Goal: Task Accomplishment & Management: Complete application form

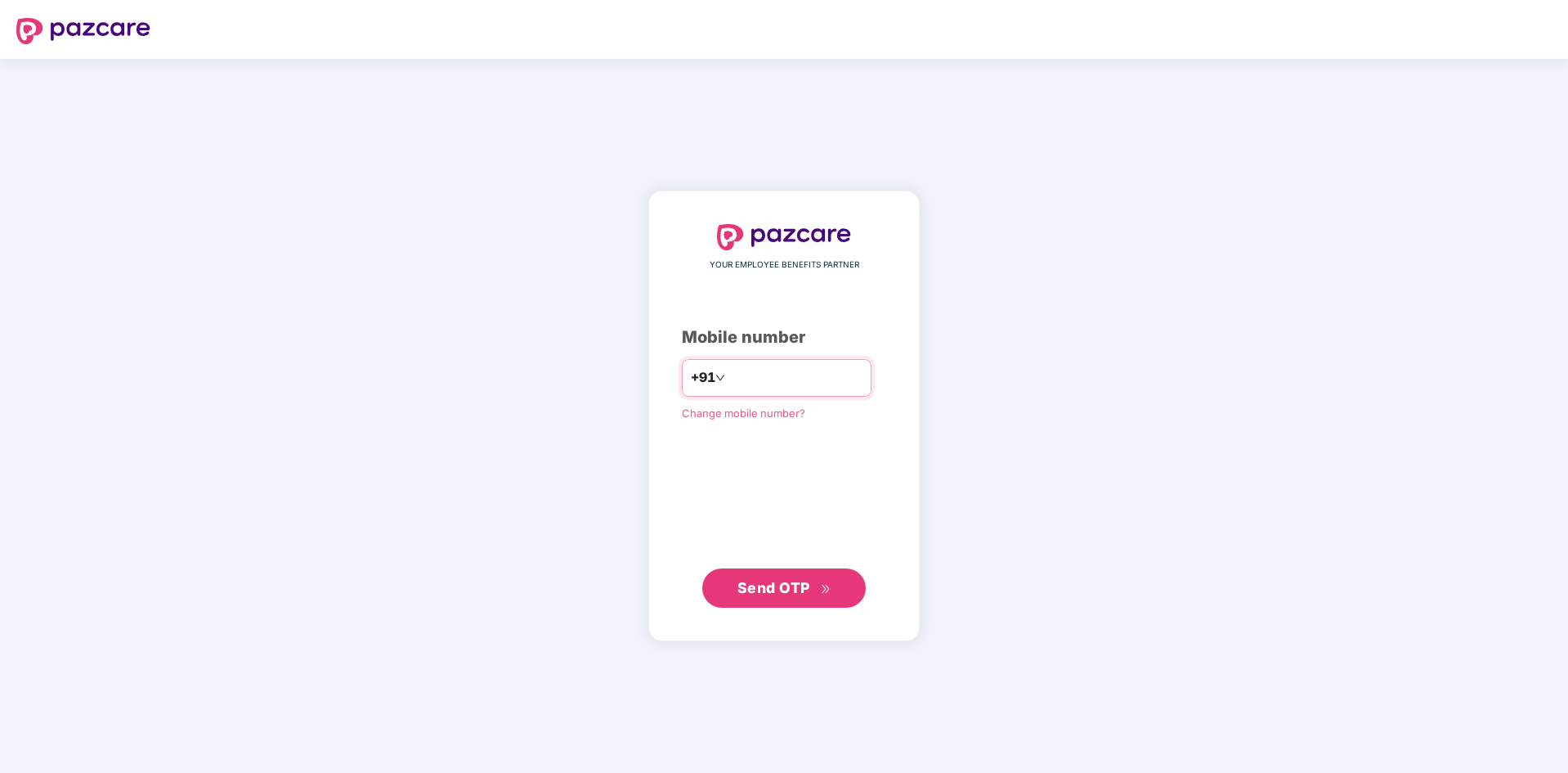
click at [797, 381] on input "number" at bounding box center [795, 378] width 134 height 27
type input "**********"
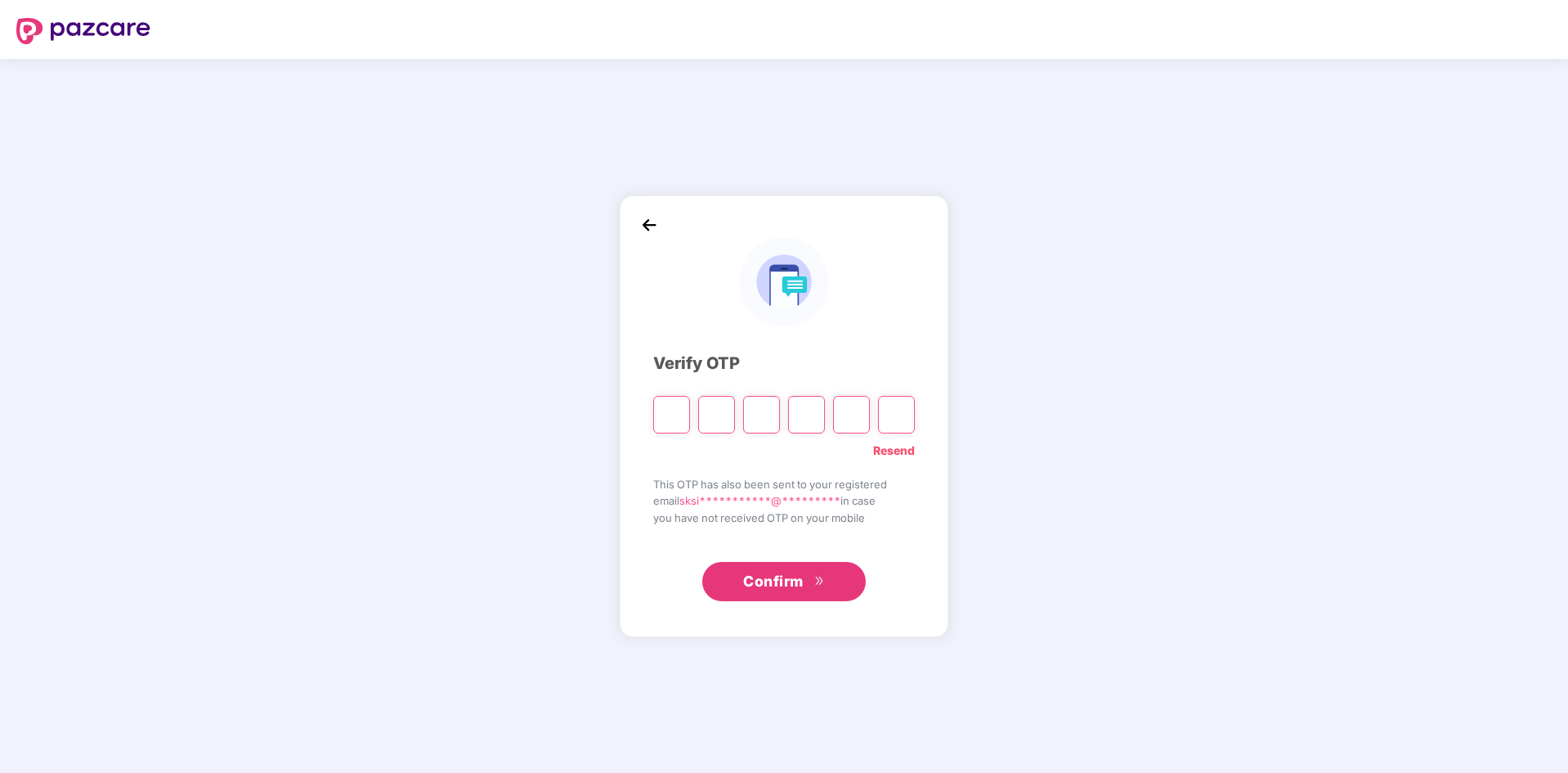
type input "*"
click at [808, 403] on input "Digit 4" at bounding box center [805, 414] width 36 height 37
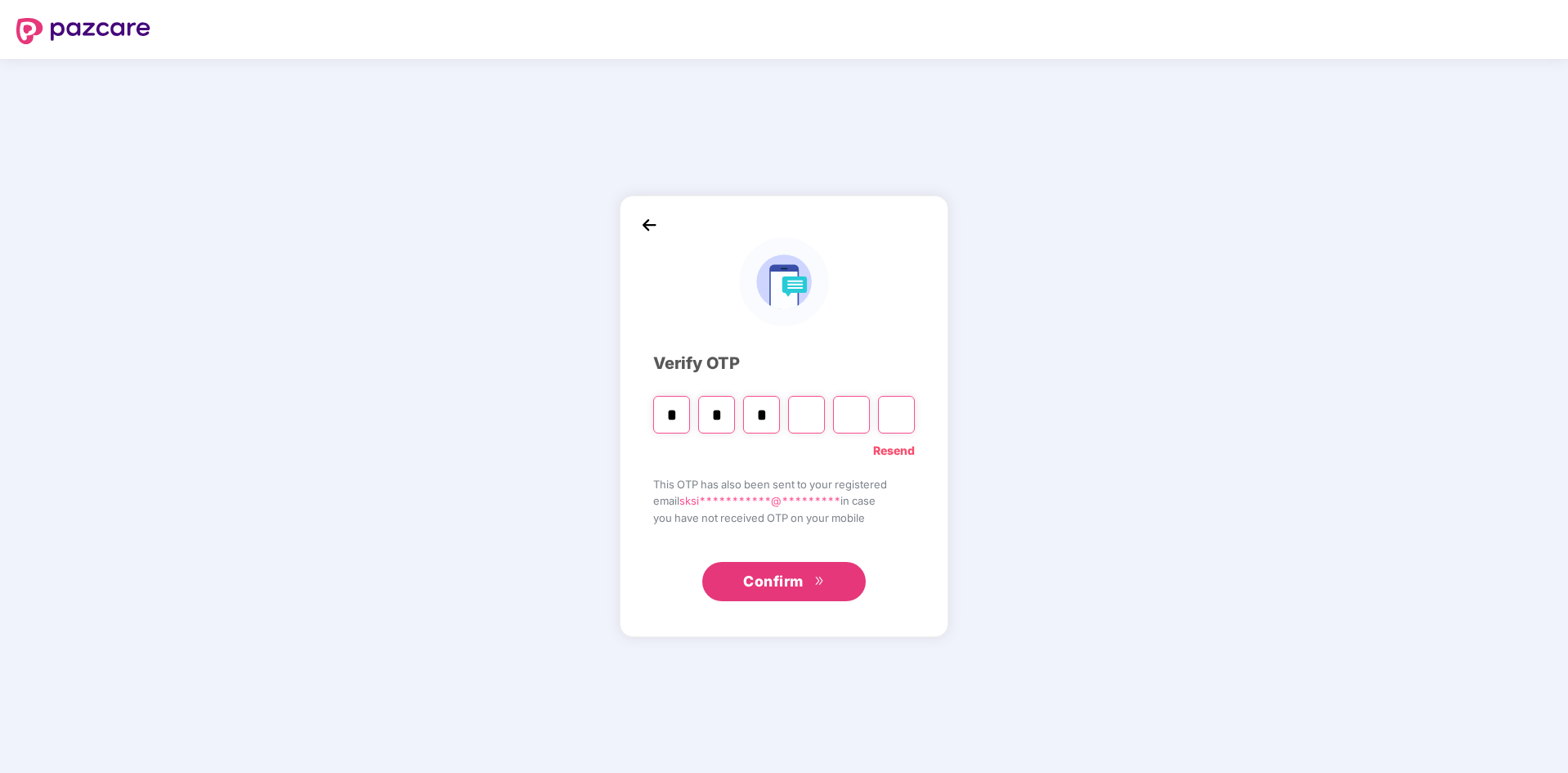
type input "*"
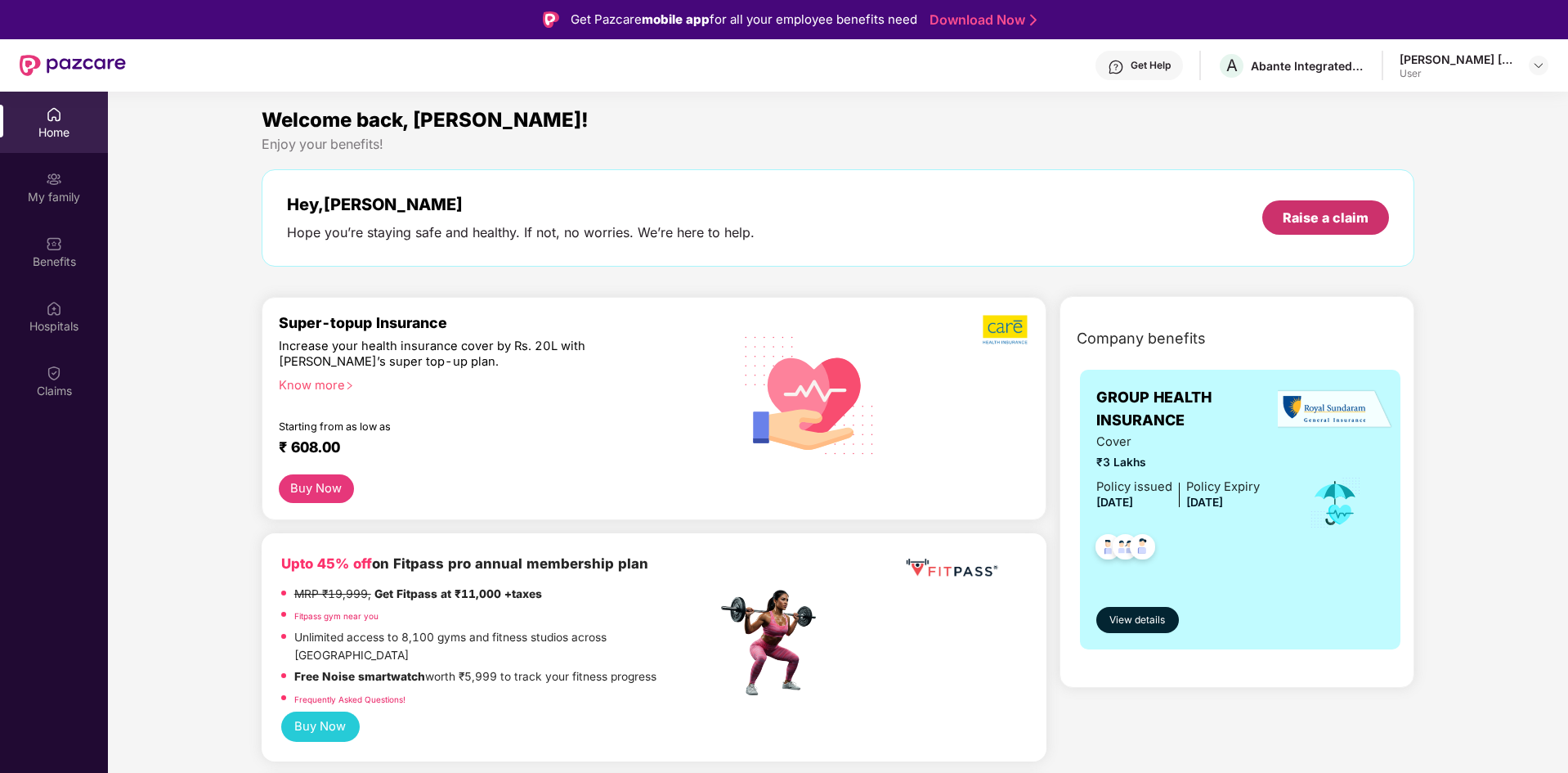
click at [1317, 214] on div "Raise a claim" at bounding box center [1324, 217] width 86 height 18
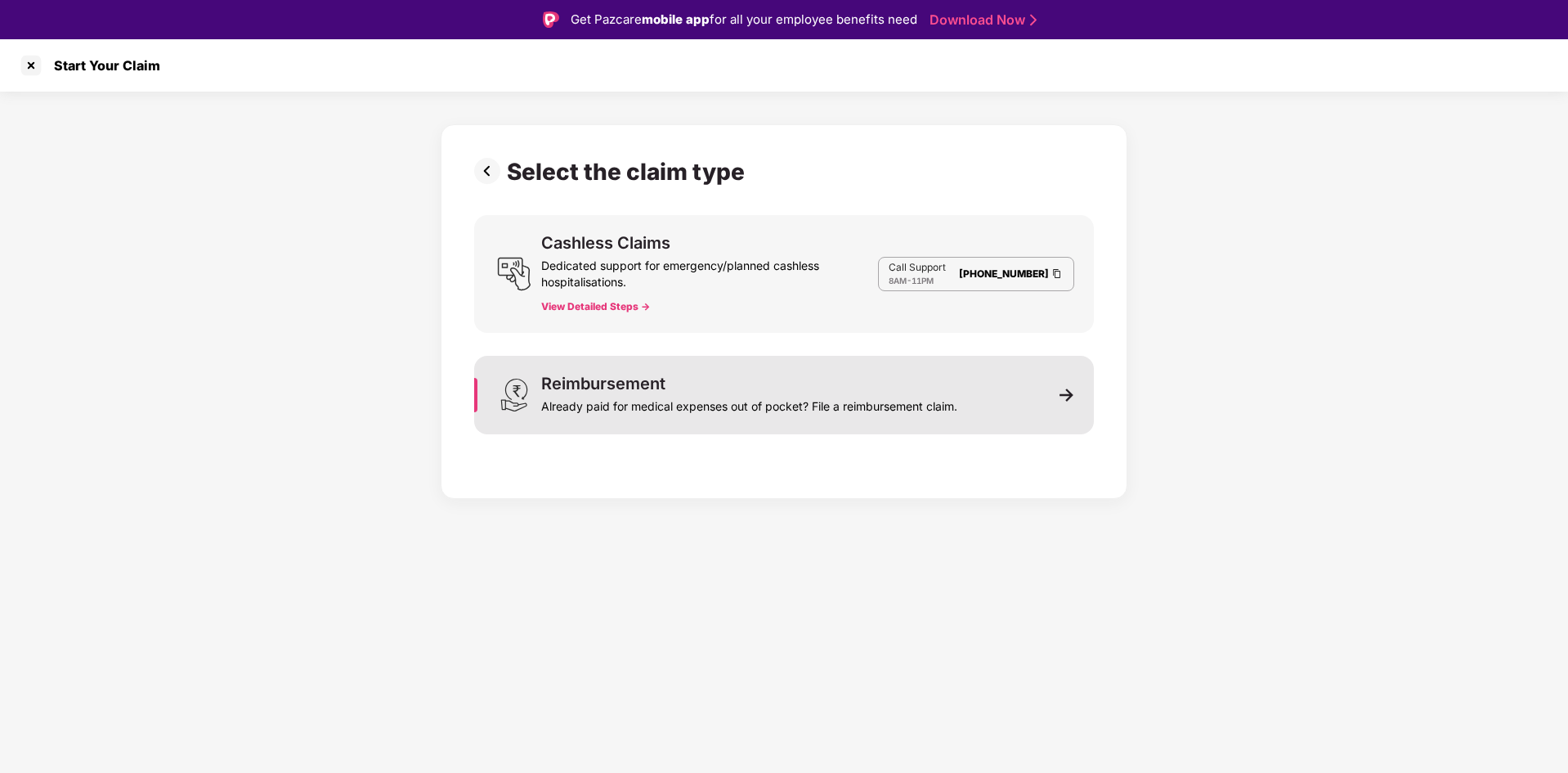
click at [1028, 392] on div "Reimbursement Already paid for medical expenses out of pocket? File a reimburse…" at bounding box center [784, 395] width 619 height 79
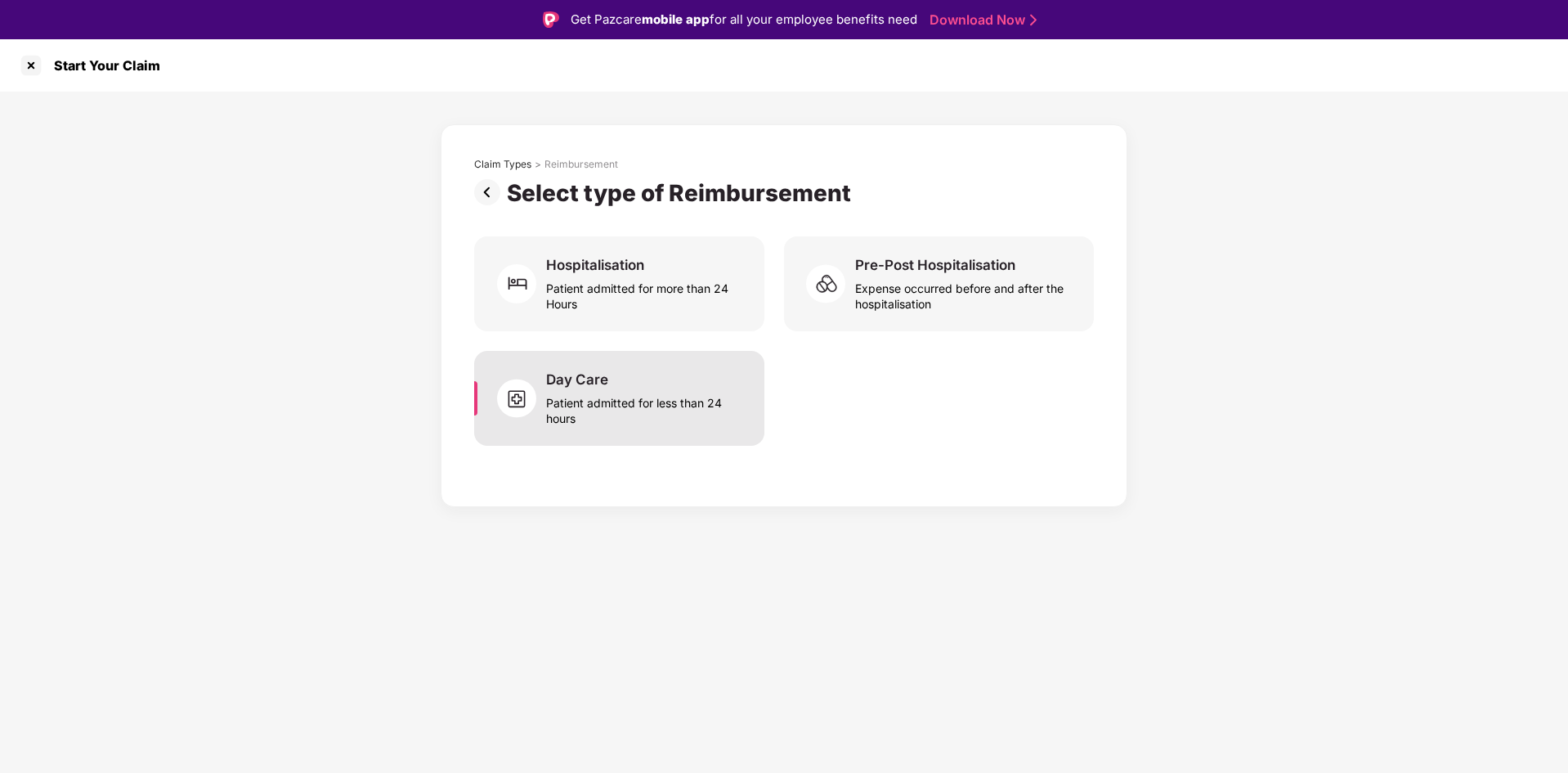
click at [685, 396] on div "Patient admitted for less than 24 hours" at bounding box center [645, 407] width 199 height 37
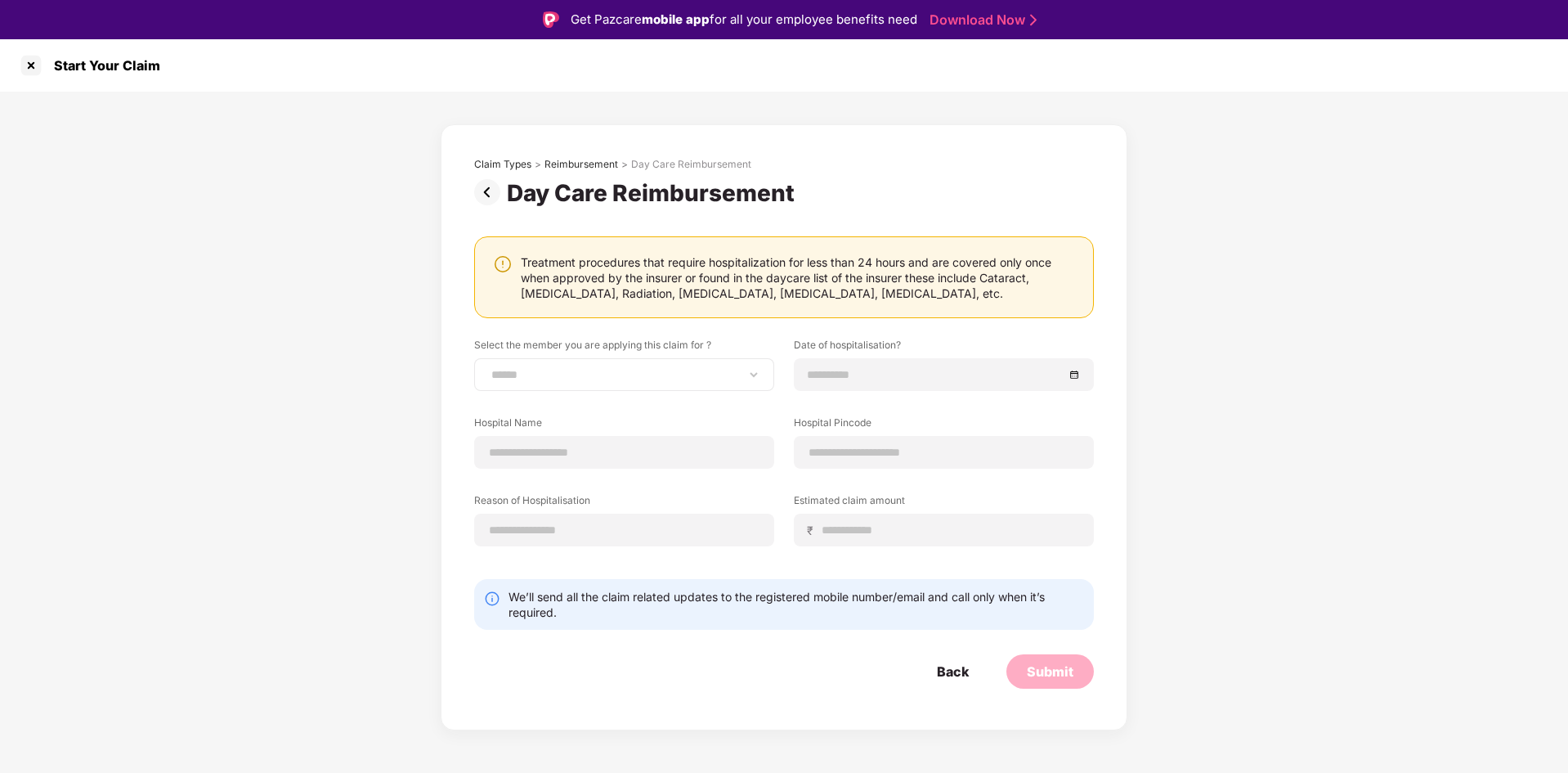
click at [617, 362] on div "**********" at bounding box center [623, 374] width 300 height 32
click at [657, 377] on select "**********" at bounding box center [623, 374] width 272 height 13
select select "**********"
click at [488, 368] on select "**********" at bounding box center [623, 374] width 272 height 13
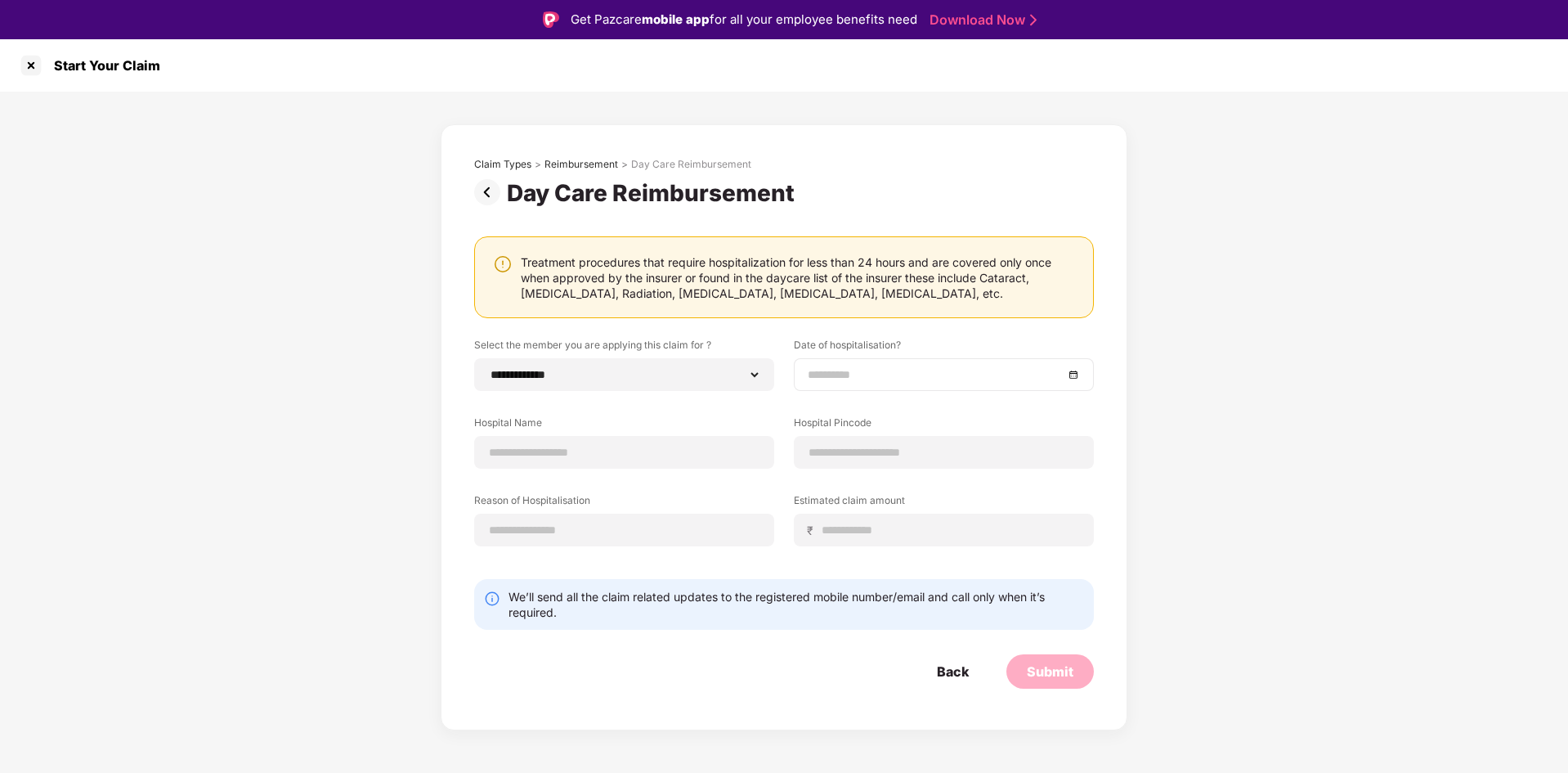
click at [1071, 378] on div at bounding box center [943, 375] width 272 height 18
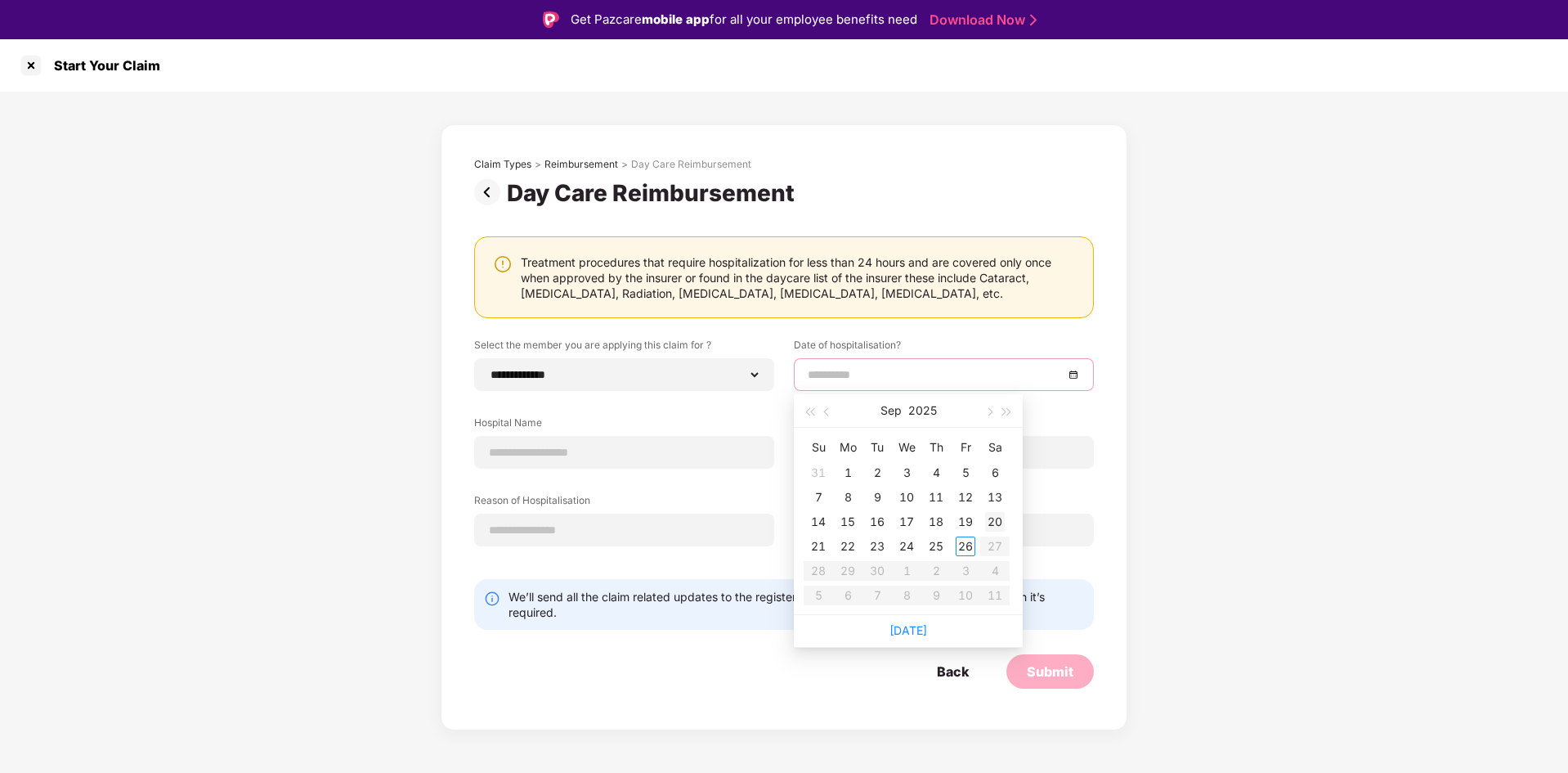
type input "**********"
click at [872, 550] on div "23" at bounding box center [877, 546] width 20 height 20
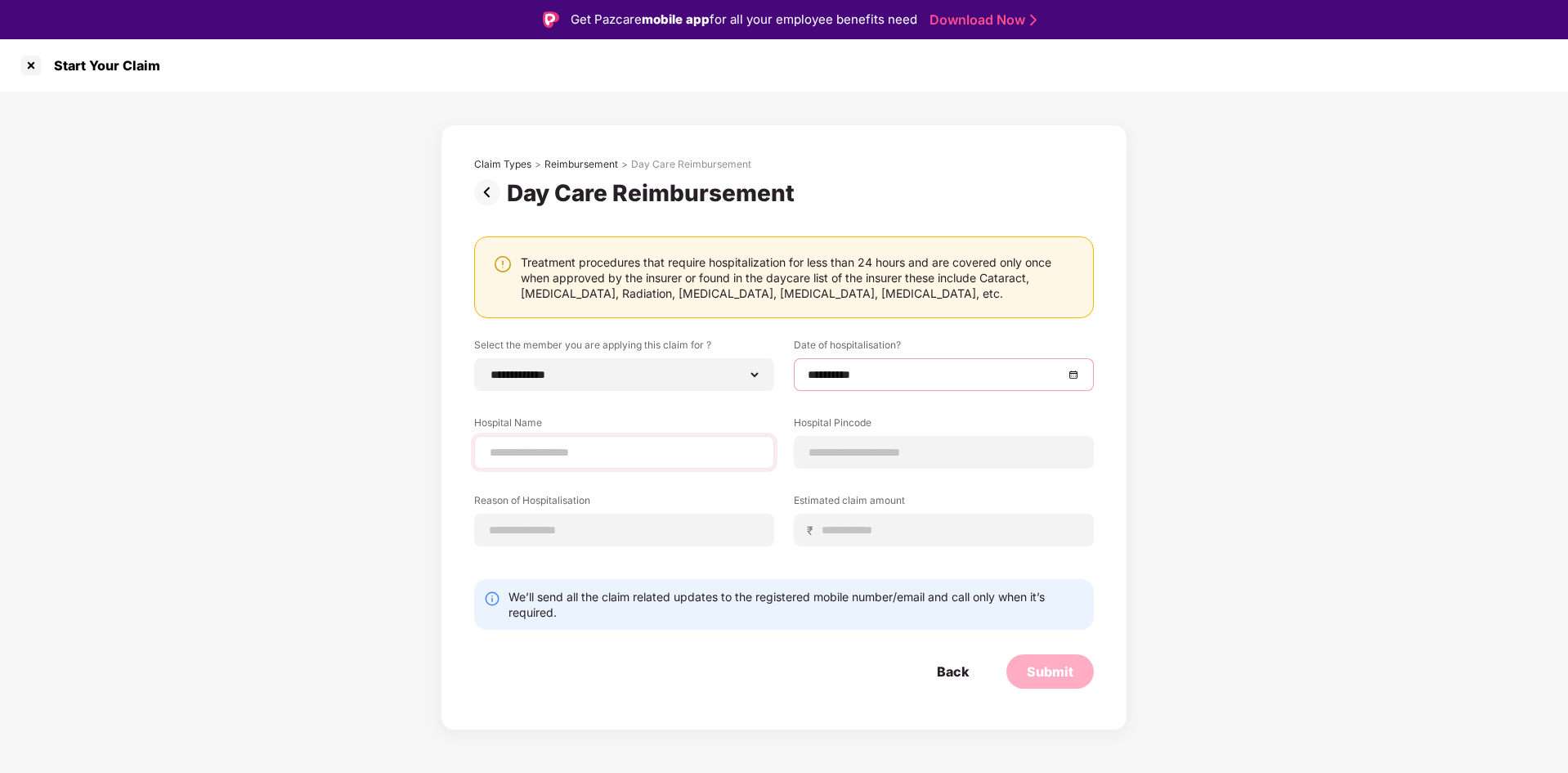
click at [638, 442] on div at bounding box center [623, 451] width 300 height 32
click at [622, 444] on input at bounding box center [623, 451] width 272 height 17
type input "**********"
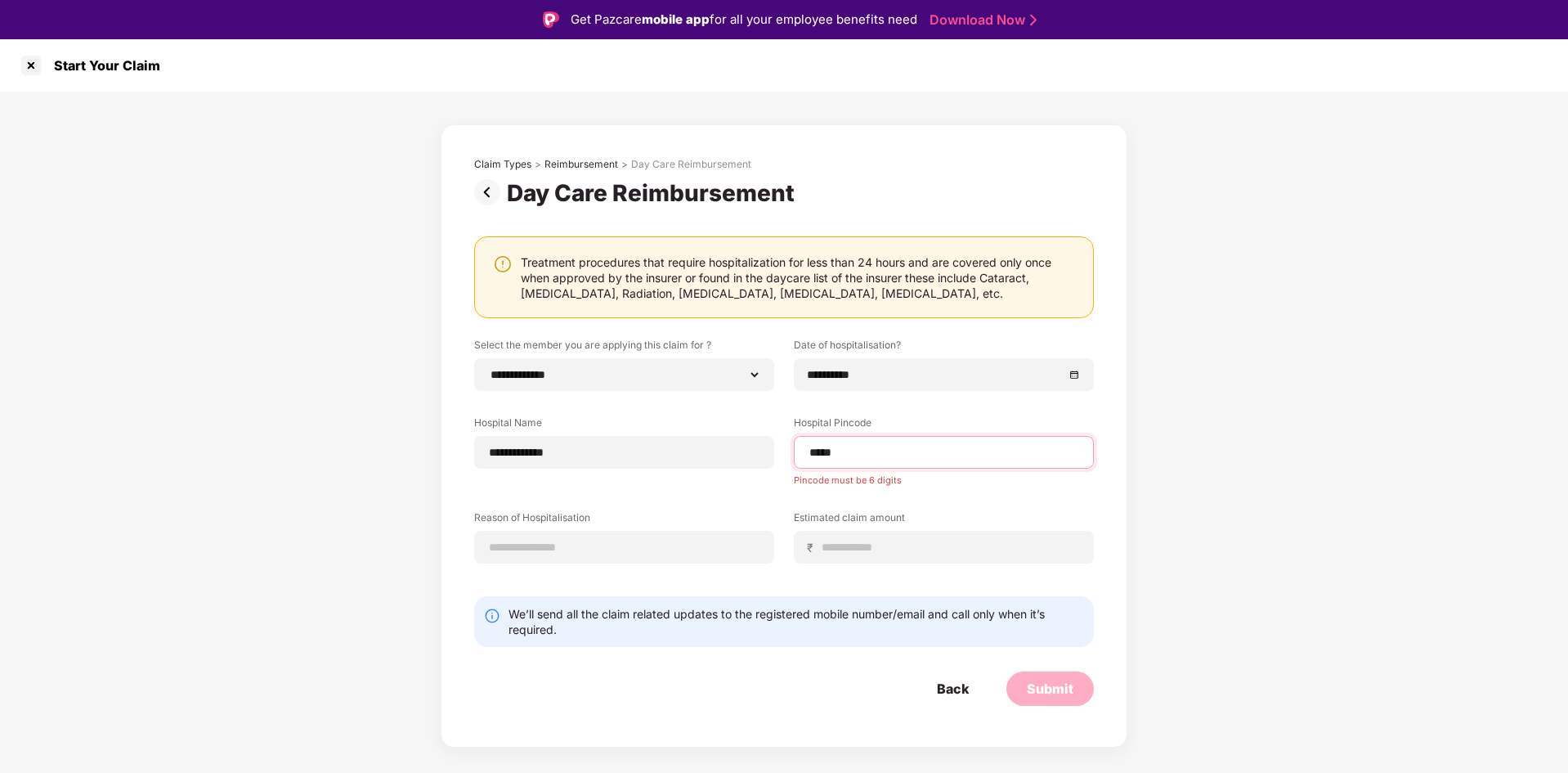
type input "******"
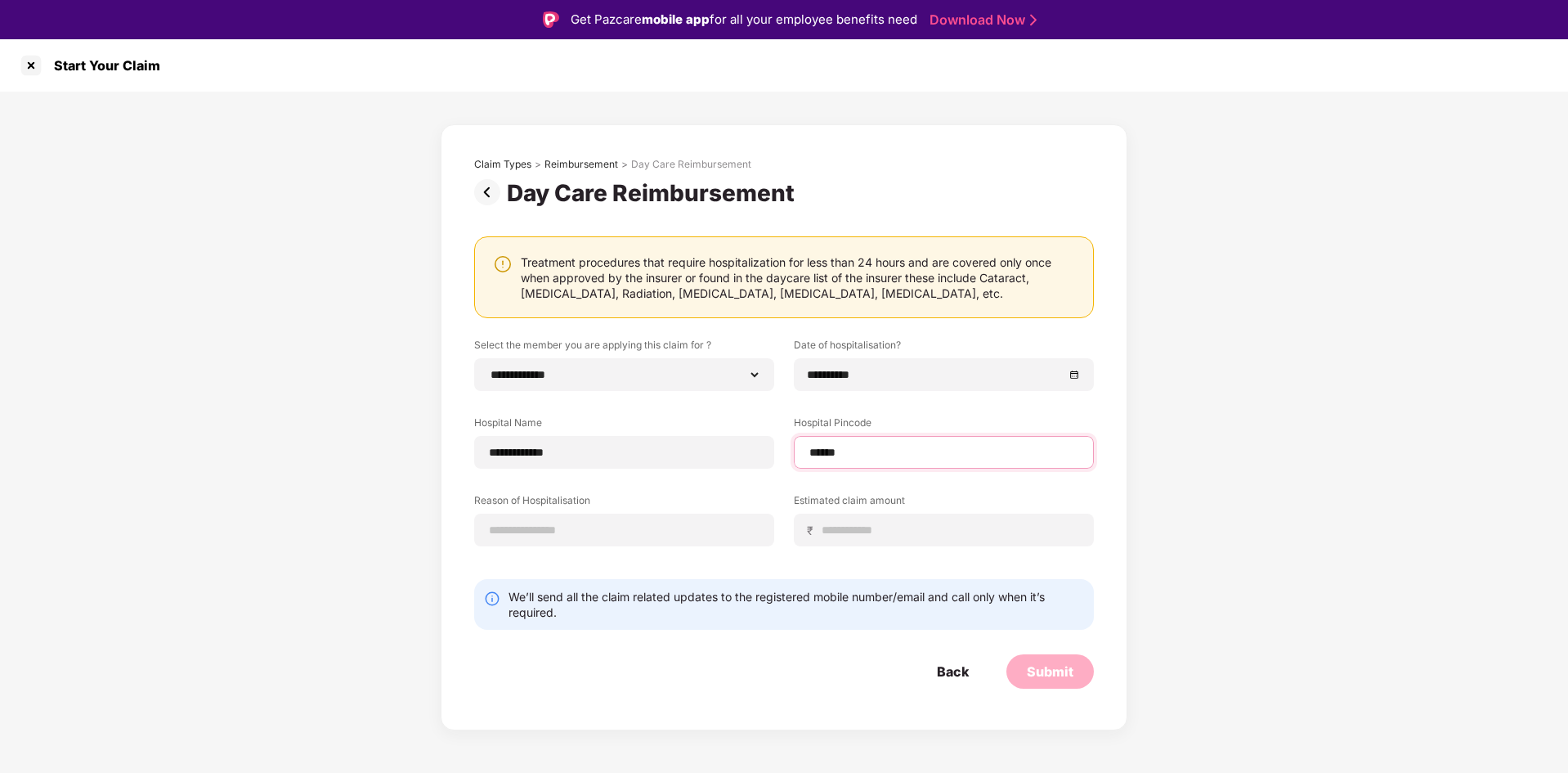
select select "********"
select select "**********"
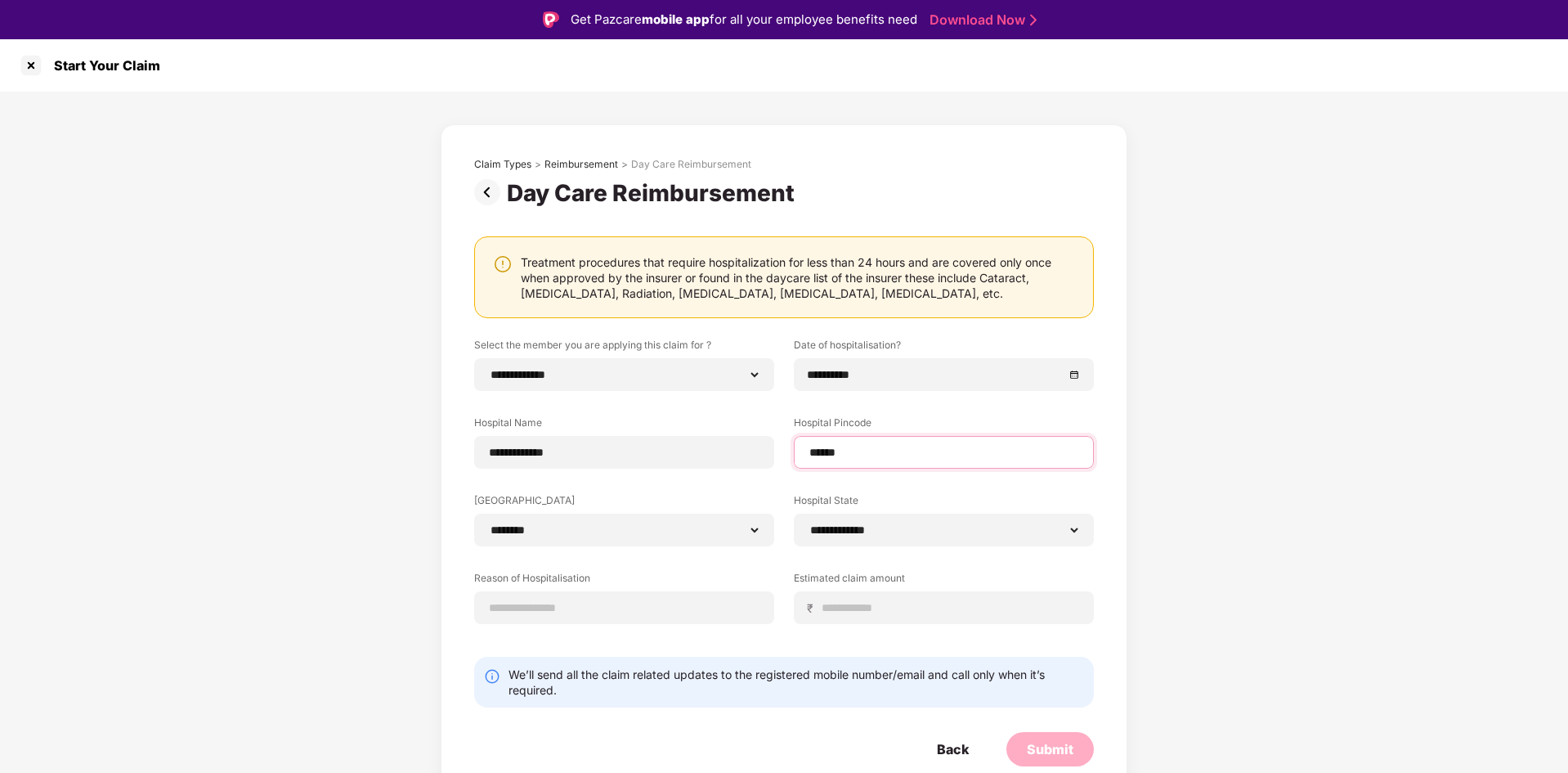
type input "******"
click at [1500, 567] on div "**********" at bounding box center [784, 449] width 1568 height 716
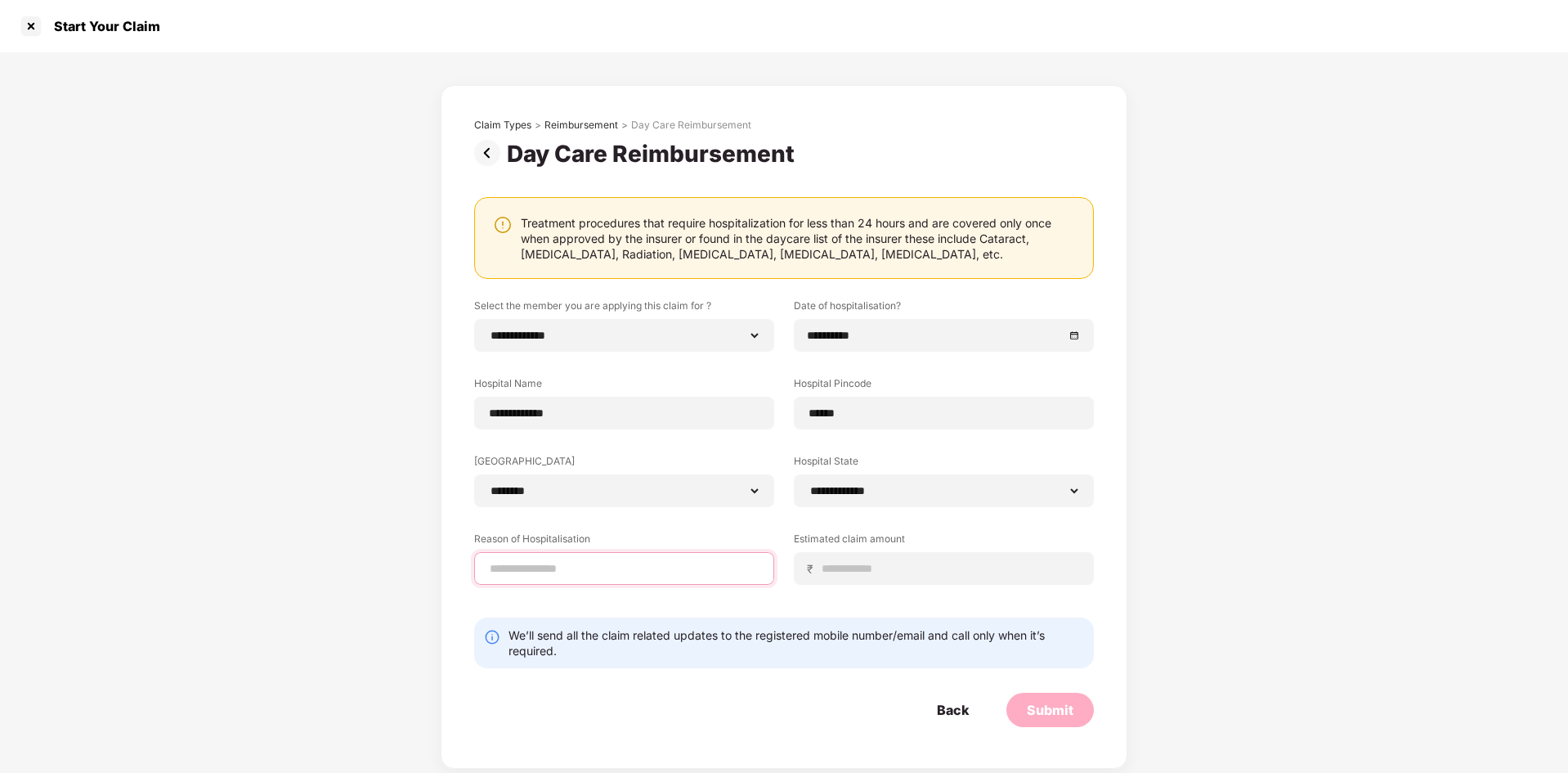
click at [661, 565] on input at bounding box center [623, 567] width 272 height 17
type input "********"
click at [899, 574] on input at bounding box center [951, 567] width 260 height 17
type input "******"
click at [1298, 501] on div "**********" at bounding box center [784, 410] width 1568 height 716
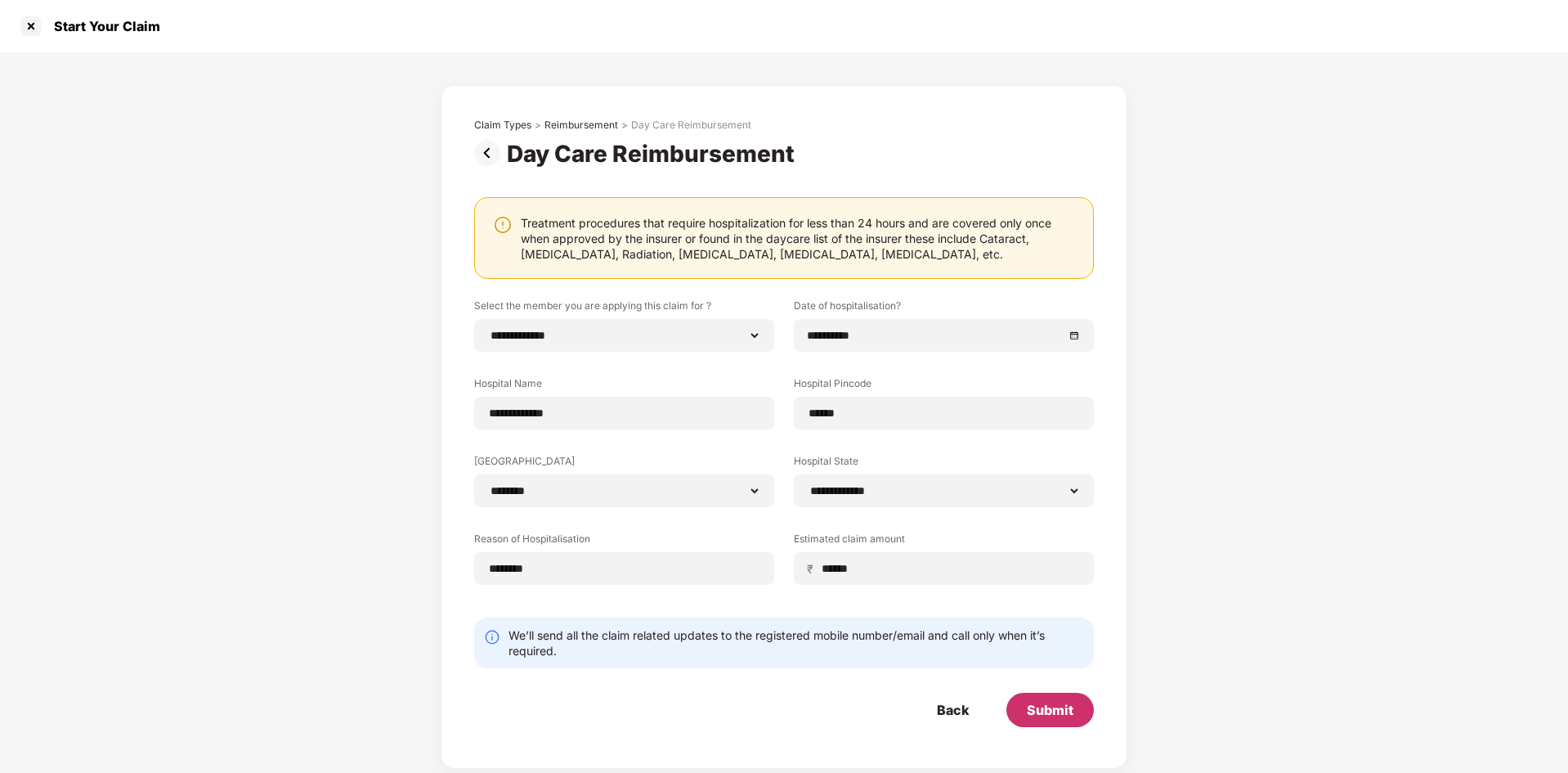
click at [1061, 726] on div "Submit" at bounding box center [1049, 709] width 87 height 34
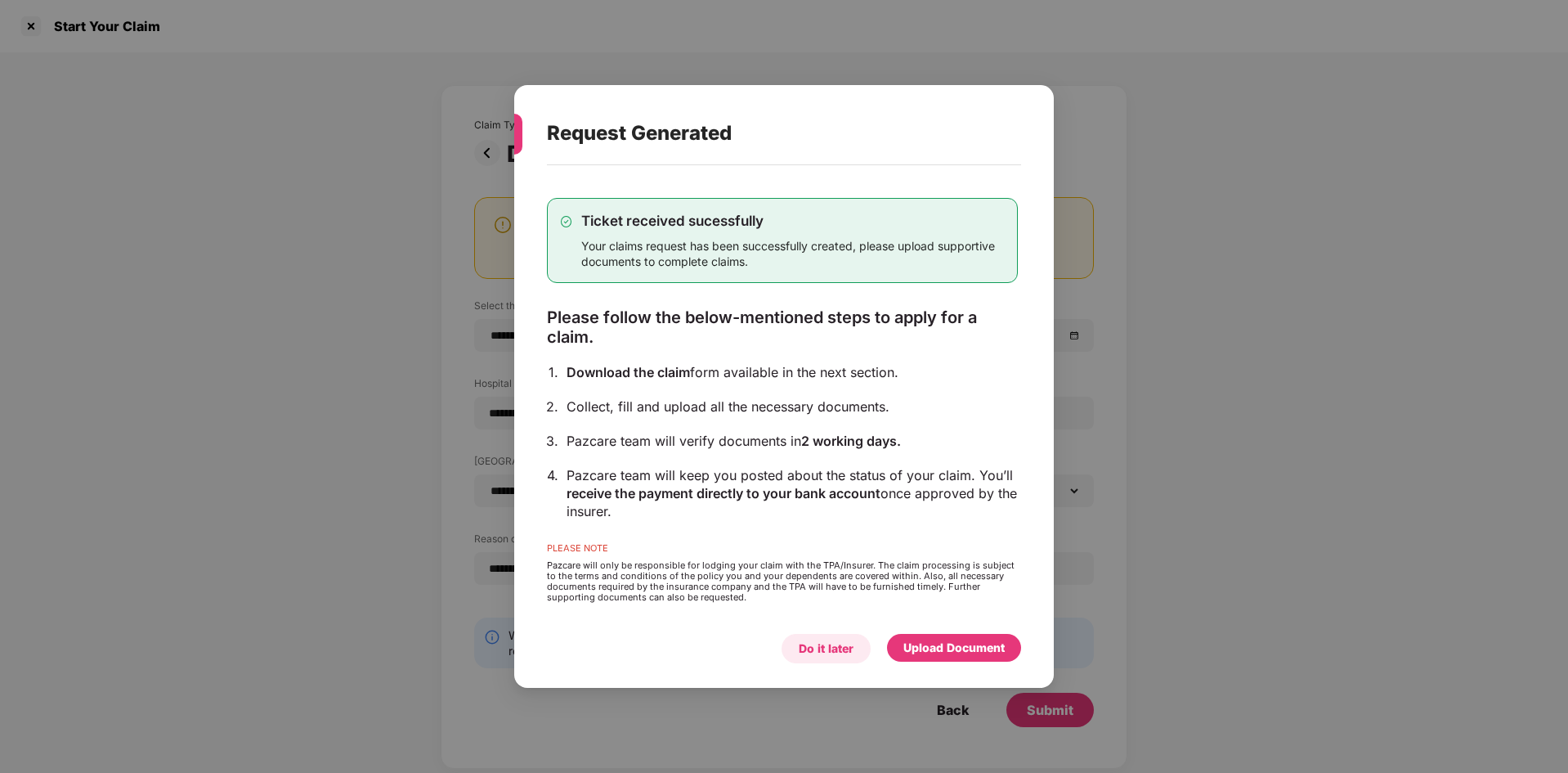
click at [822, 657] on div "Do it later" at bounding box center [826, 648] width 55 height 18
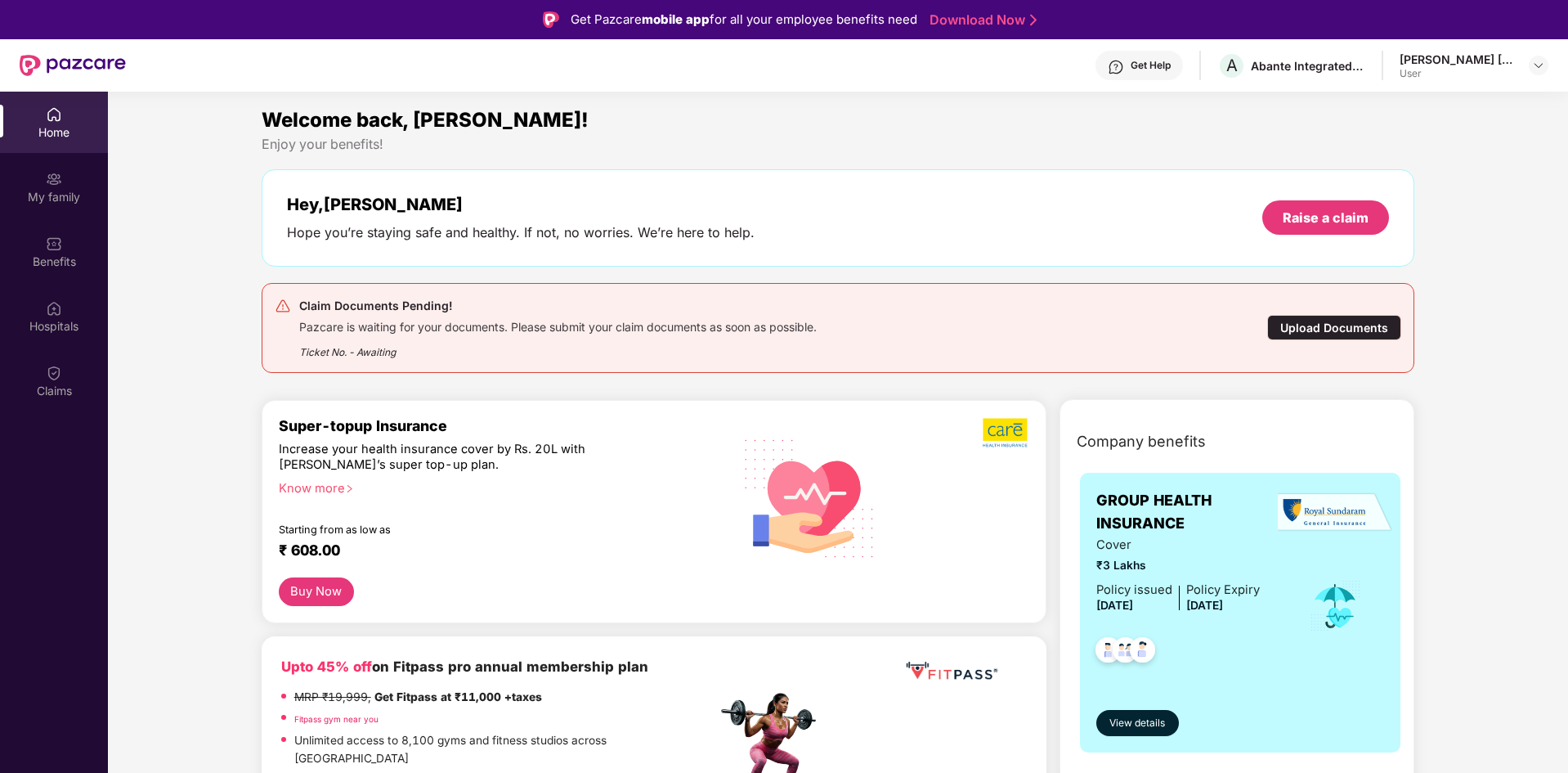
click at [472, 323] on div "Pazcare is waiting for your documents. Please submit your claim documents as so…" at bounding box center [557, 325] width 517 height 19
click at [1323, 332] on div "Upload Documents" at bounding box center [1334, 327] width 134 height 26
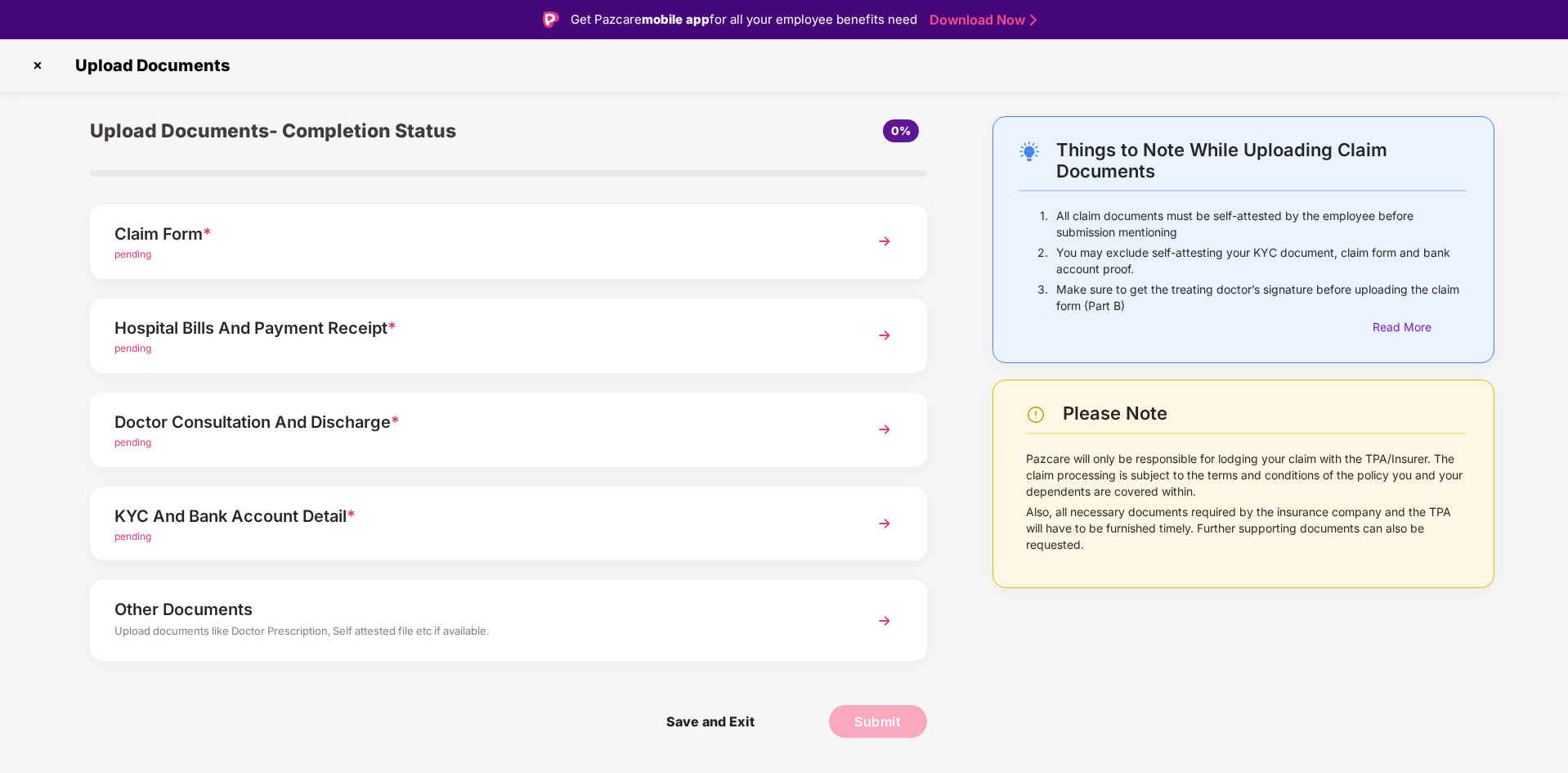
click at [878, 234] on img at bounding box center [885, 241] width 29 height 30
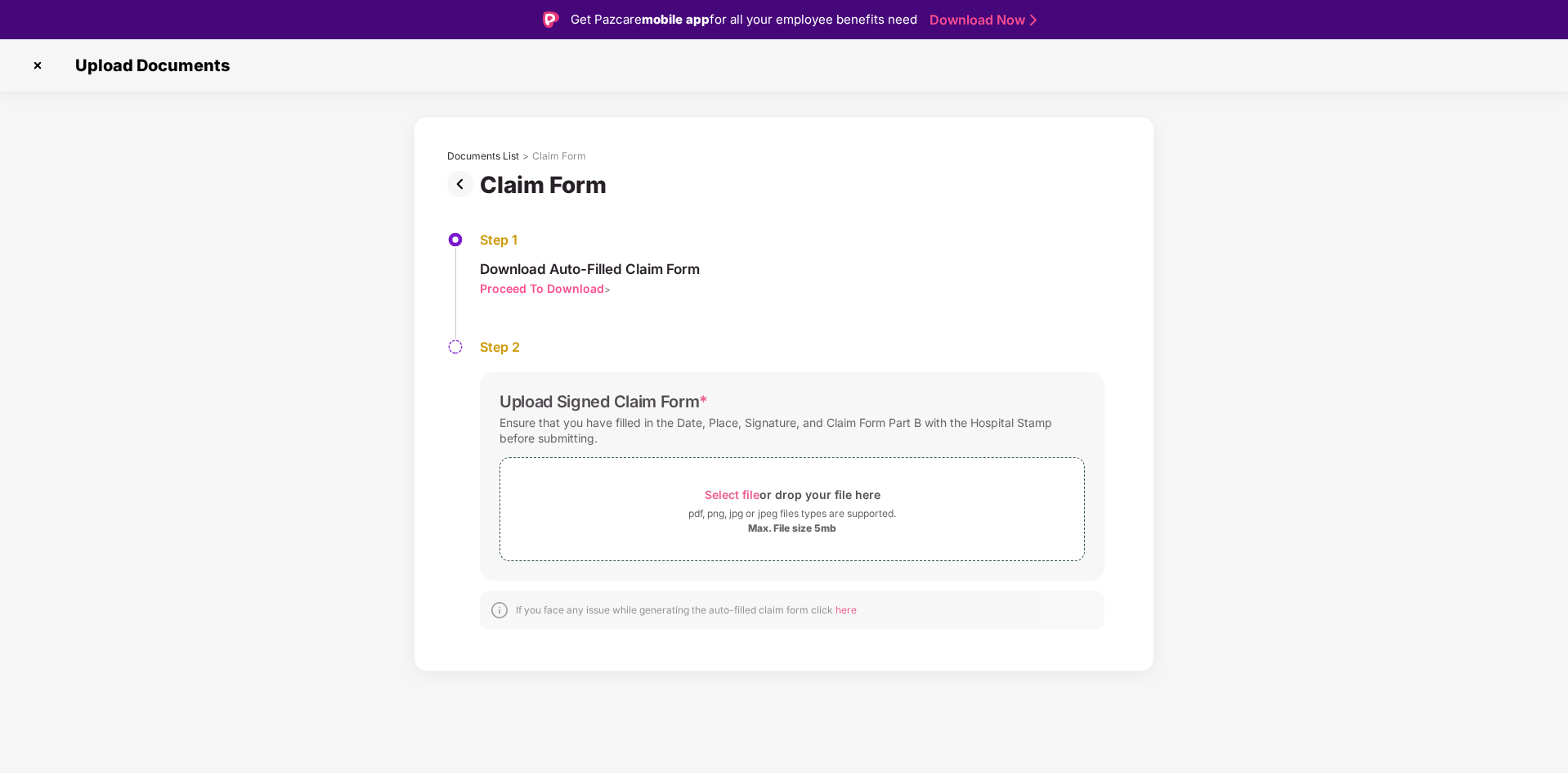
click at [592, 292] on div "Proceed To Download" at bounding box center [542, 288] width 124 height 16
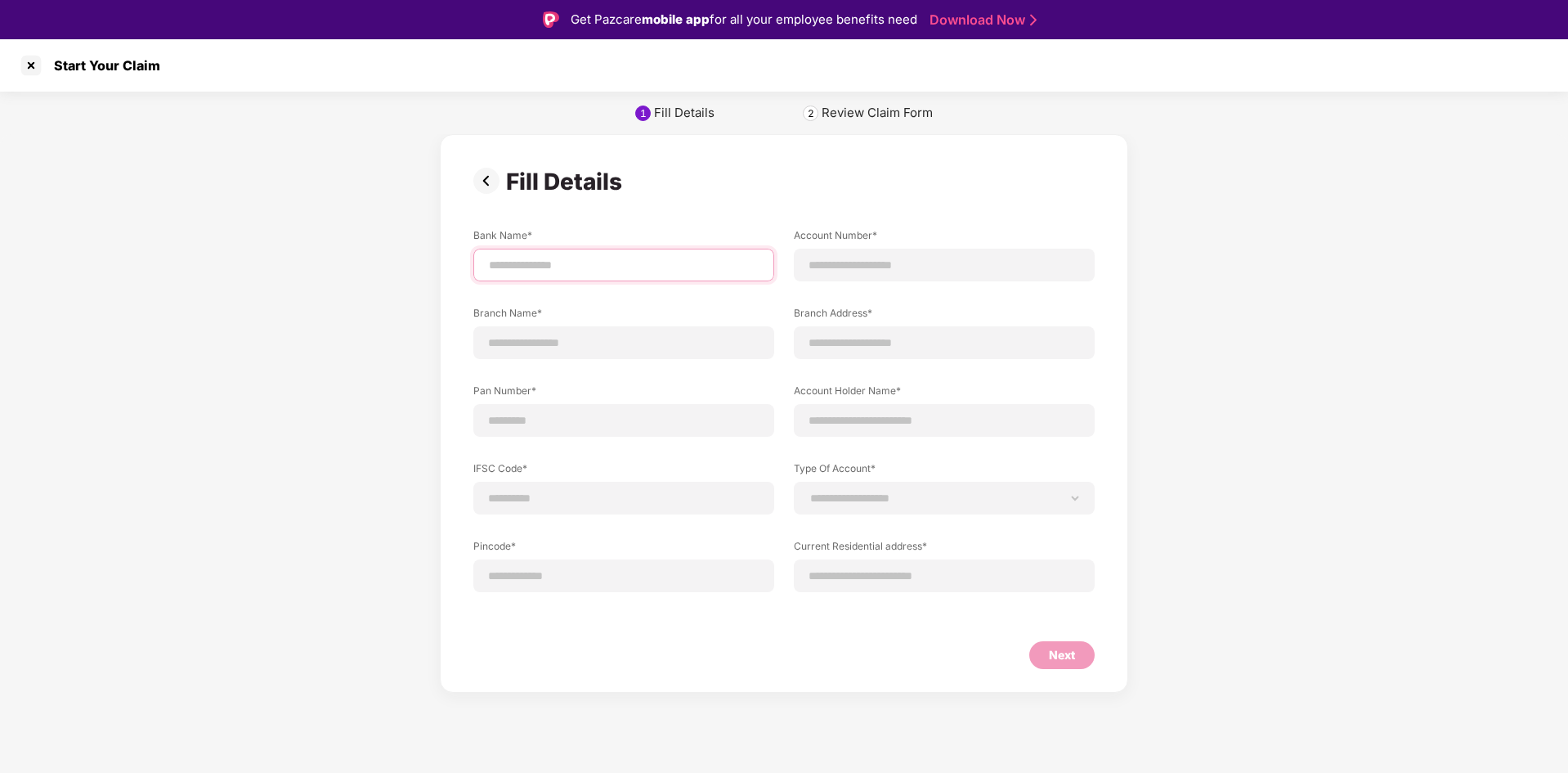
click at [596, 264] on input at bounding box center [623, 265] width 273 height 17
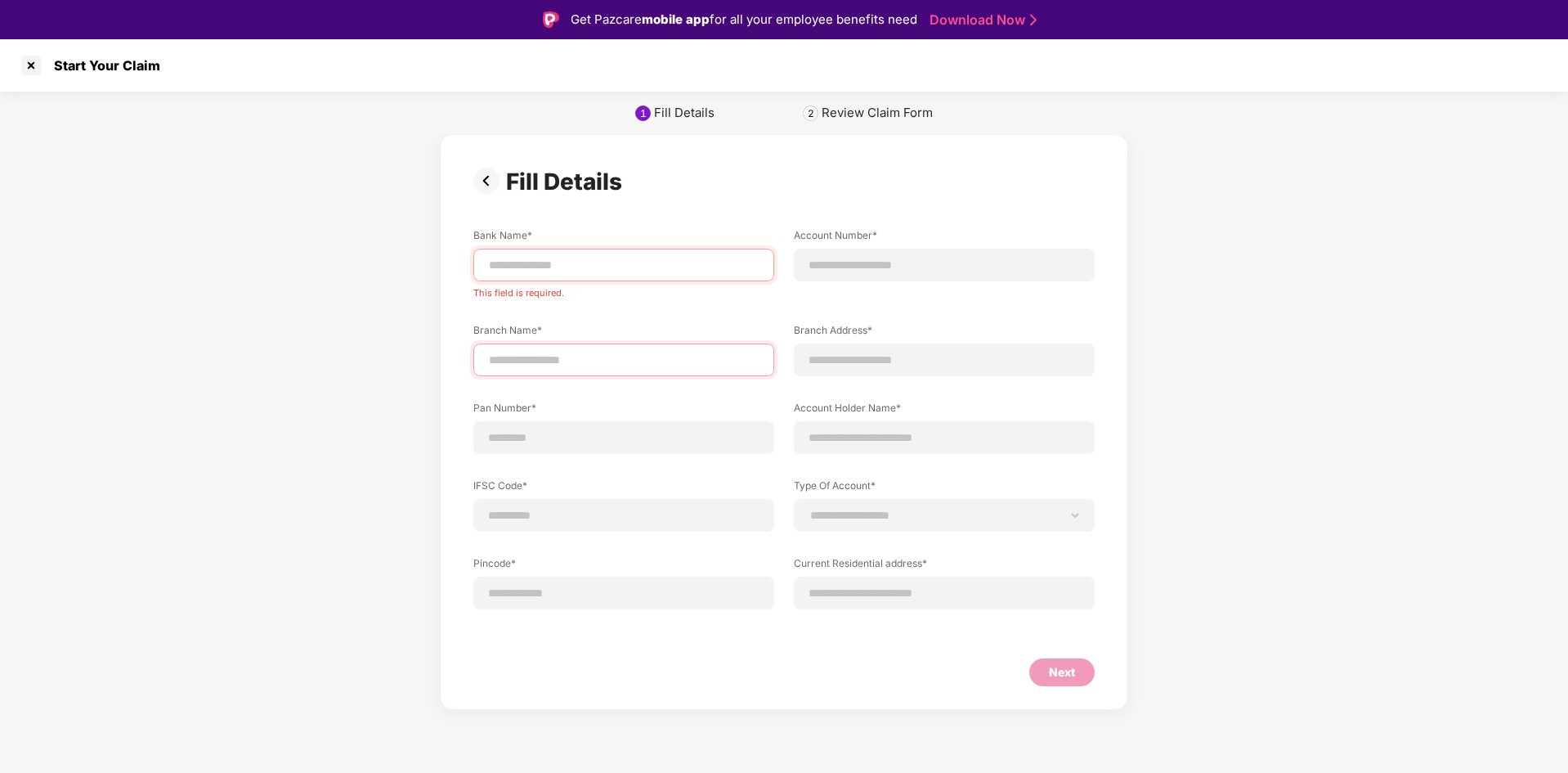
click at [550, 337] on div "Branch Name*" at bounding box center [623, 349] width 301 height 53
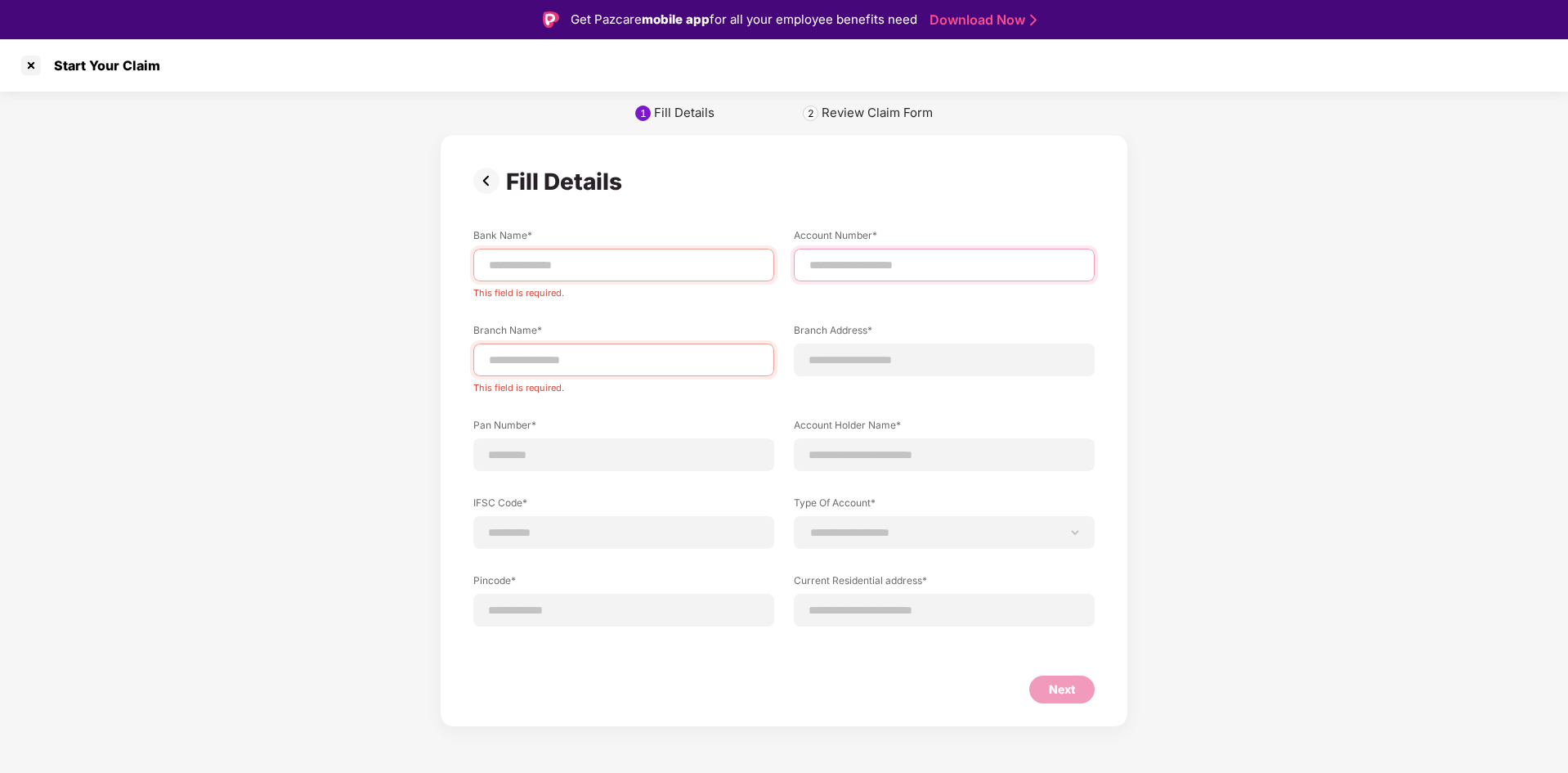
click at [852, 265] on input at bounding box center [944, 265] width 273 height 17
click at [884, 528] on select "**********" at bounding box center [944, 532] width 273 height 13
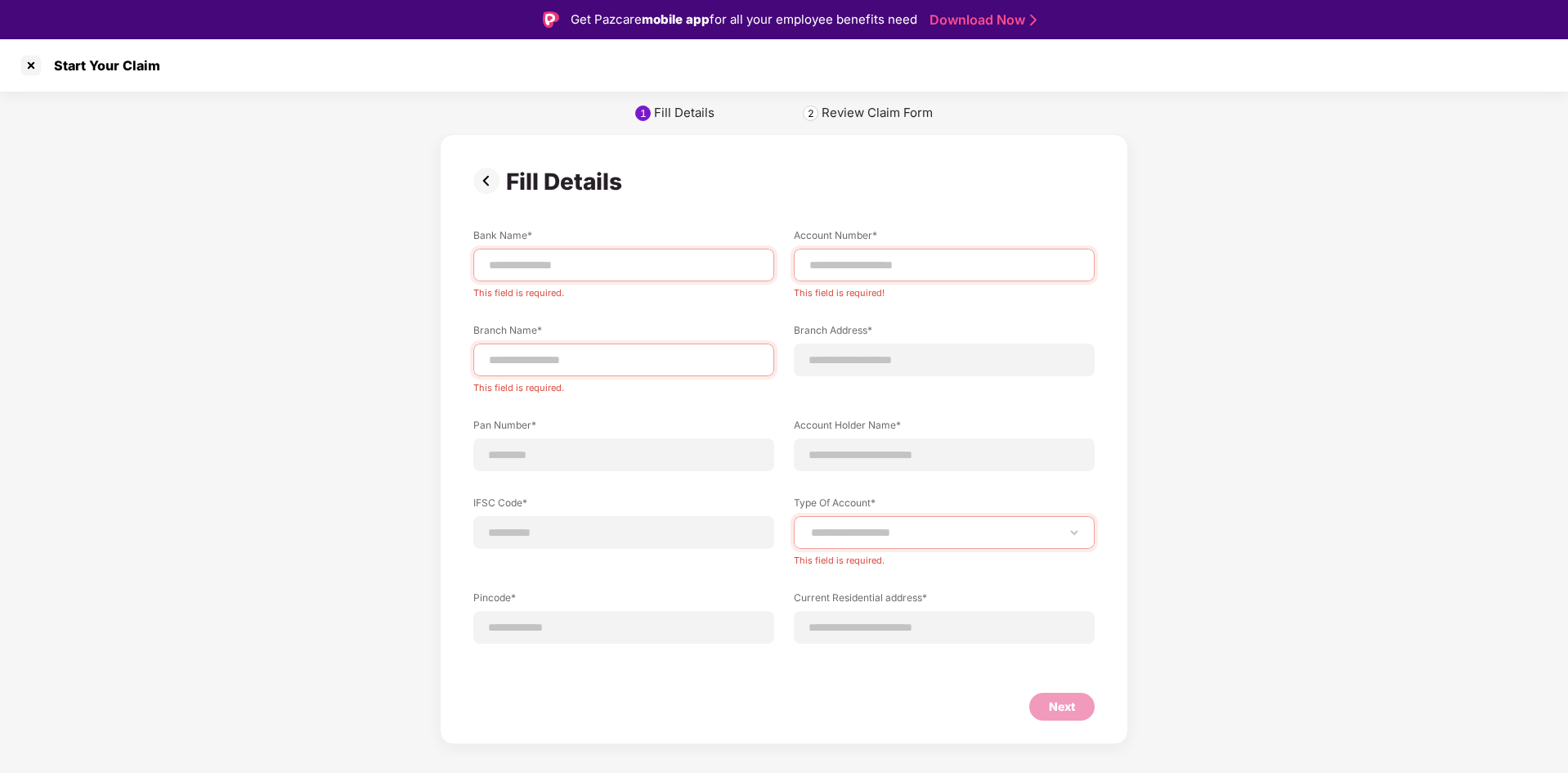
click at [1157, 316] on div "**********" at bounding box center [784, 439] width 1568 height 610
click at [36, 64] on div at bounding box center [30, 65] width 27 height 27
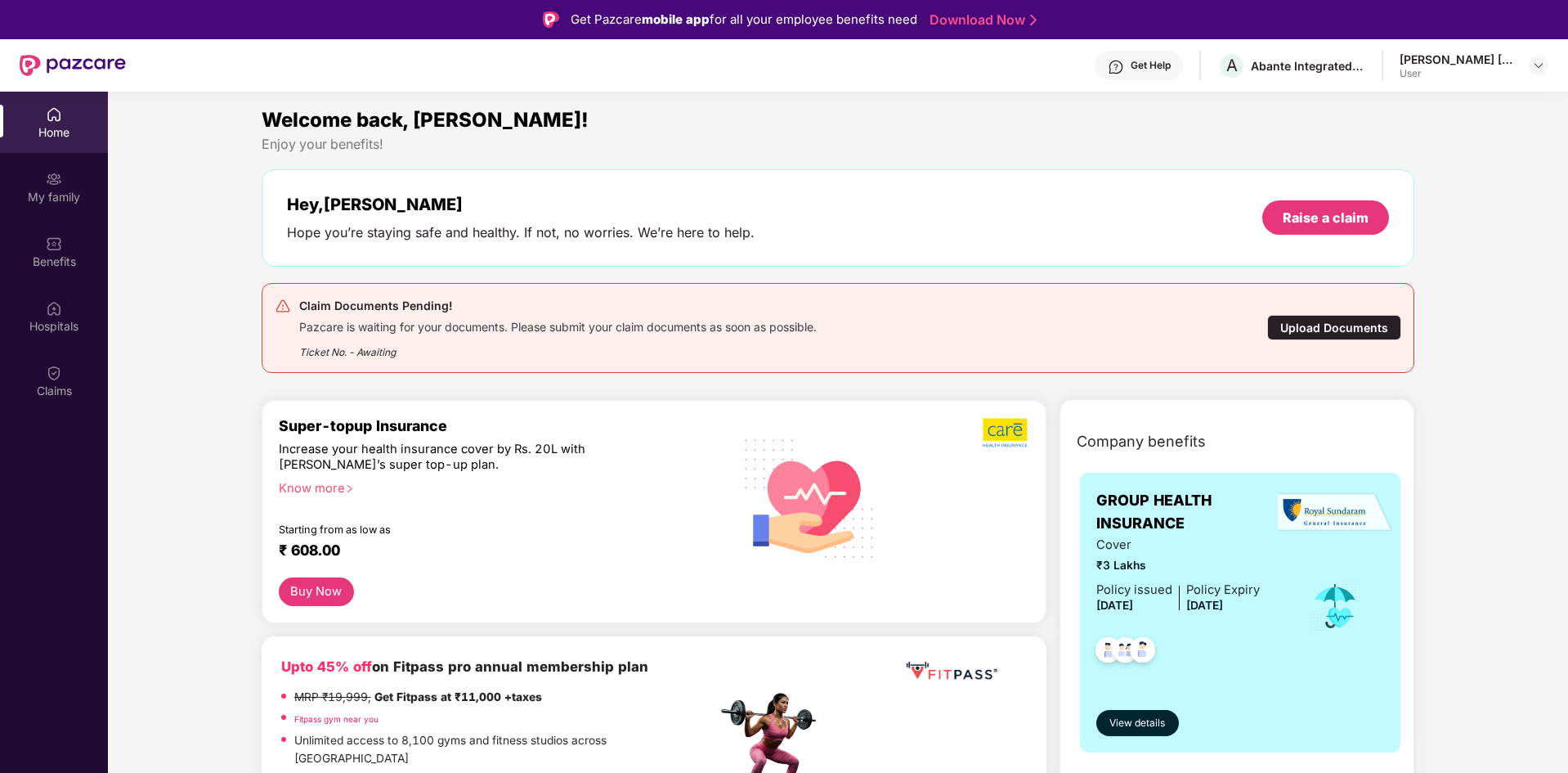
click at [1307, 345] on div "Claim Documents Pending! Pazcare is waiting for your documents. Please submit y…" at bounding box center [838, 327] width 1127 height 64
click at [1379, 327] on div "Upload Documents" at bounding box center [1334, 327] width 134 height 26
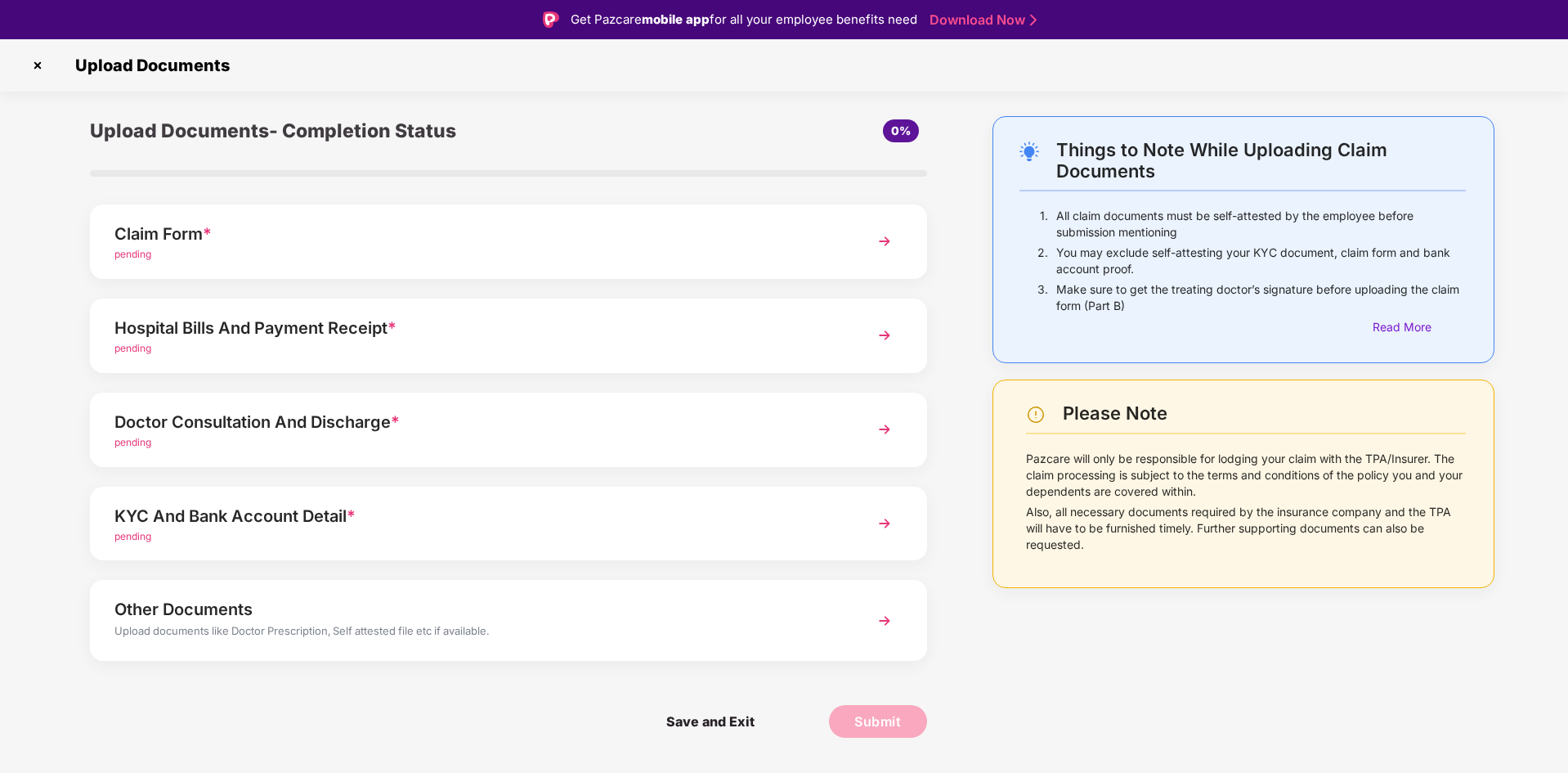
click at [866, 329] on div "Hospital Bills And Payment Receipt * pending" at bounding box center [507, 335] width 837 height 75
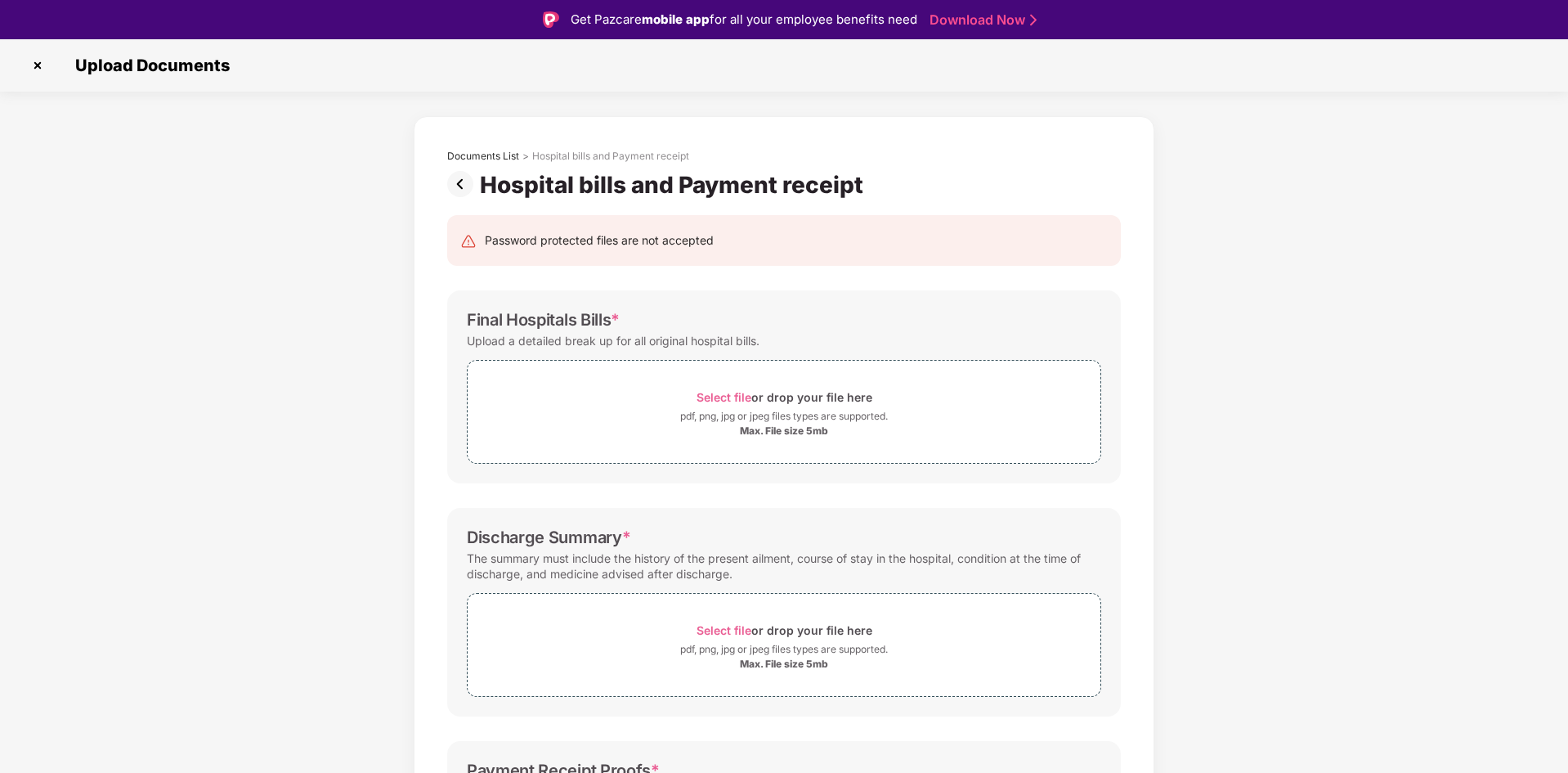
scroll to position [39, 0]
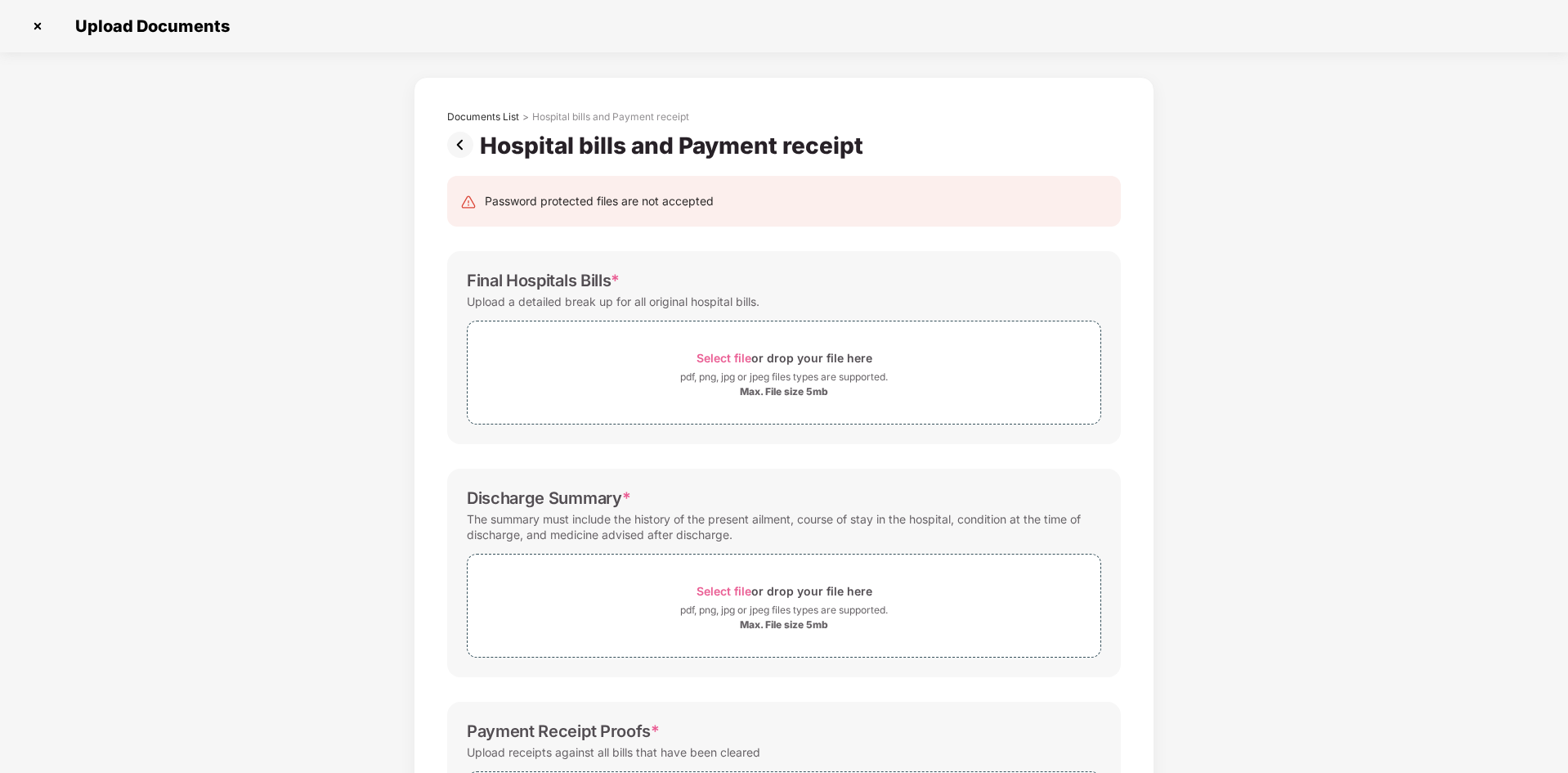
click at [36, 30] on img at bounding box center [37, 26] width 27 height 27
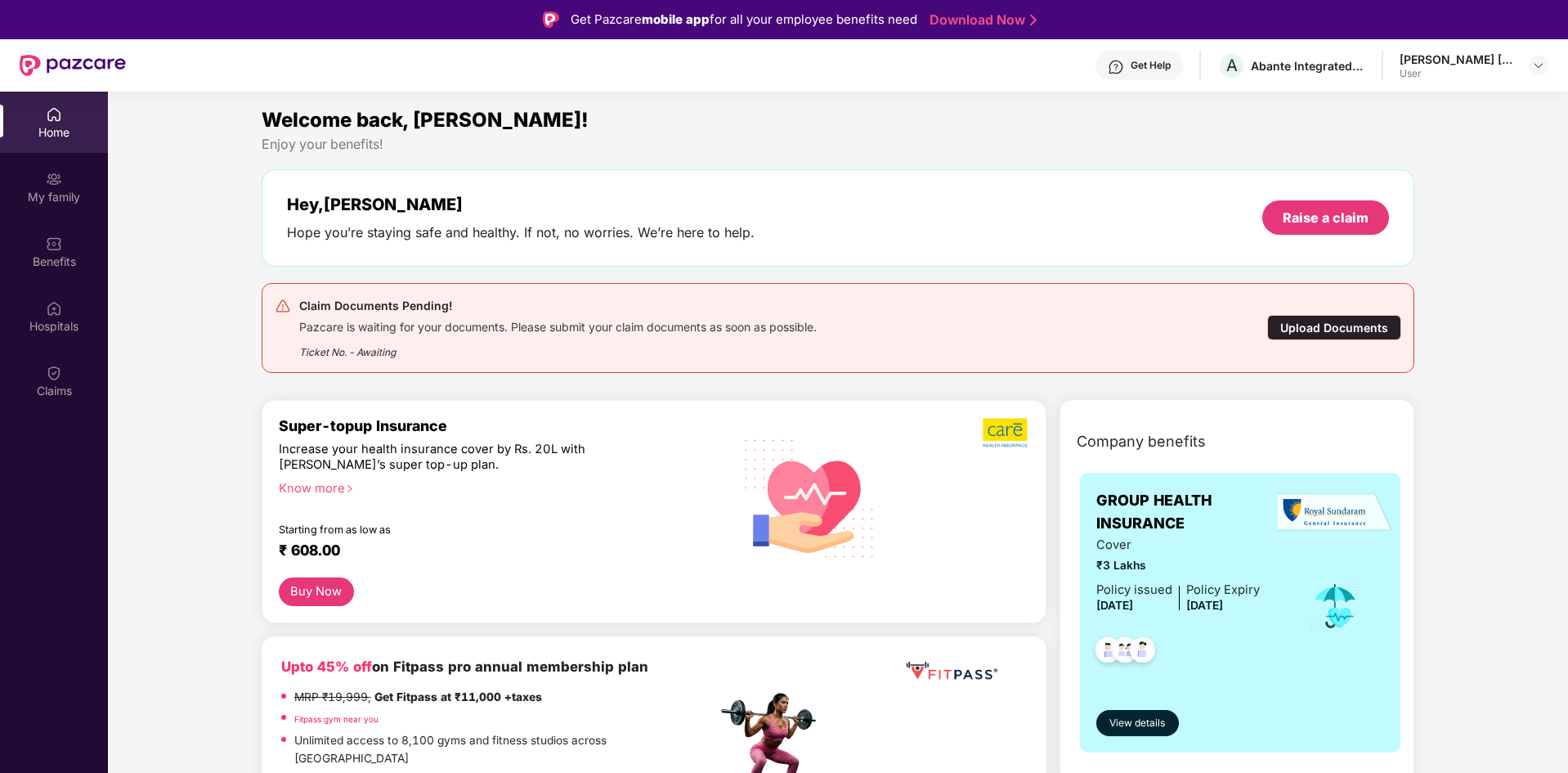
drag, startPoint x: 776, startPoint y: 187, endPoint x: 1081, endPoint y: 254, distance: 312.3
click at [1081, 254] on div "Hey, [PERSON_NAME] you’re staying safe and healthy. If not, no worries. We’re h…" at bounding box center [838, 217] width 1153 height 97
click at [1051, 342] on div "Claim Documents Pending! Pazcare is waiting for your documents. Please submit y…" at bounding box center [743, 327] width 939 height 64
click at [1325, 333] on div "Upload Documents" at bounding box center [1334, 327] width 134 height 26
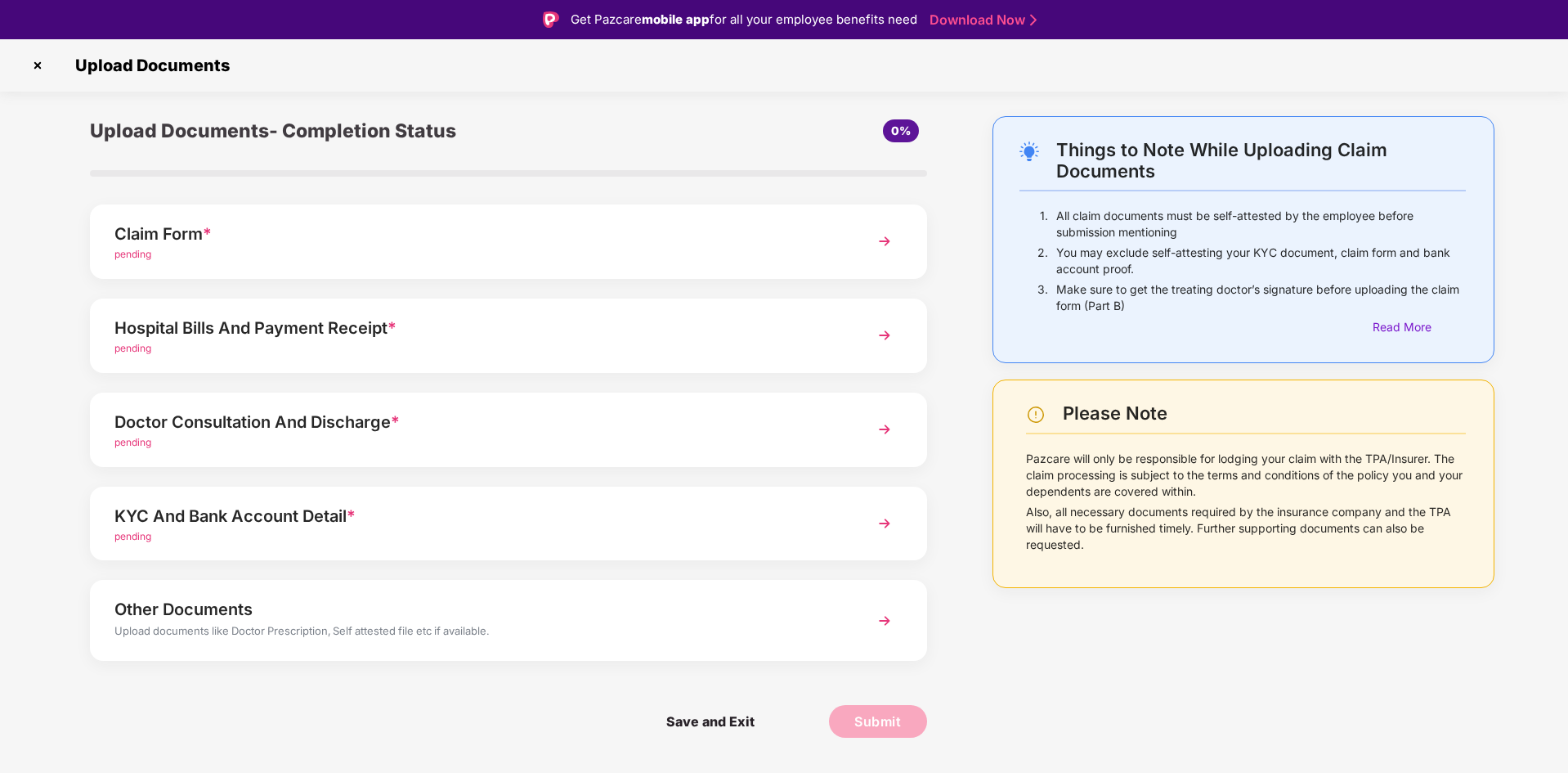
click at [744, 430] on div "Doctor Consultation And Discharge *" at bounding box center [475, 422] width 722 height 27
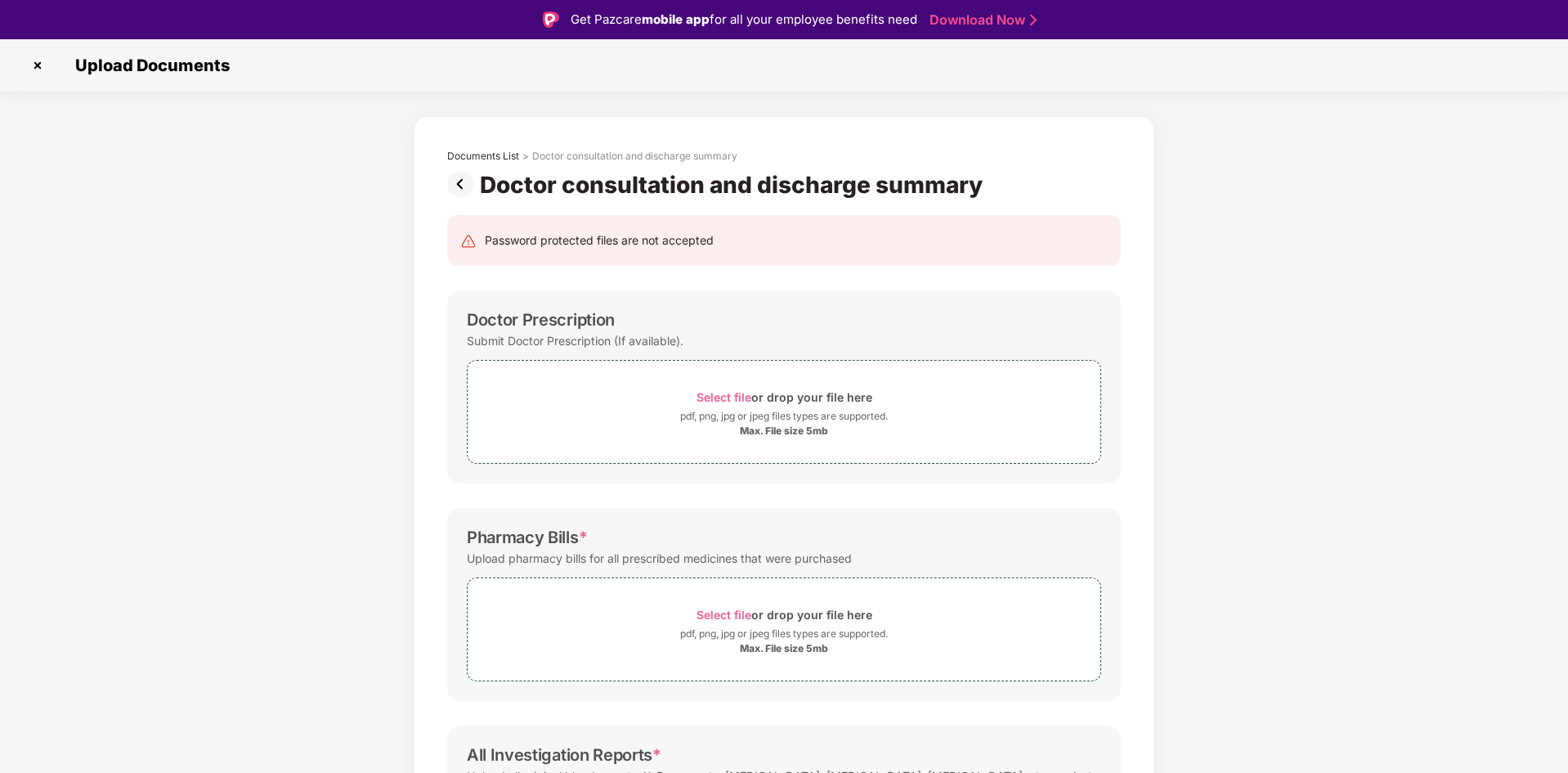
click at [41, 65] on img at bounding box center [37, 65] width 27 height 27
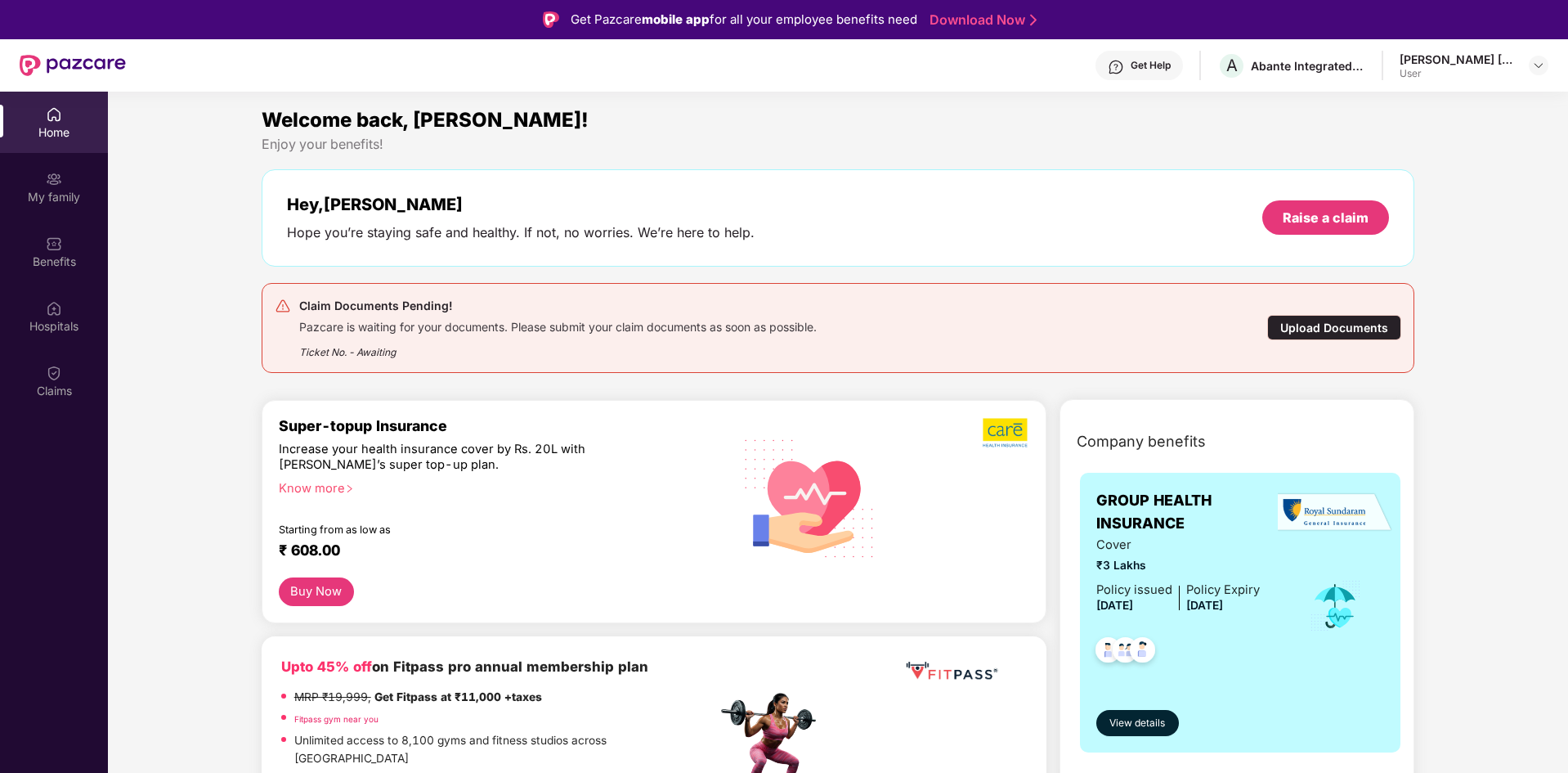
click at [957, 215] on div "Hey, [PERSON_NAME] you’re staying safe and healthy. If not, no worries. We’re h…" at bounding box center [838, 217] width 1102 height 46
click at [1314, 326] on div "Upload Documents" at bounding box center [1334, 327] width 134 height 26
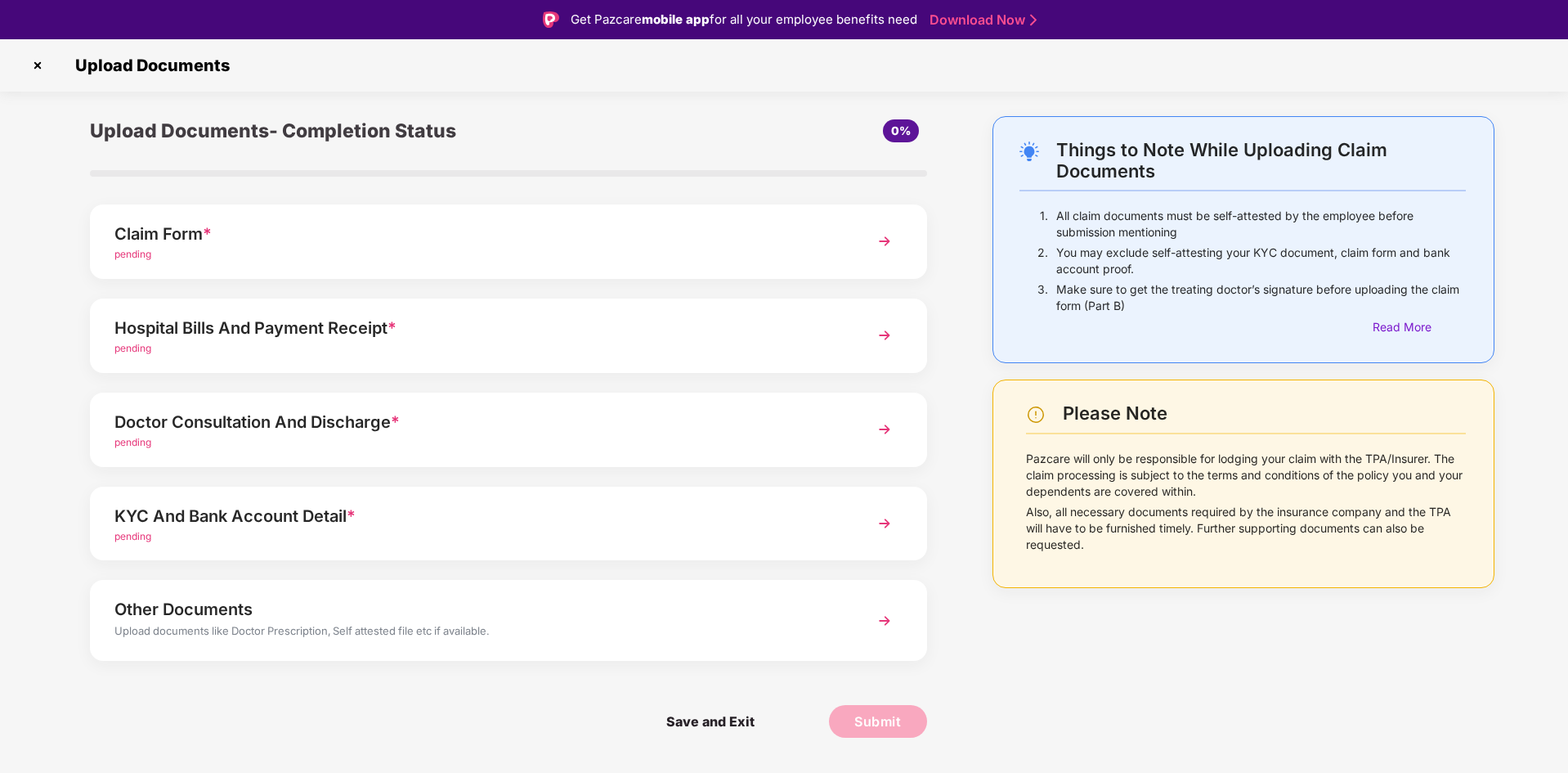
click at [651, 530] on div "pending" at bounding box center [475, 537] width 722 height 16
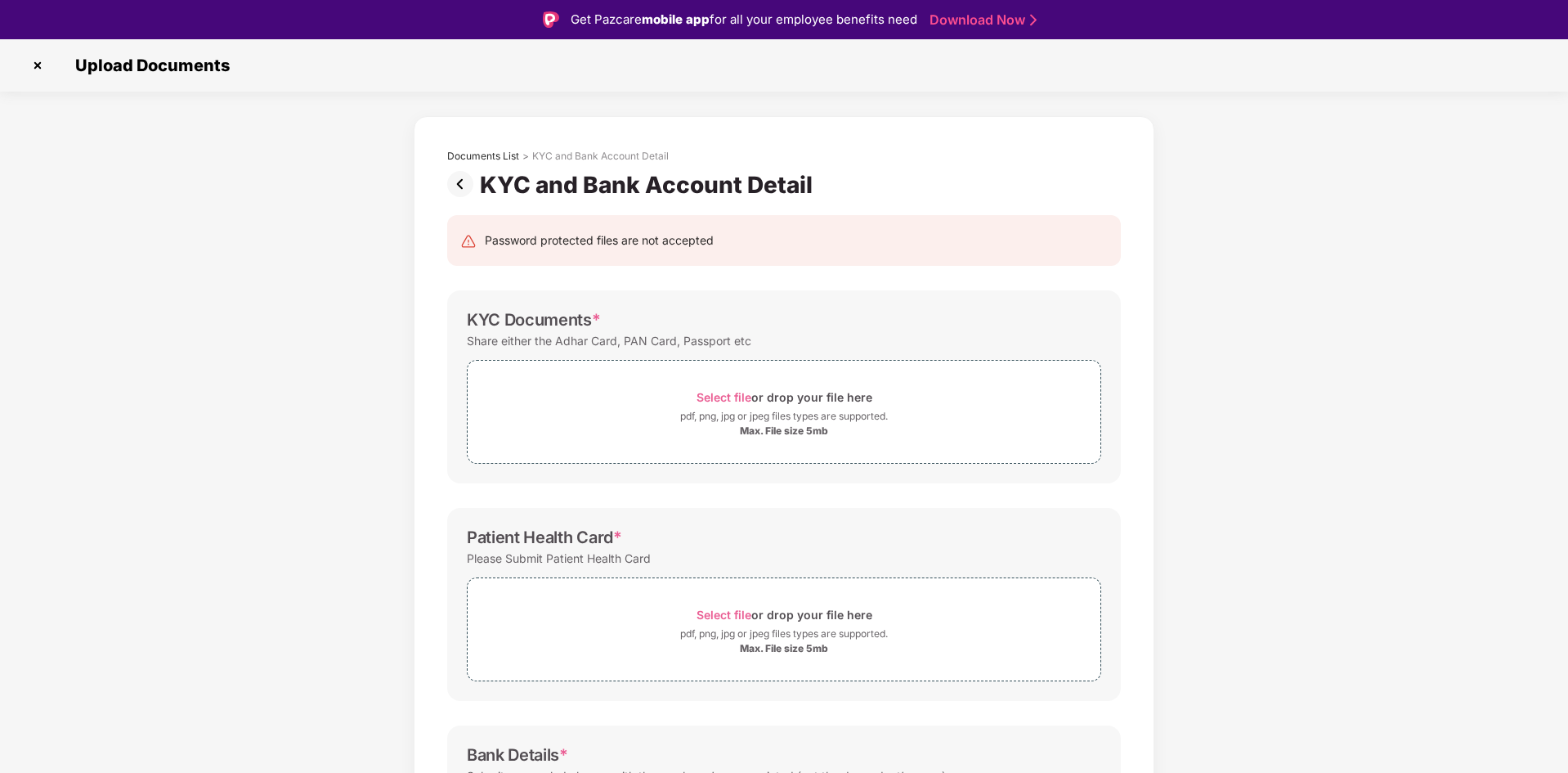
scroll to position [39, 0]
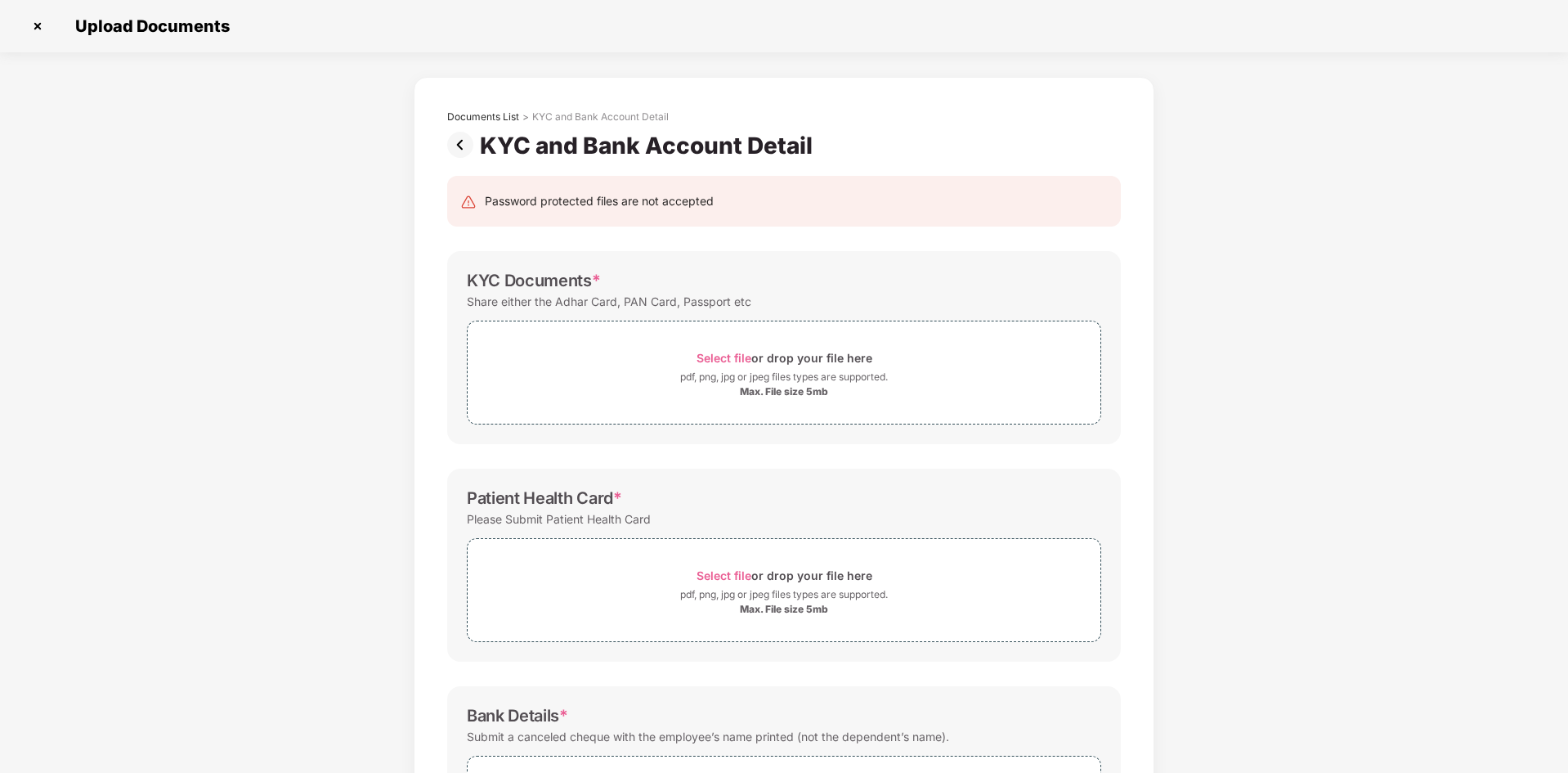
click at [1528, 703] on div "Documents List > KYC and Bank Account Detail KYC and Bank Account Detail Passwo…" at bounding box center [784, 527] width 1568 height 901
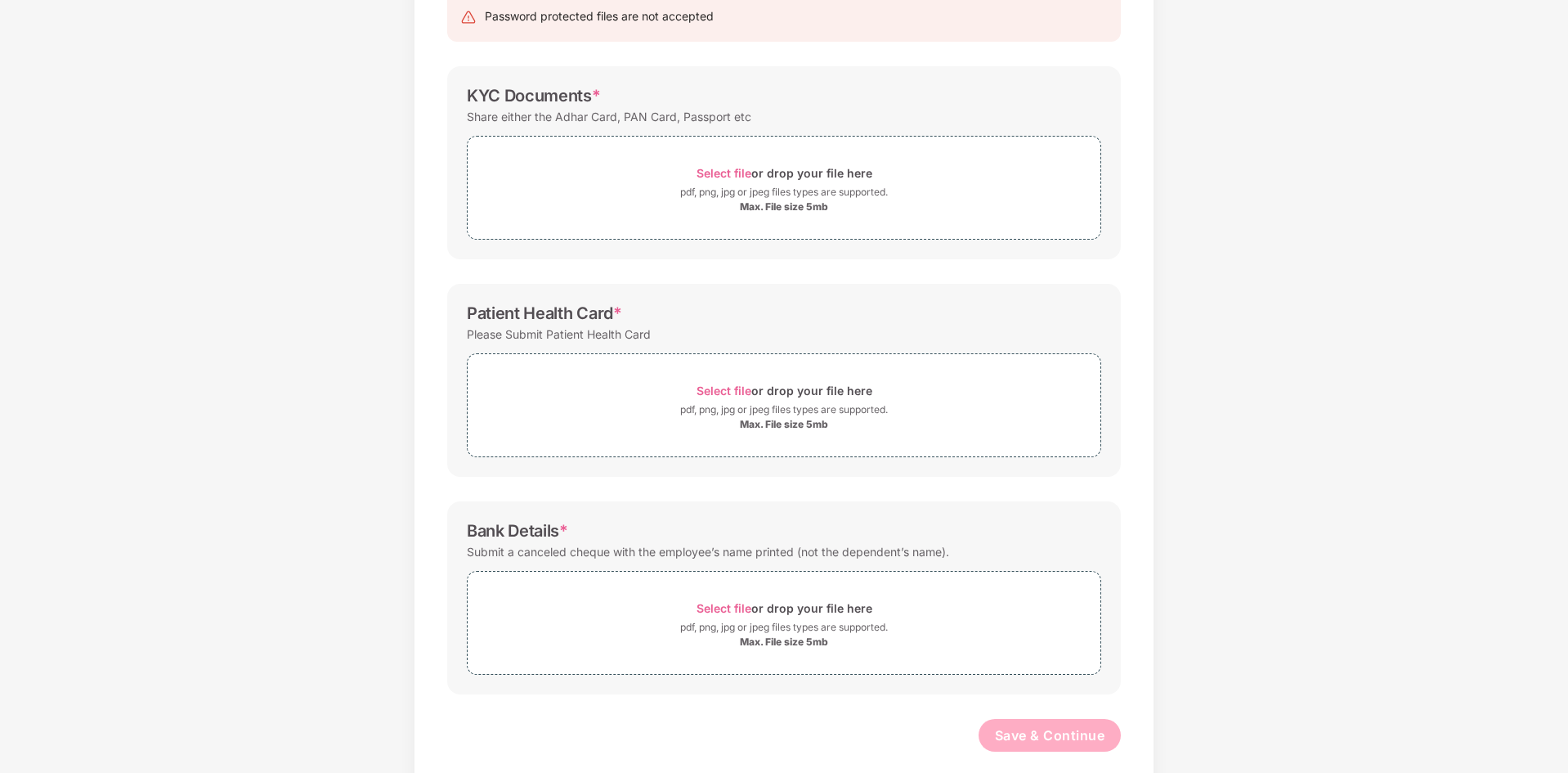
scroll to position [206, 0]
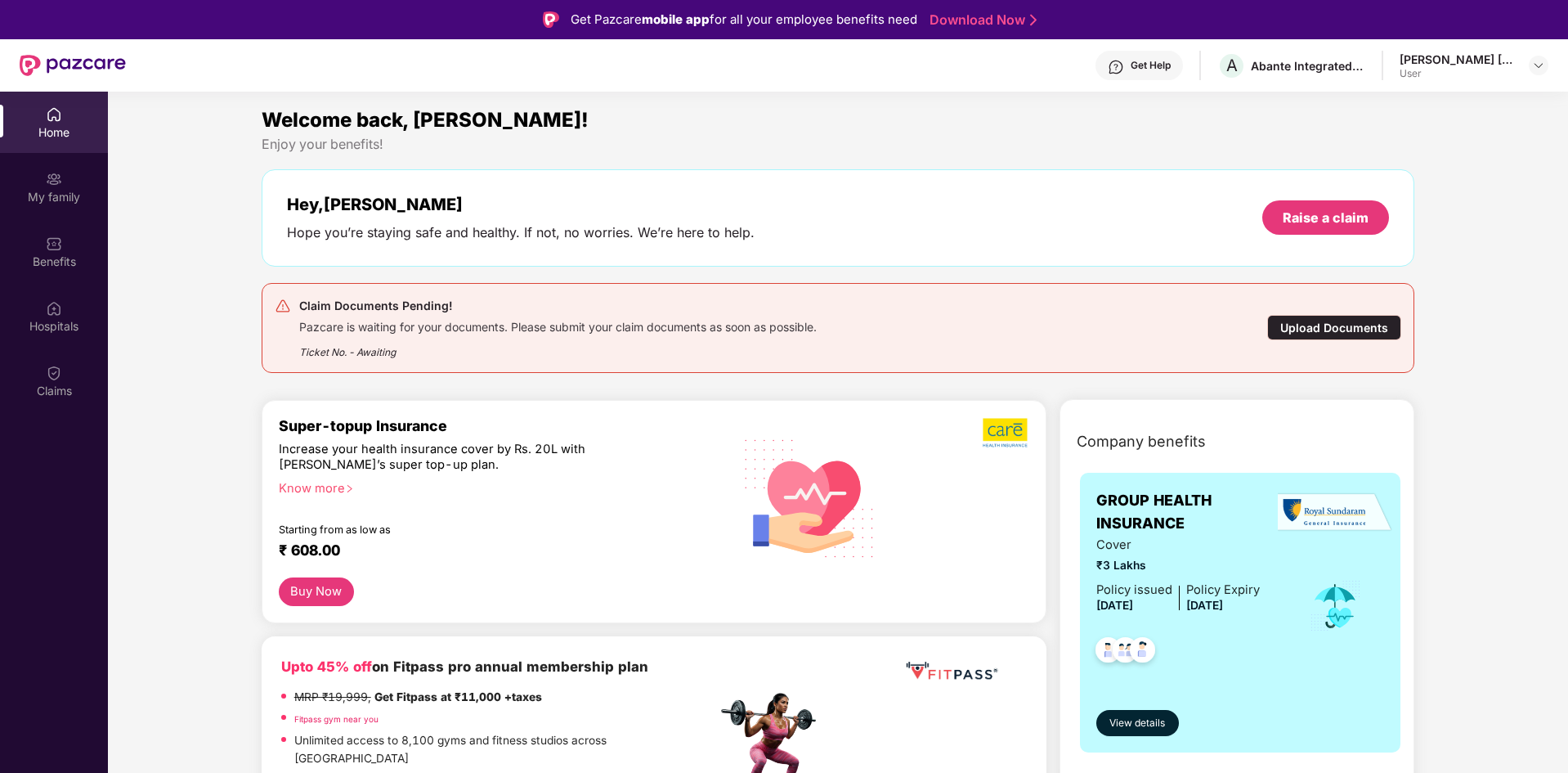
click at [1344, 336] on div "Upload Documents" at bounding box center [1334, 327] width 134 height 26
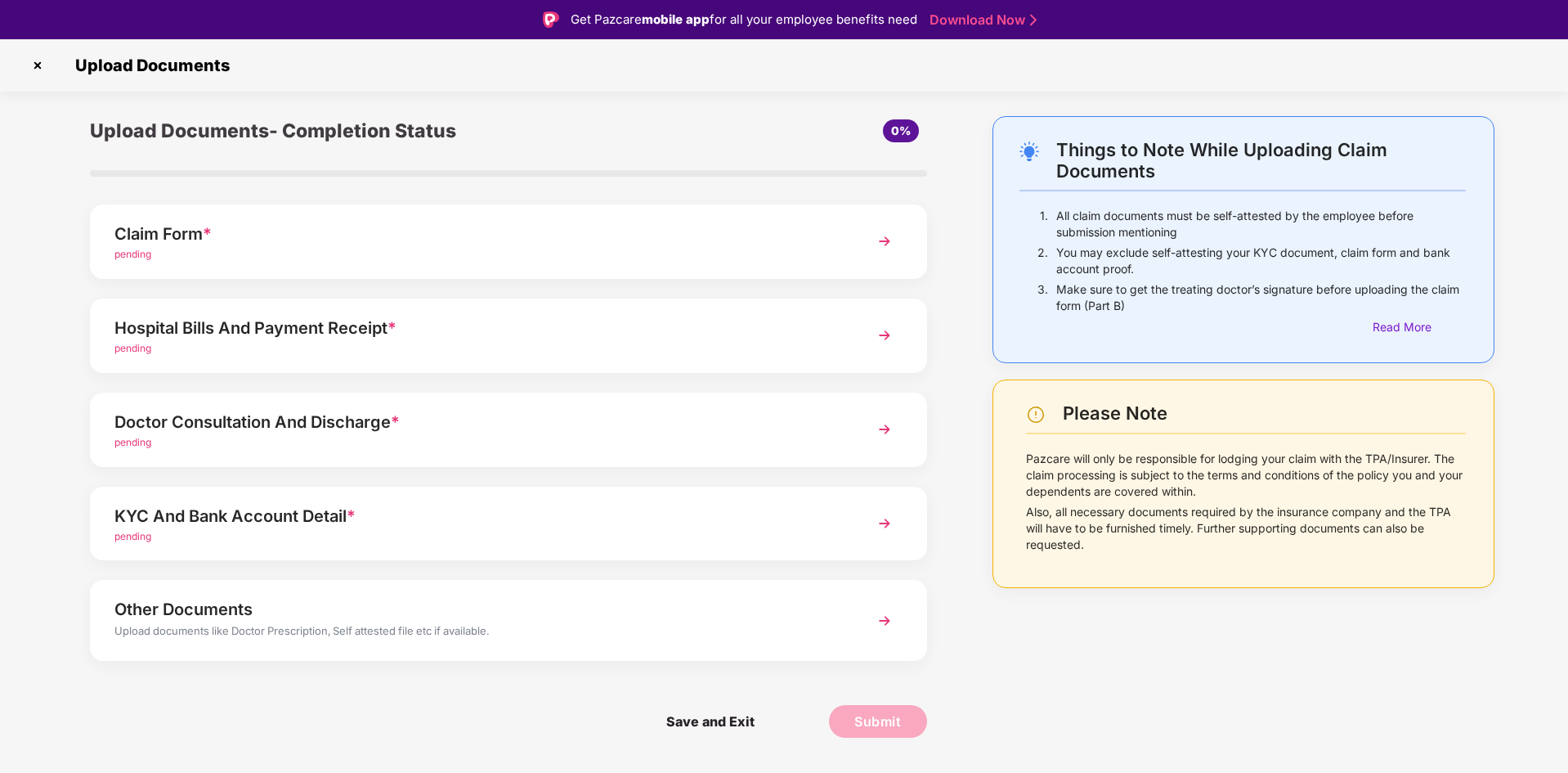
click at [605, 614] on div "Other Documents" at bounding box center [475, 609] width 722 height 27
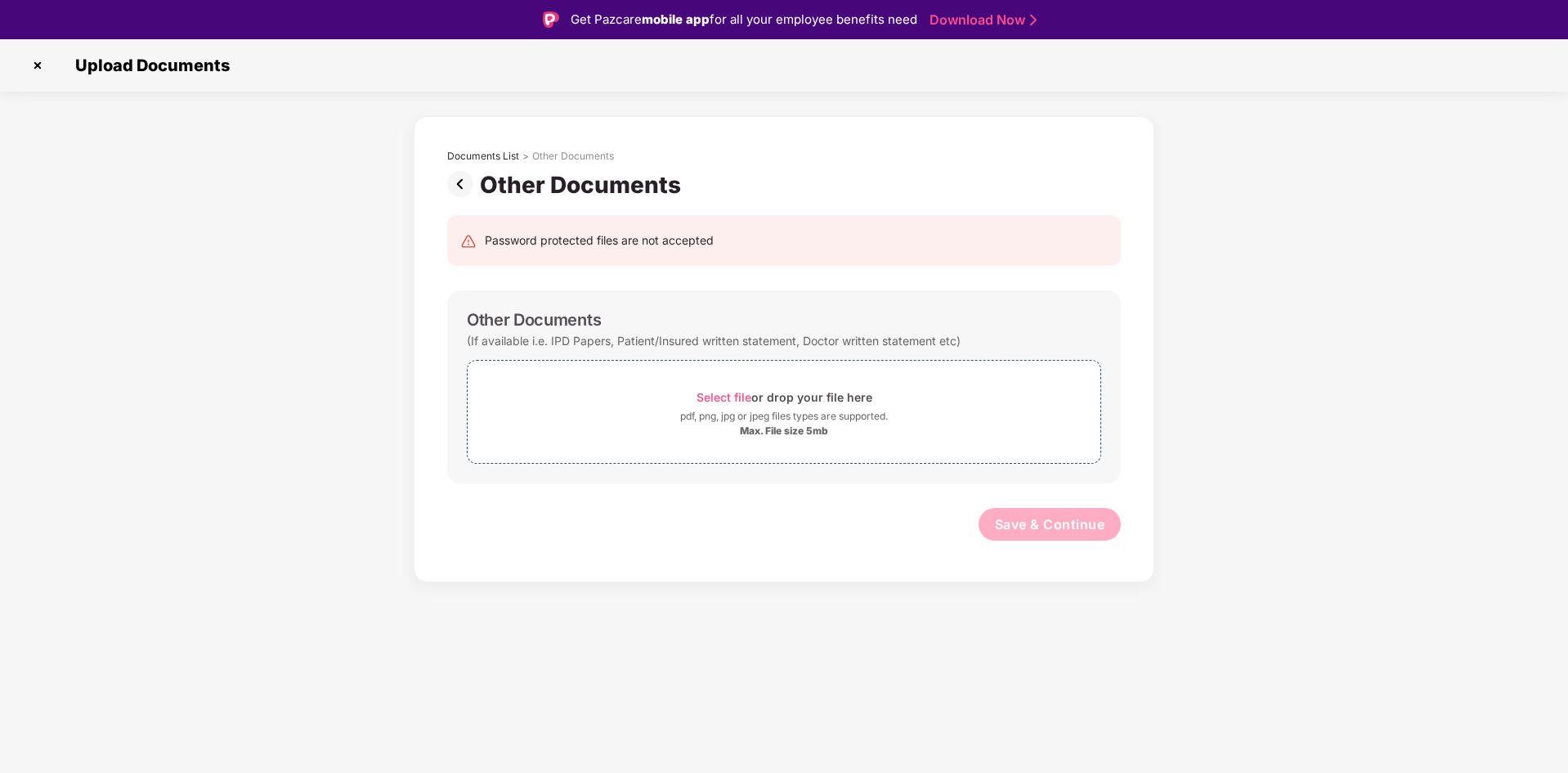
click at [36, 67] on img at bounding box center [37, 65] width 27 height 27
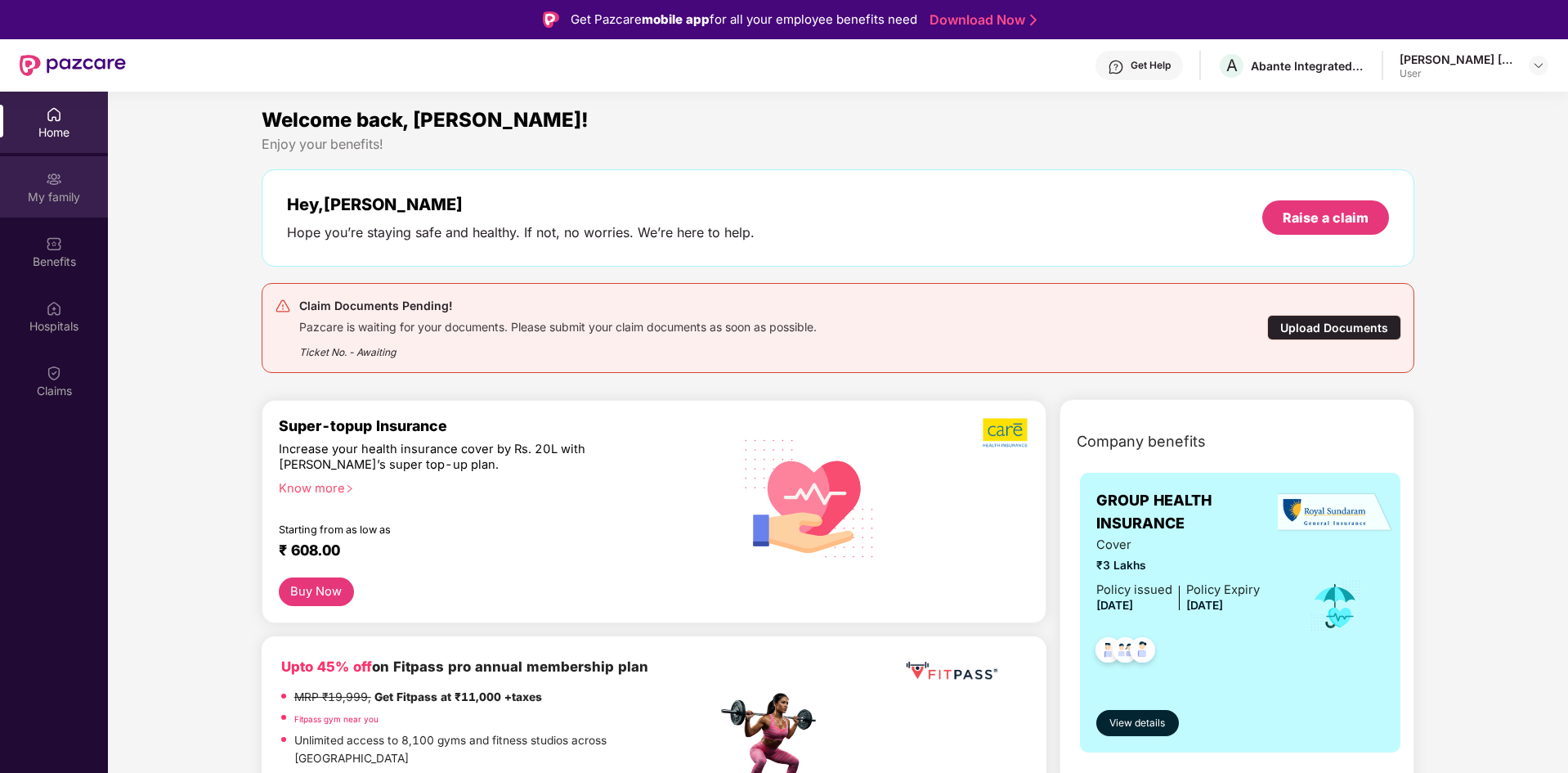
click at [82, 189] on div "My family" at bounding box center [54, 197] width 108 height 17
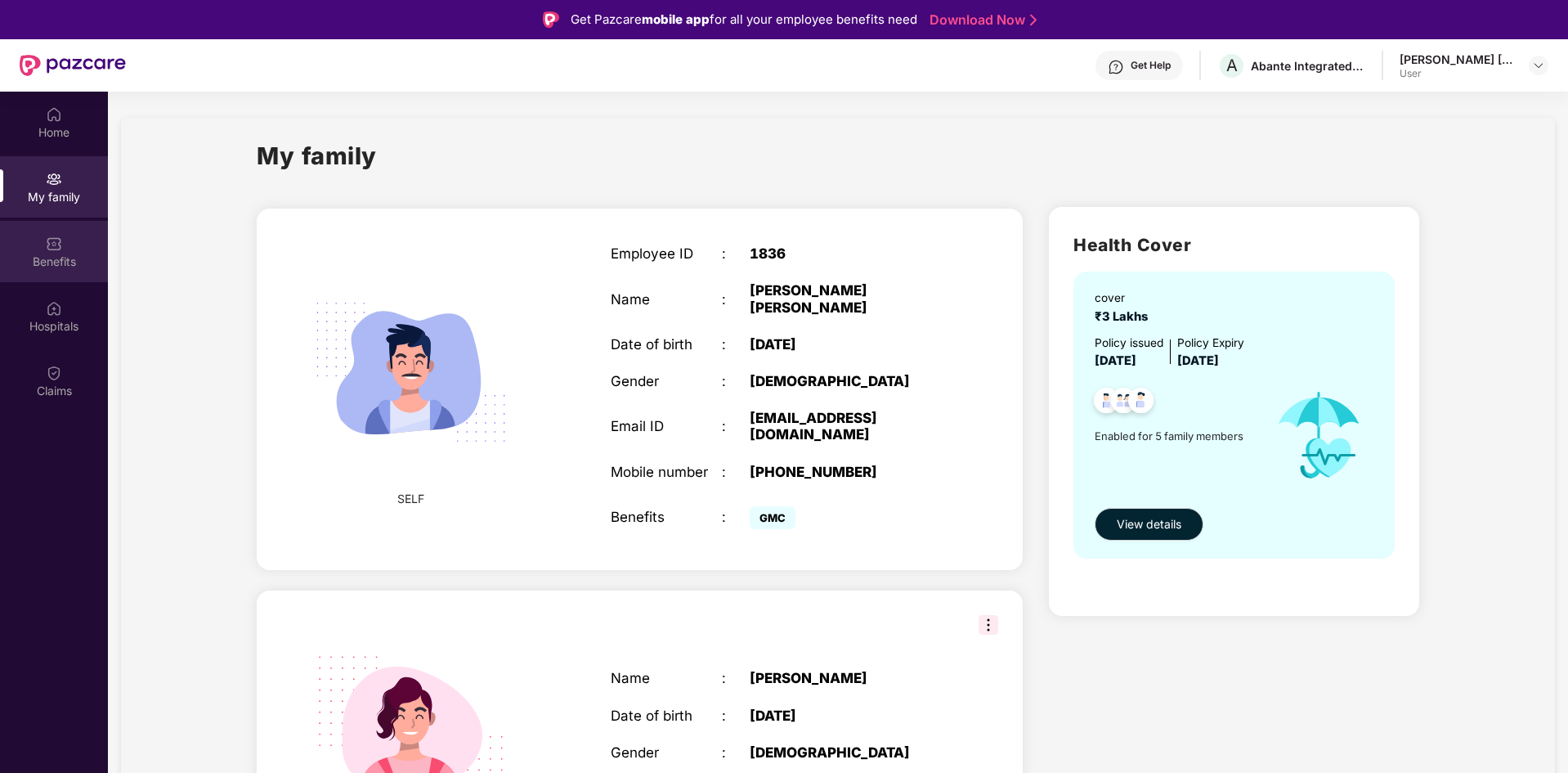
click at [35, 231] on div "Benefits" at bounding box center [54, 251] width 108 height 61
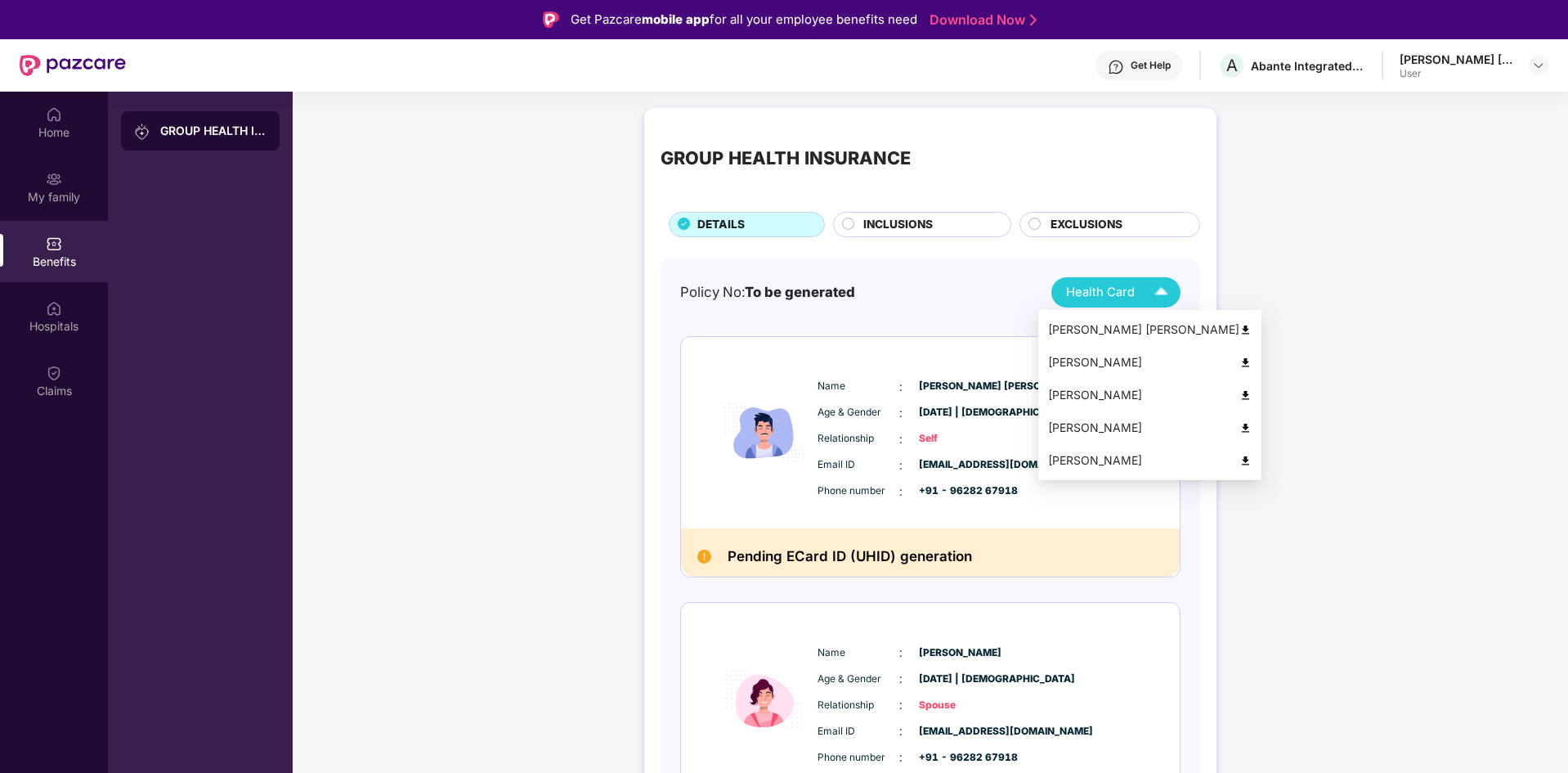
click at [1164, 298] on img at bounding box center [1160, 292] width 29 height 29
click at [1239, 399] on img at bounding box center [1245, 395] width 12 height 12
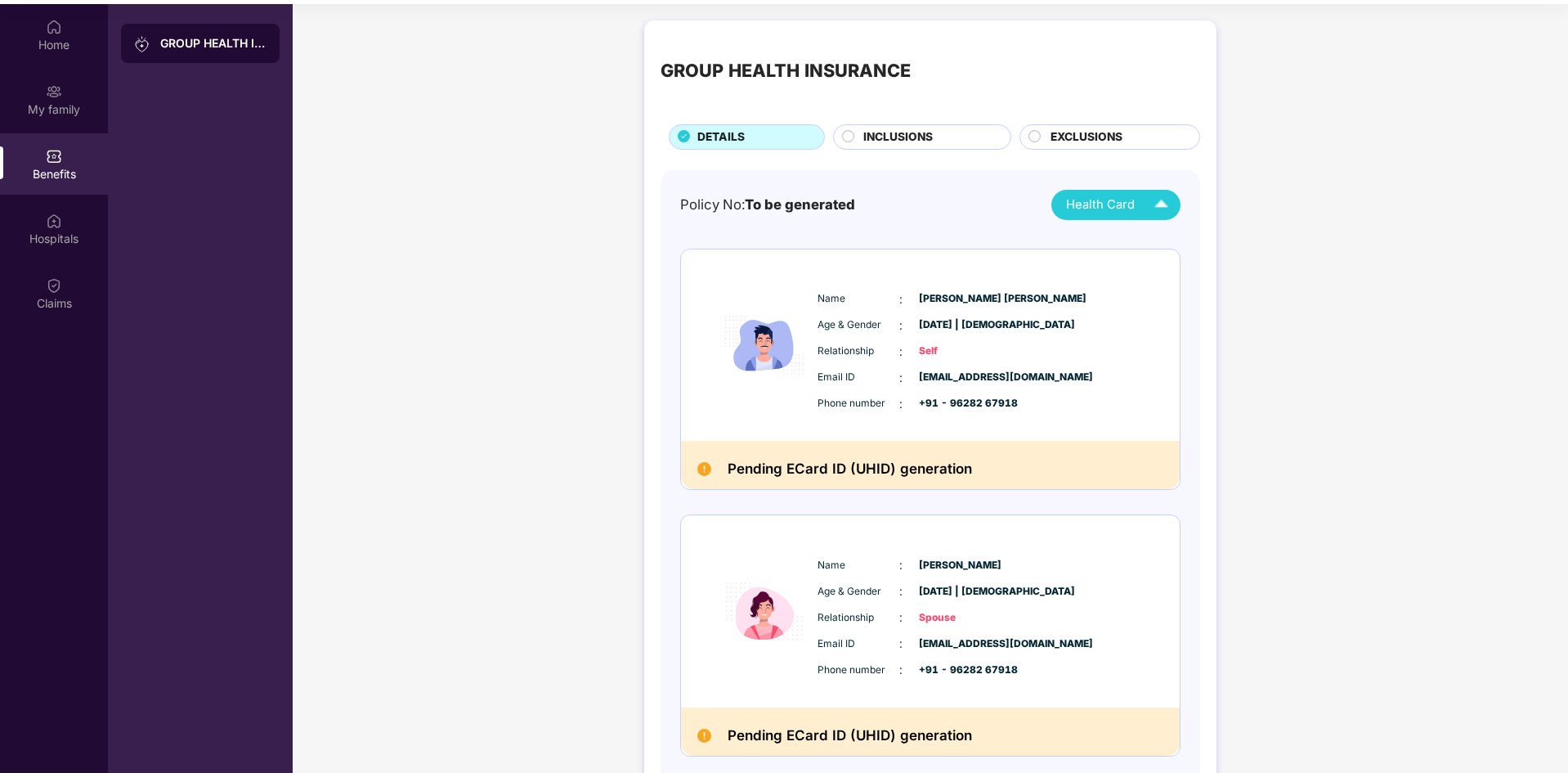
scroll to position [91, 0]
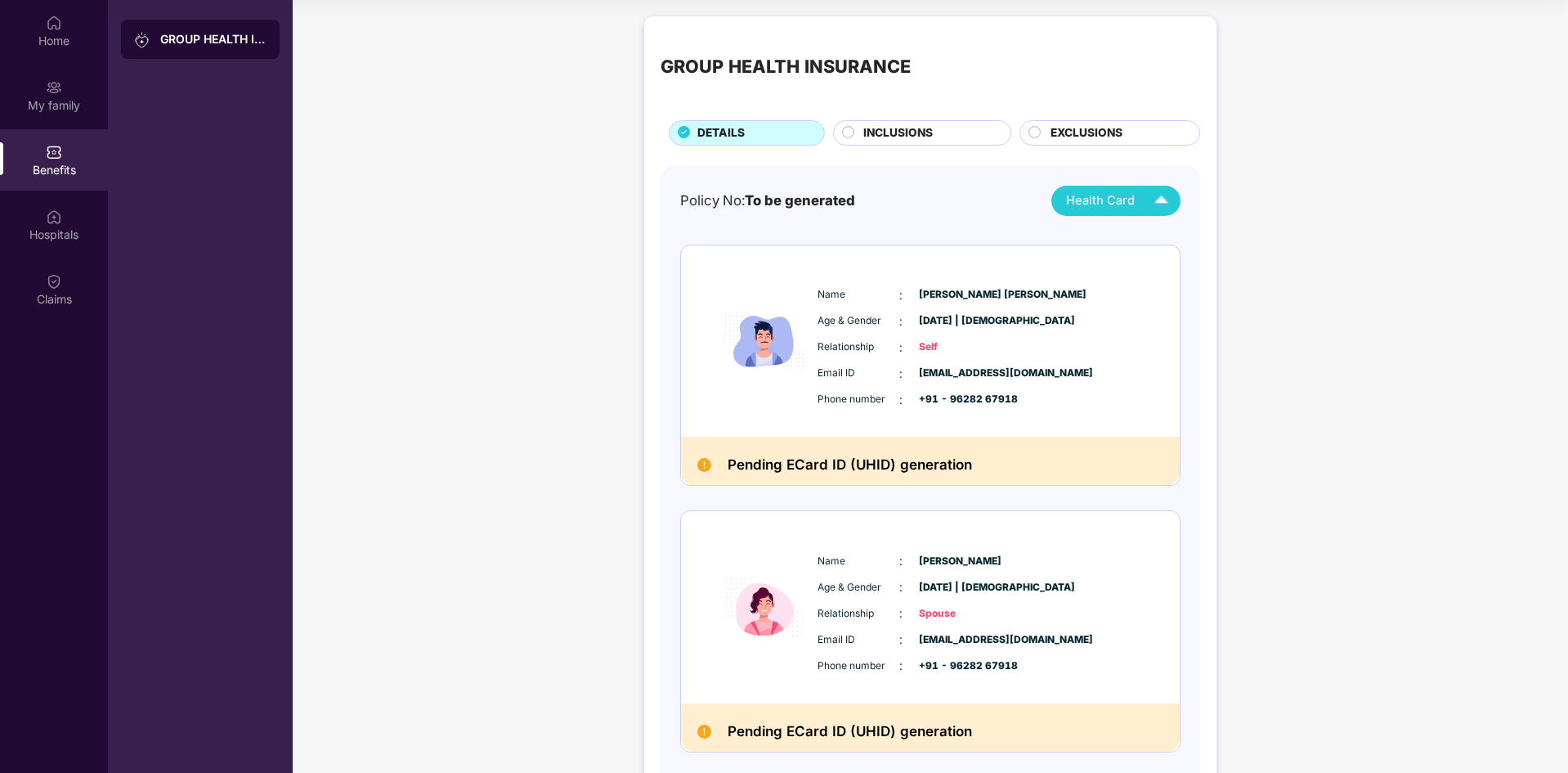
click at [848, 128] on circle at bounding box center [848, 132] width 12 height 12
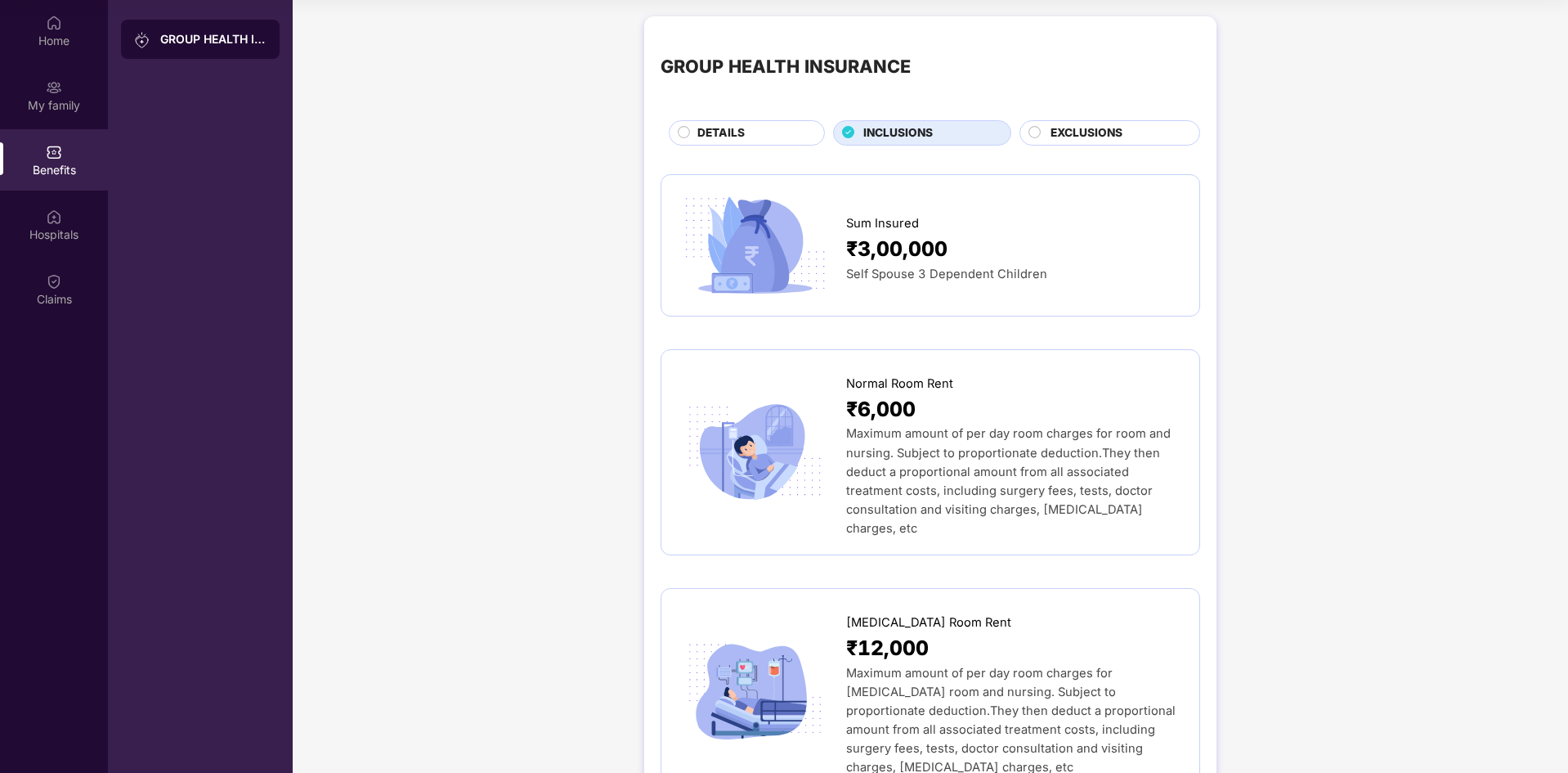
click at [1105, 134] on span "EXCLUSIONS" at bounding box center [1085, 133] width 72 height 18
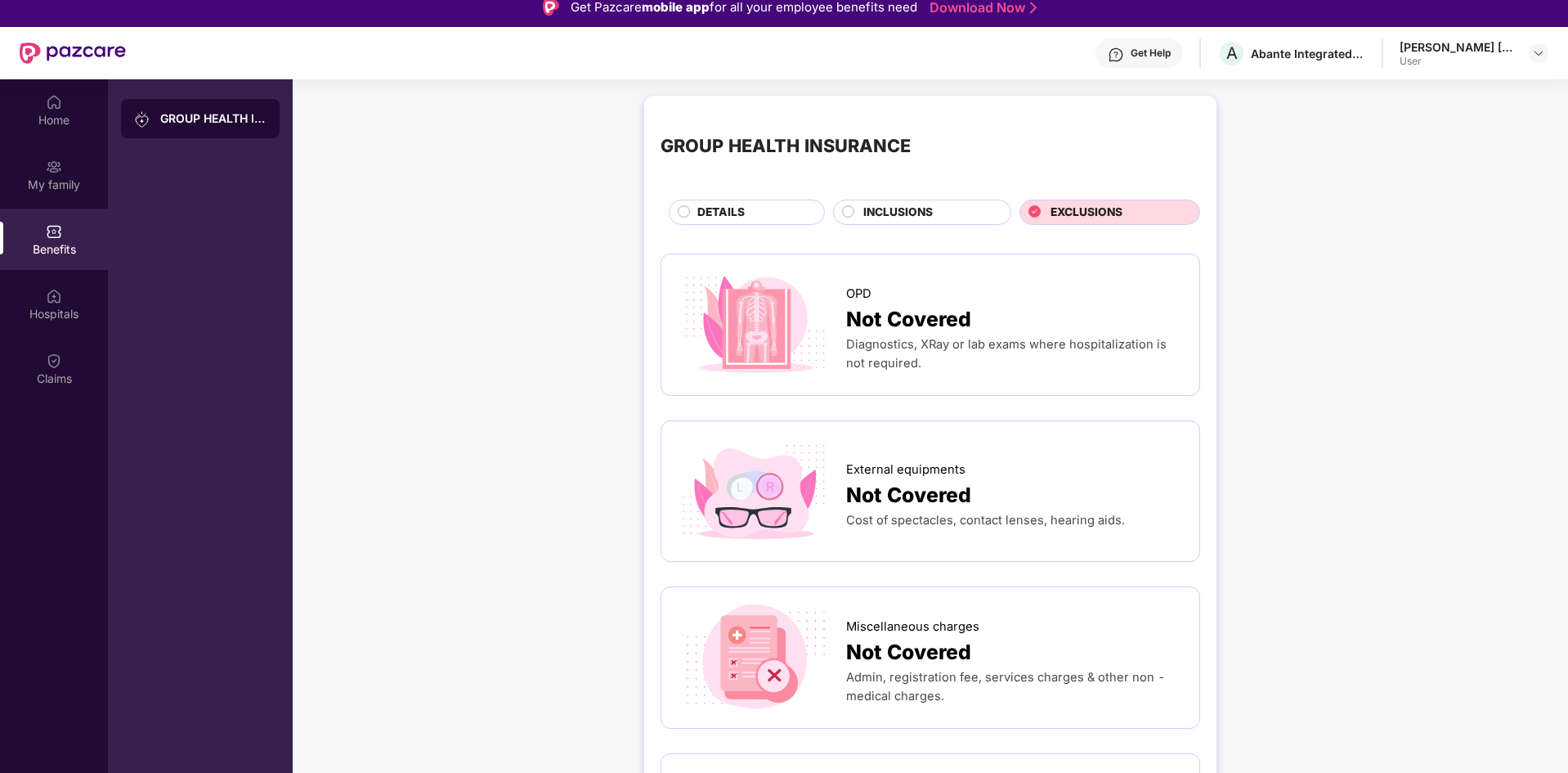
scroll to position [0, 0]
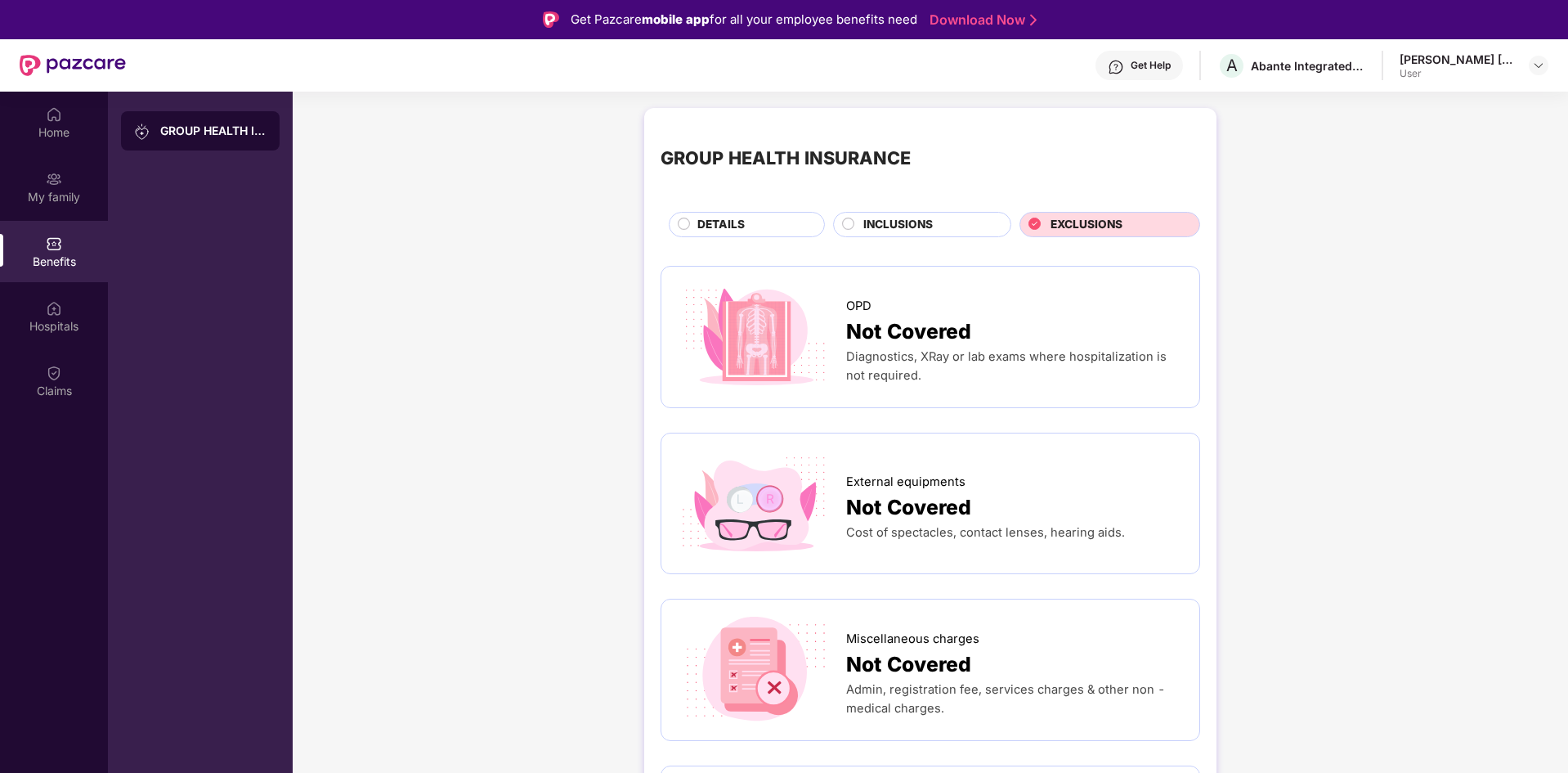
click at [936, 228] on div "INCLUSIONS" at bounding box center [929, 225] width 147 height 21
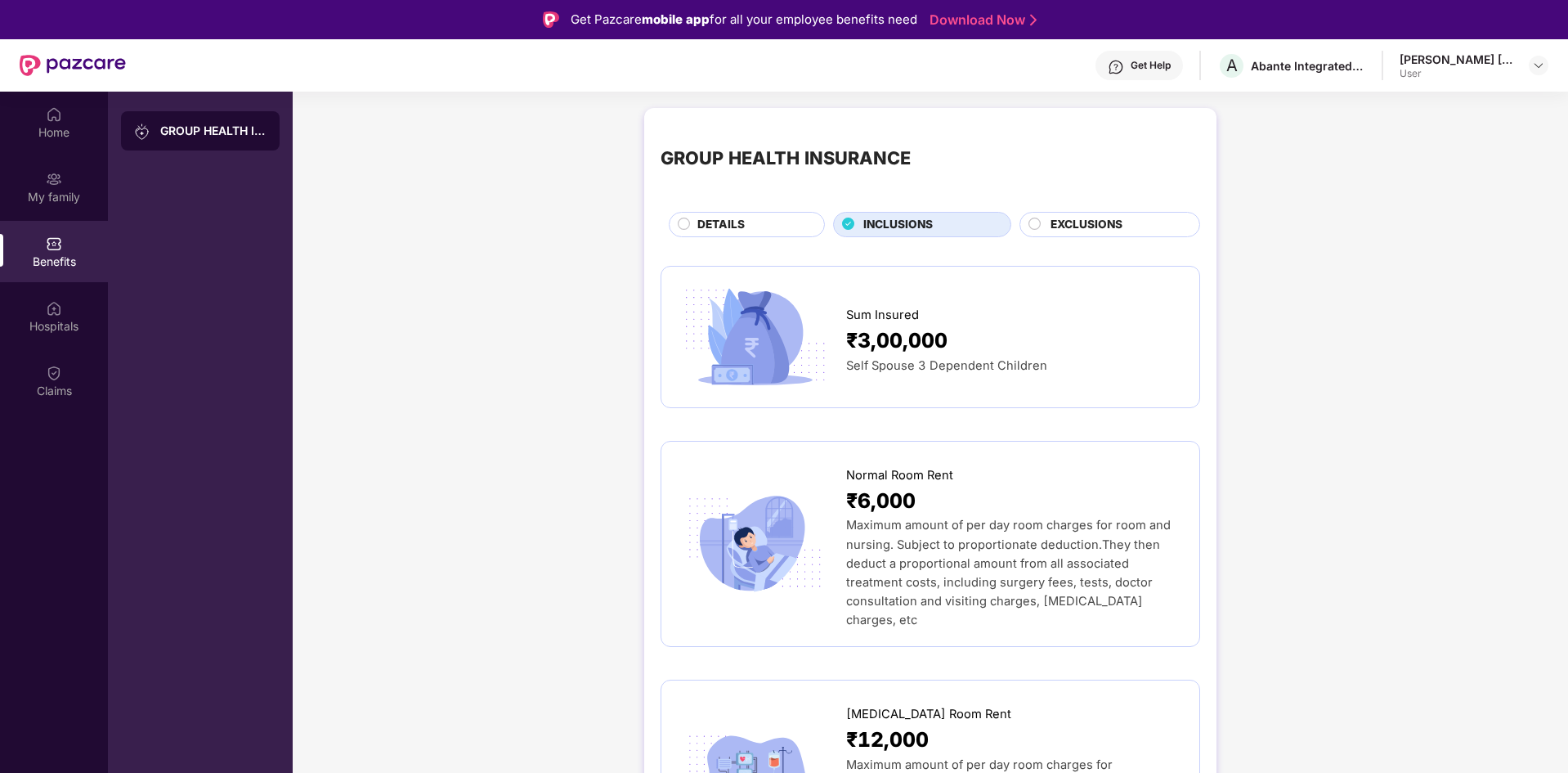
click at [757, 230] on div "DETAILS" at bounding box center [752, 225] width 127 height 21
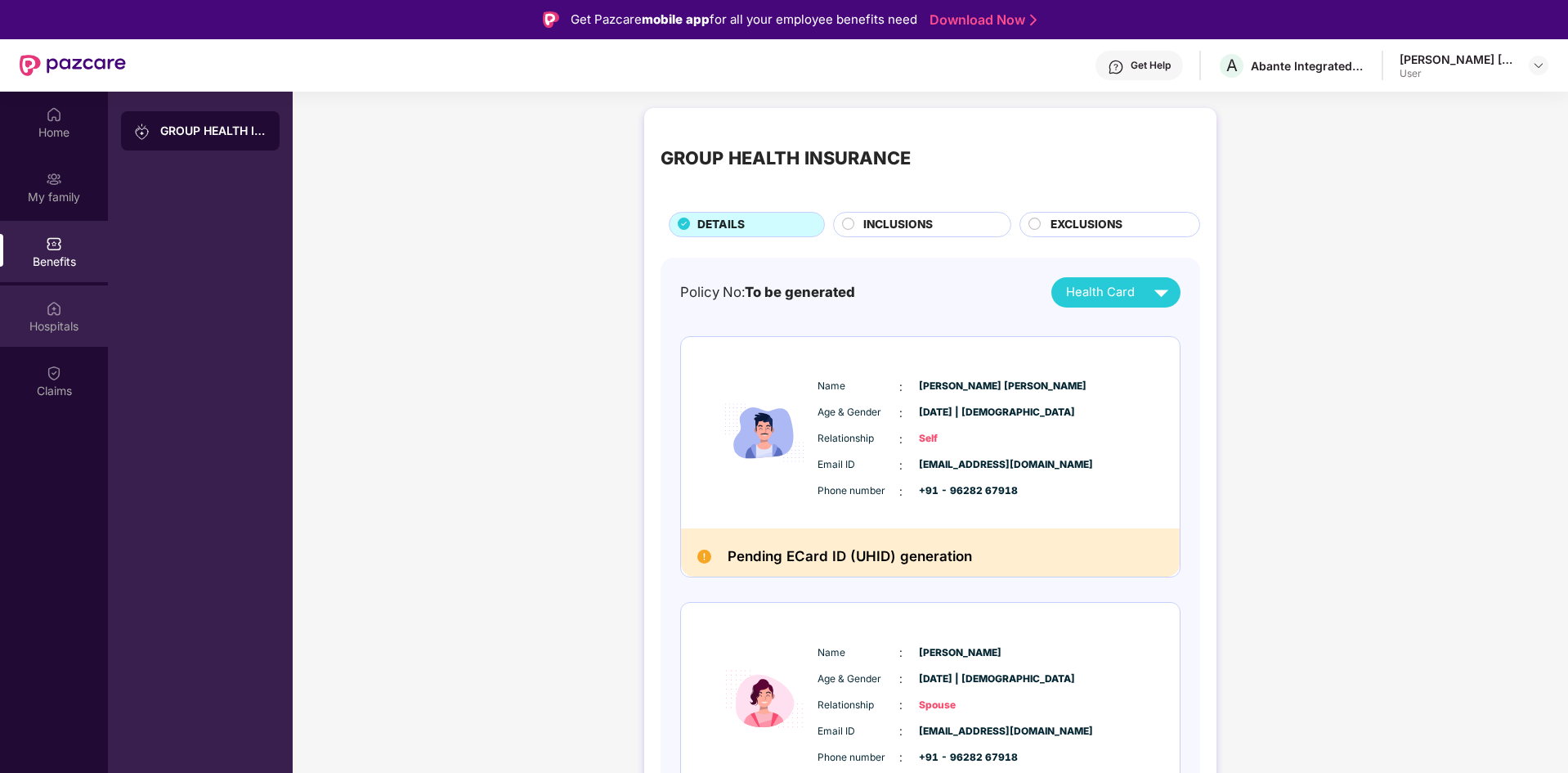
click at [57, 320] on div "Hospitals" at bounding box center [54, 326] width 108 height 17
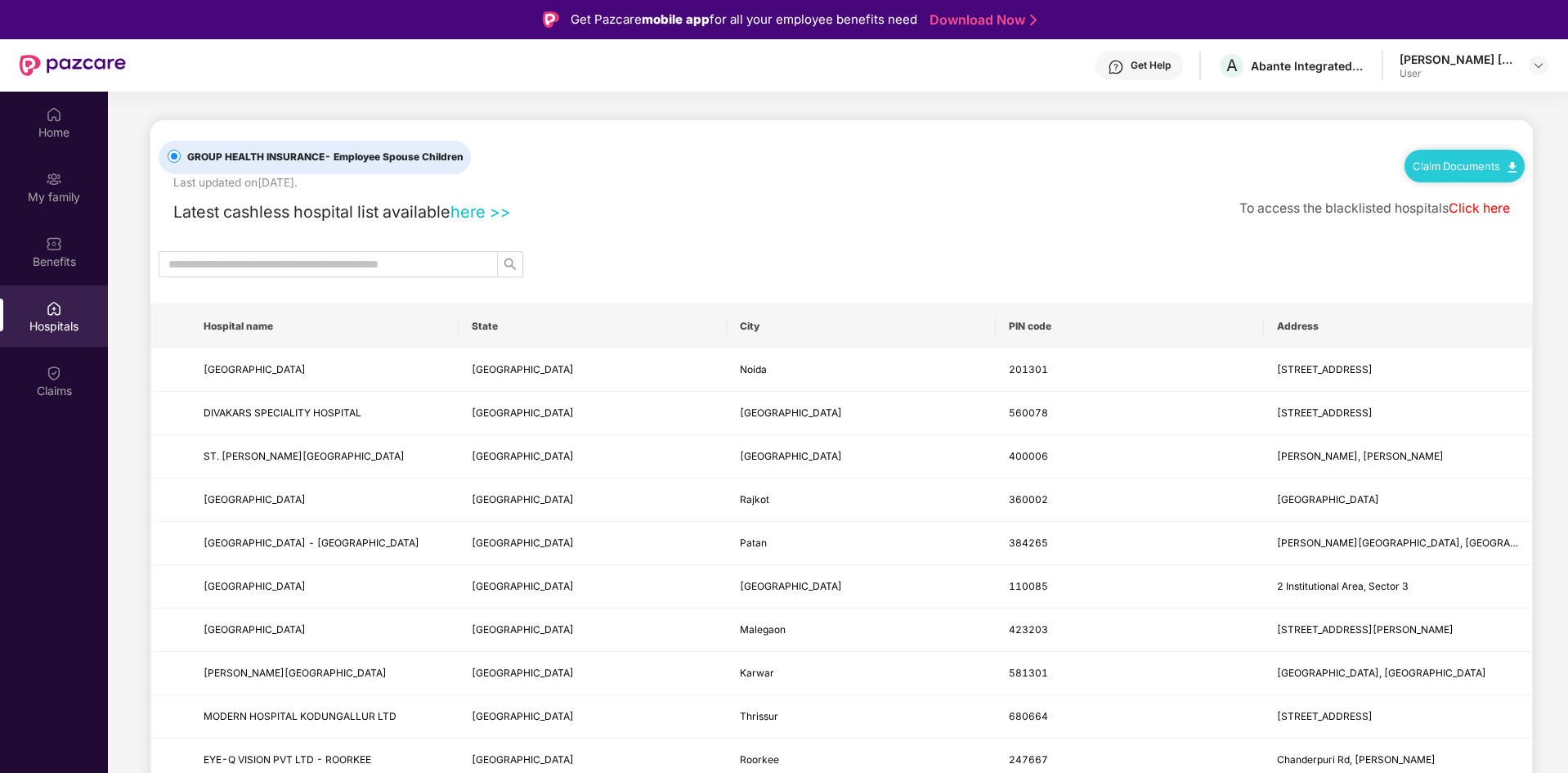
click at [1519, 157] on div "Claim Documents" at bounding box center [1464, 165] width 120 height 32
click at [1504, 167] on link "Claim Documents" at bounding box center [1465, 165] width 104 height 13
click at [1484, 206] on link "Click here" at bounding box center [1479, 208] width 61 height 16
click at [351, 269] on input "text" at bounding box center [321, 264] width 307 height 18
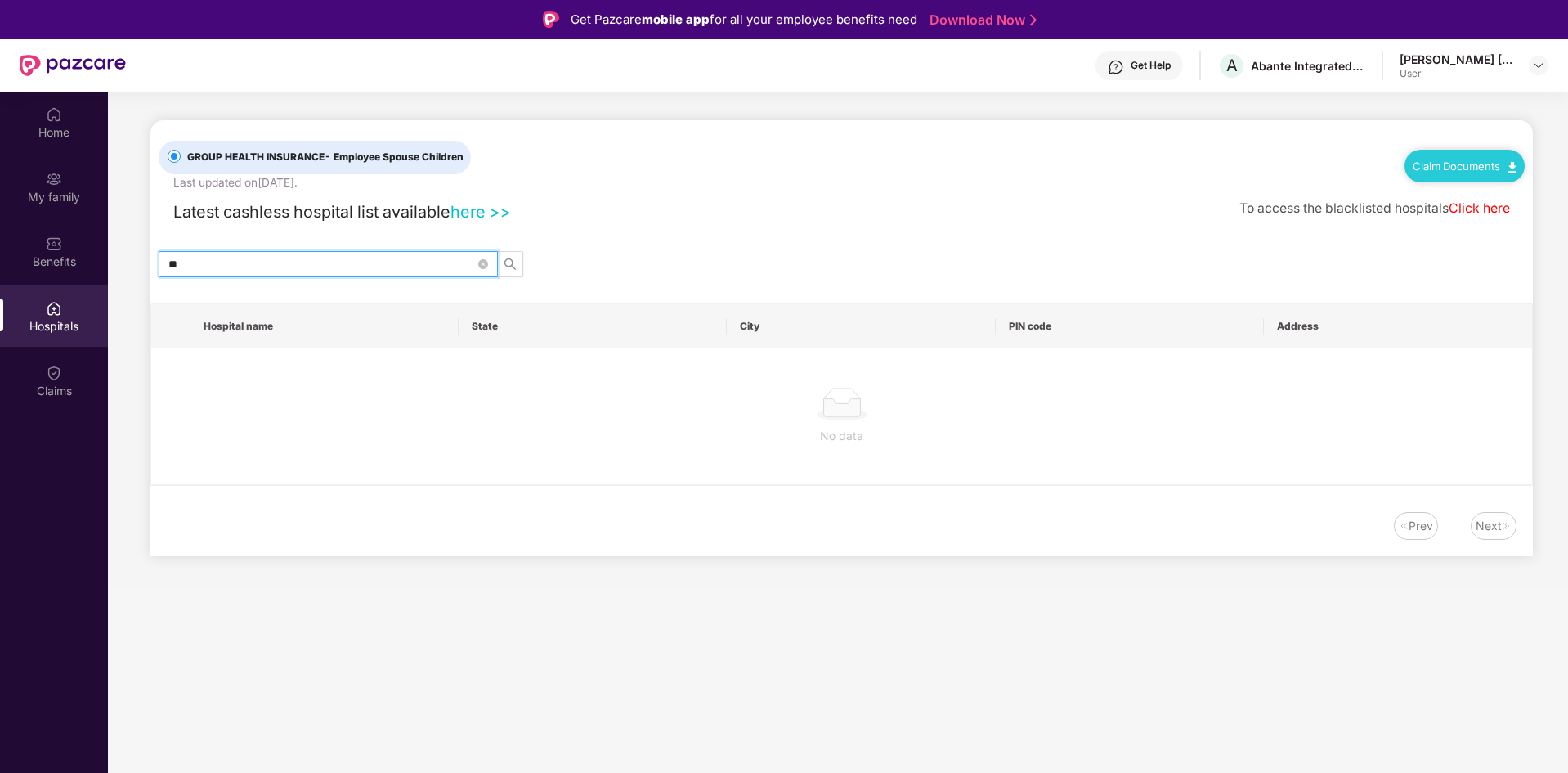
type input "*"
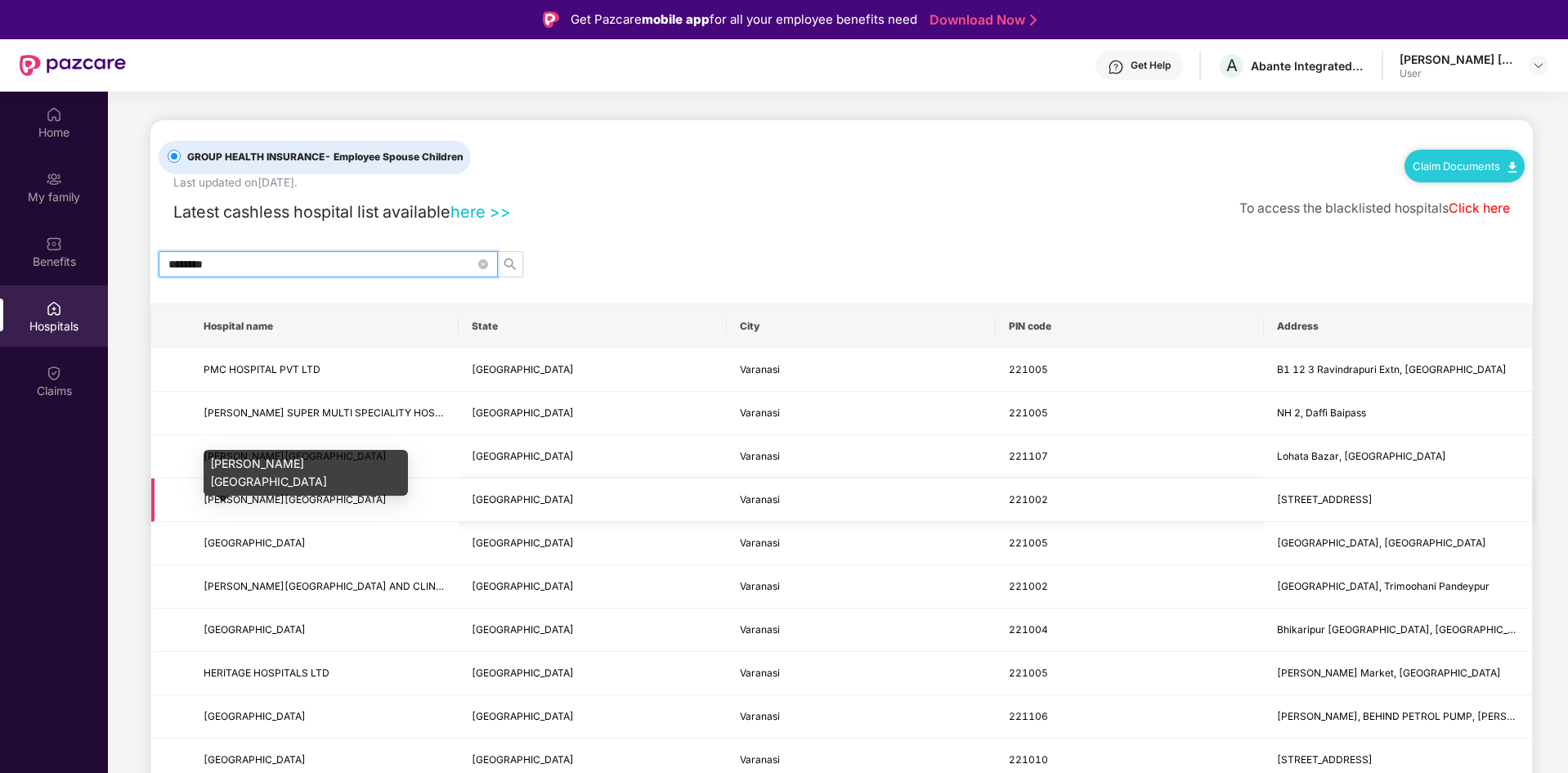
type input "********"
click at [255, 502] on span "[PERSON_NAME][GEOGRAPHIC_DATA]" at bounding box center [295, 499] width 183 height 12
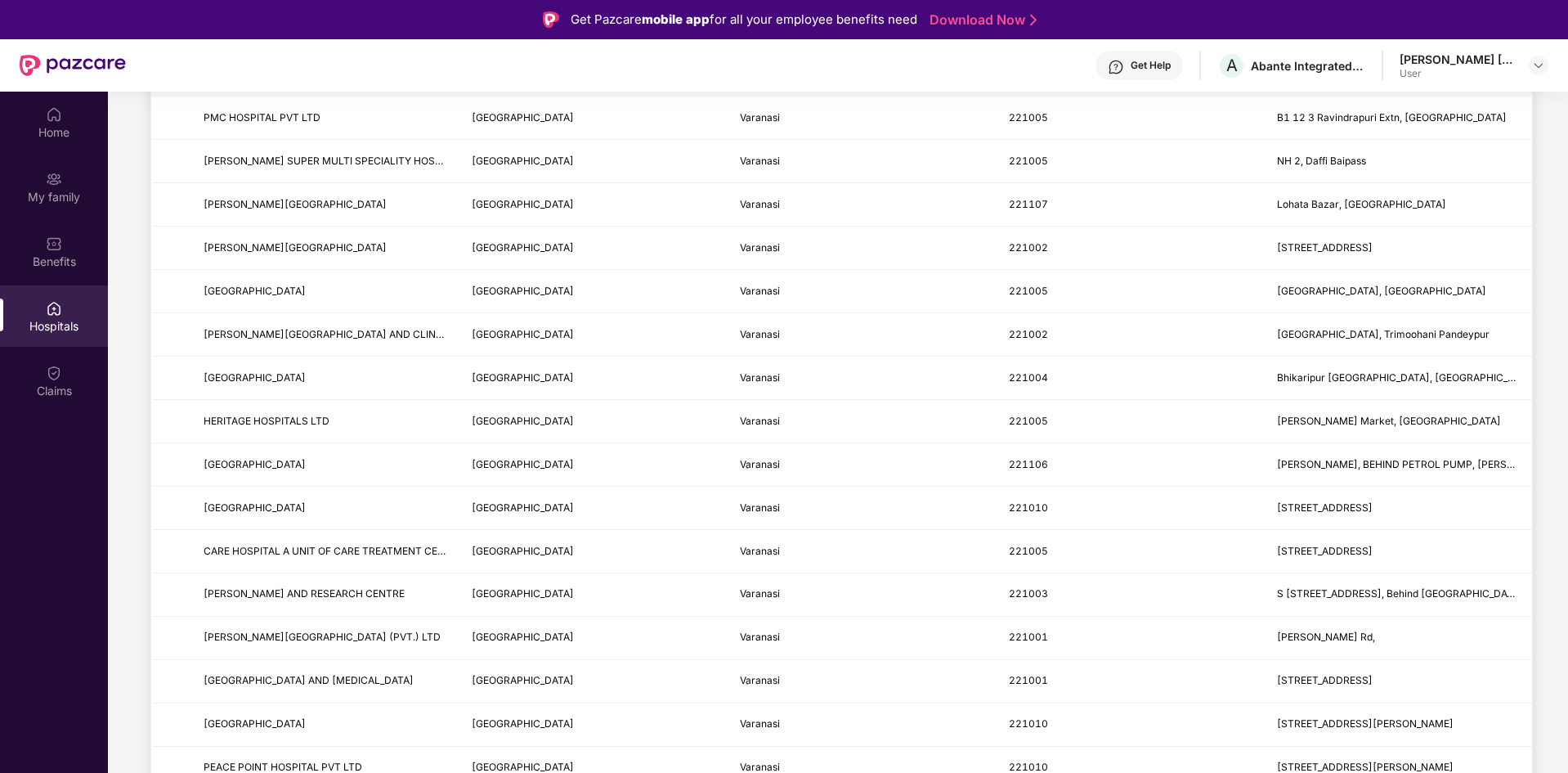
scroll to position [294, 0]
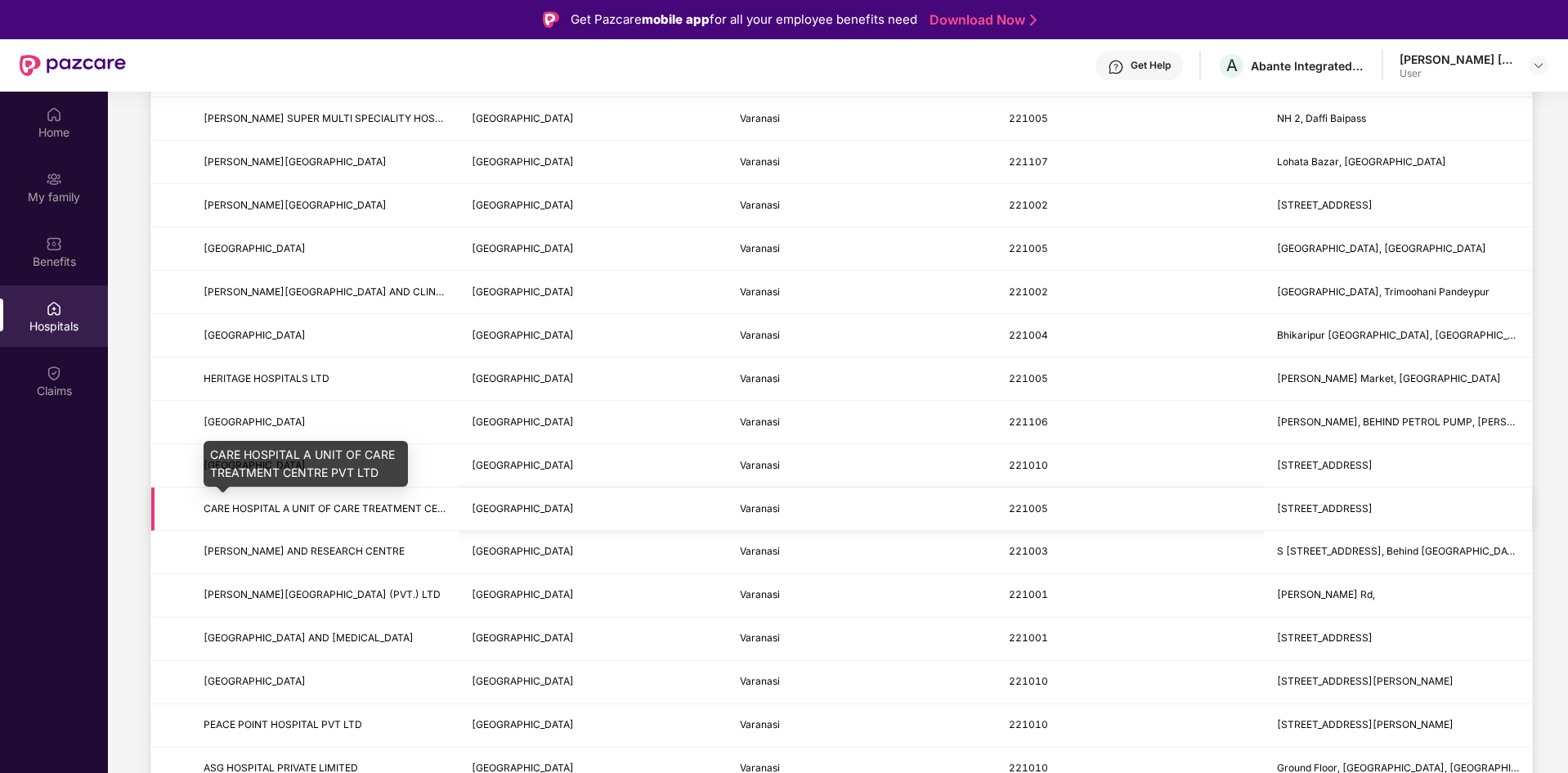
click at [425, 510] on span "CARE HOSPITAL A UNIT OF CARE TREATMENT CENTRE PVT LTD" at bounding box center [355, 507] width 303 height 12
click at [304, 448] on div "CARE HOSPITAL A UNIT OF CARE TREATMENT CENTRE PVT LTD" at bounding box center [306, 463] width 204 height 46
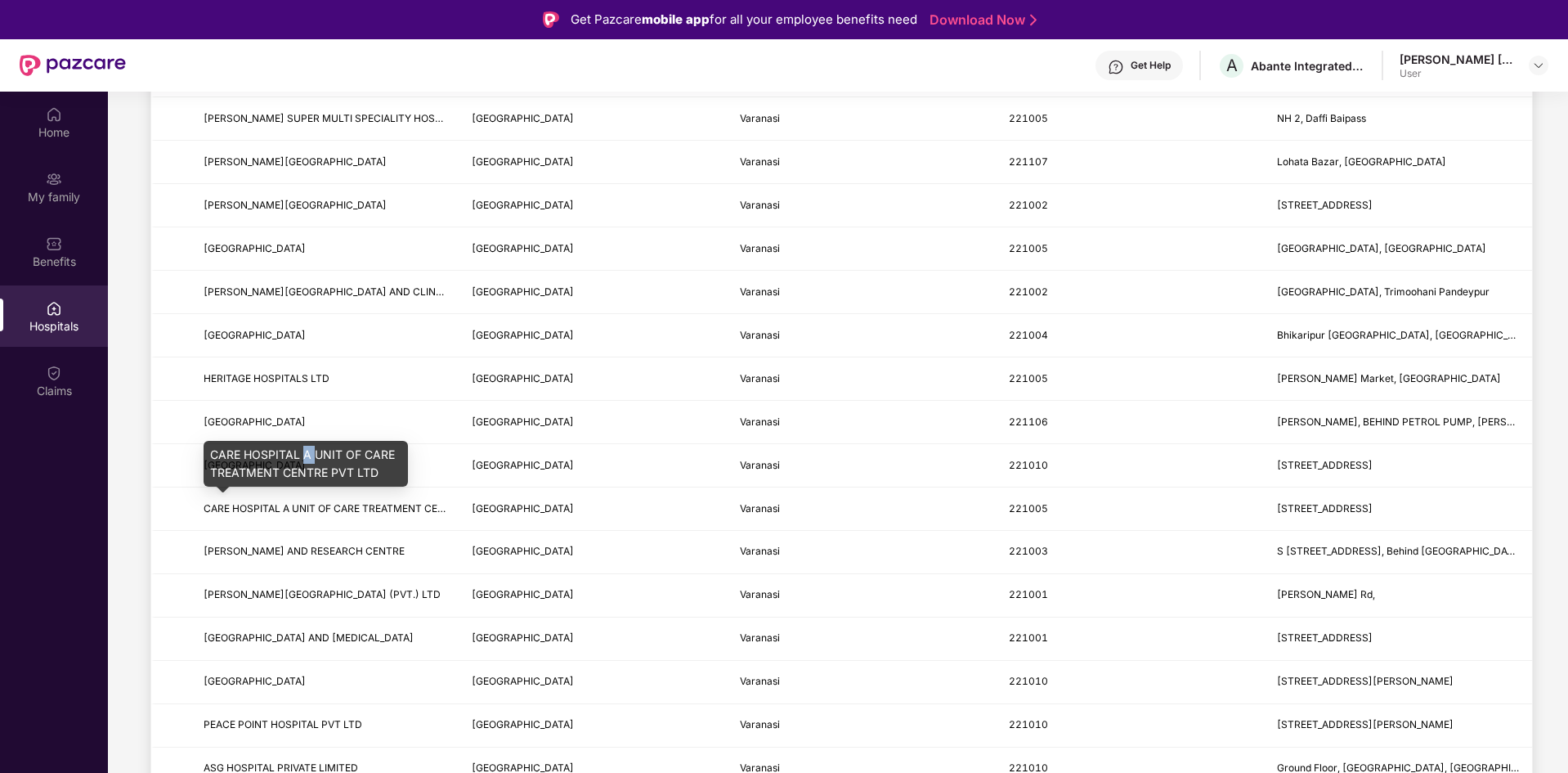
click at [304, 448] on div "CARE HOSPITAL A UNIT OF CARE TREATMENT CENTRE PVT LTD" at bounding box center [306, 463] width 204 height 46
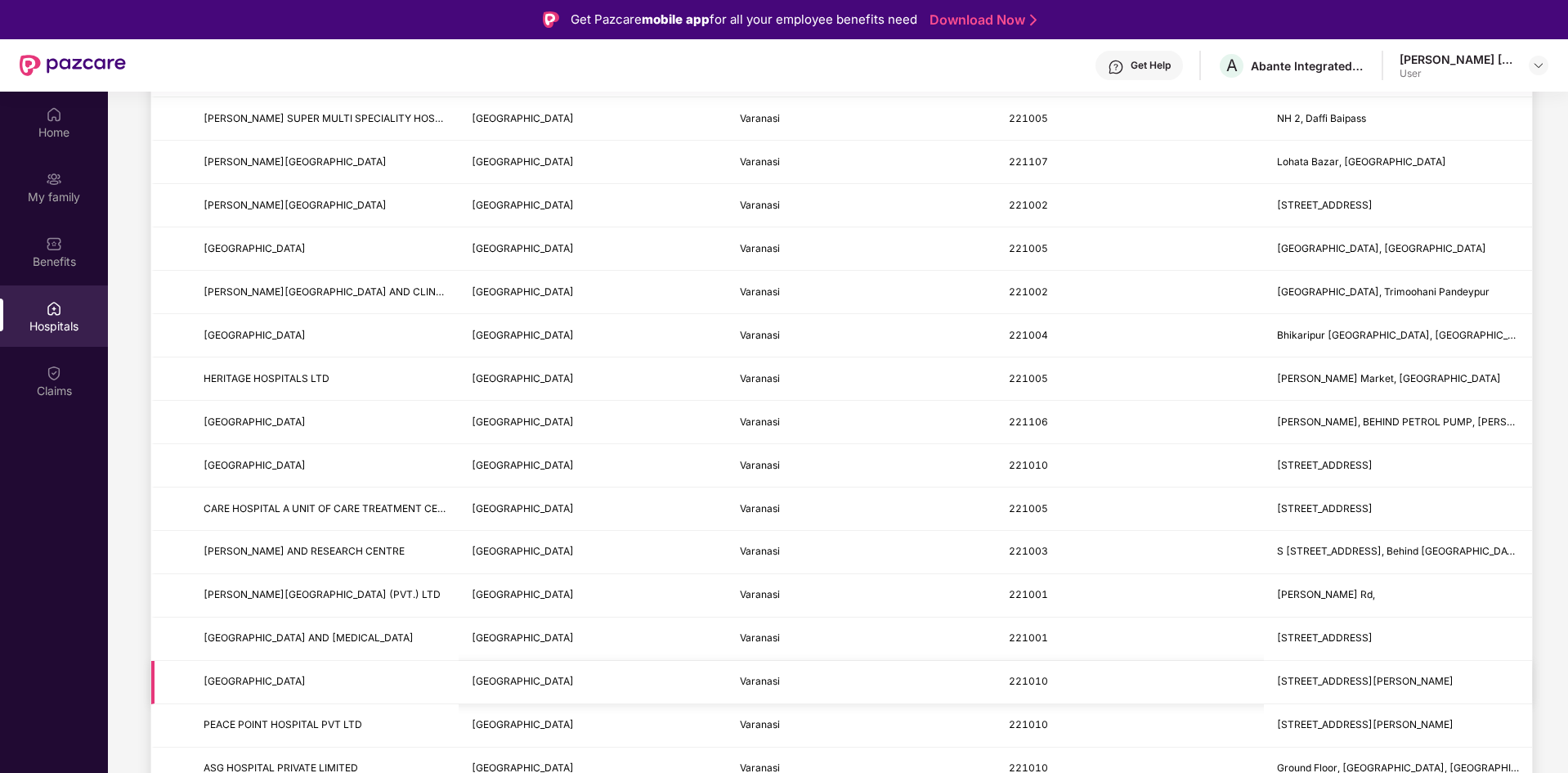
click at [683, 693] on td "[GEOGRAPHIC_DATA]" at bounding box center [592, 683] width 268 height 43
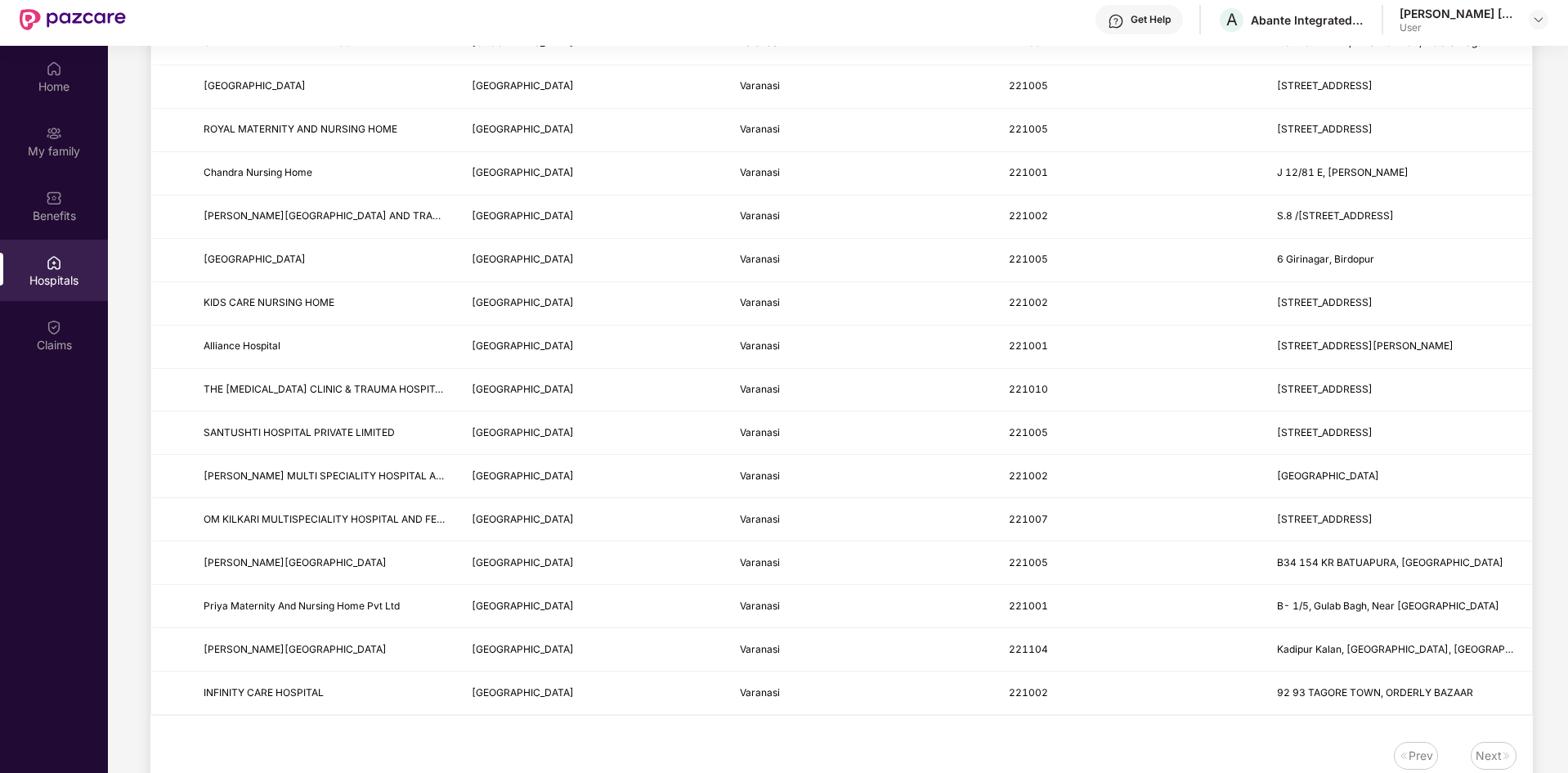
scroll to position [91, 0]
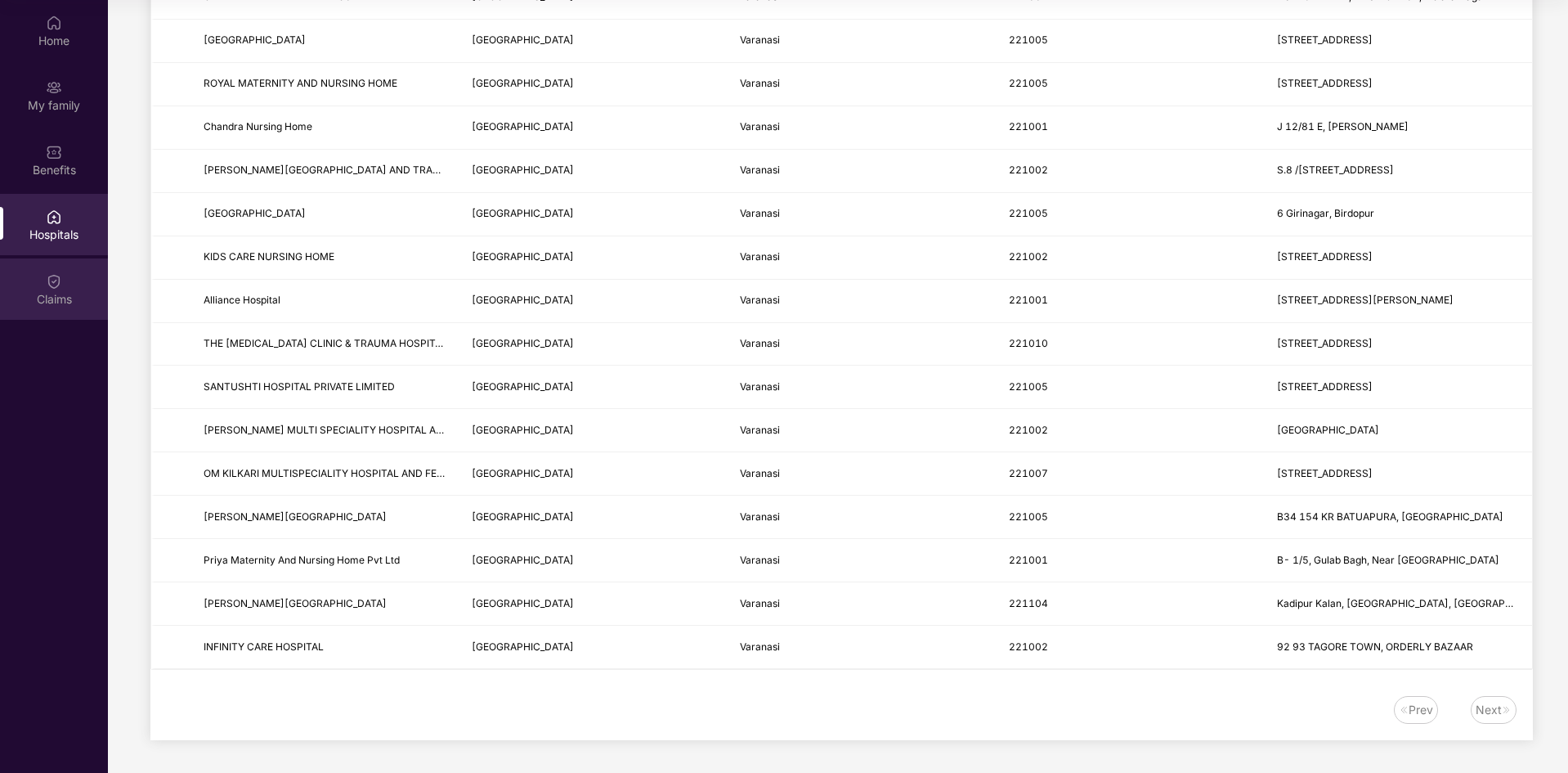
click at [52, 289] on div "Claims" at bounding box center [54, 289] width 108 height 61
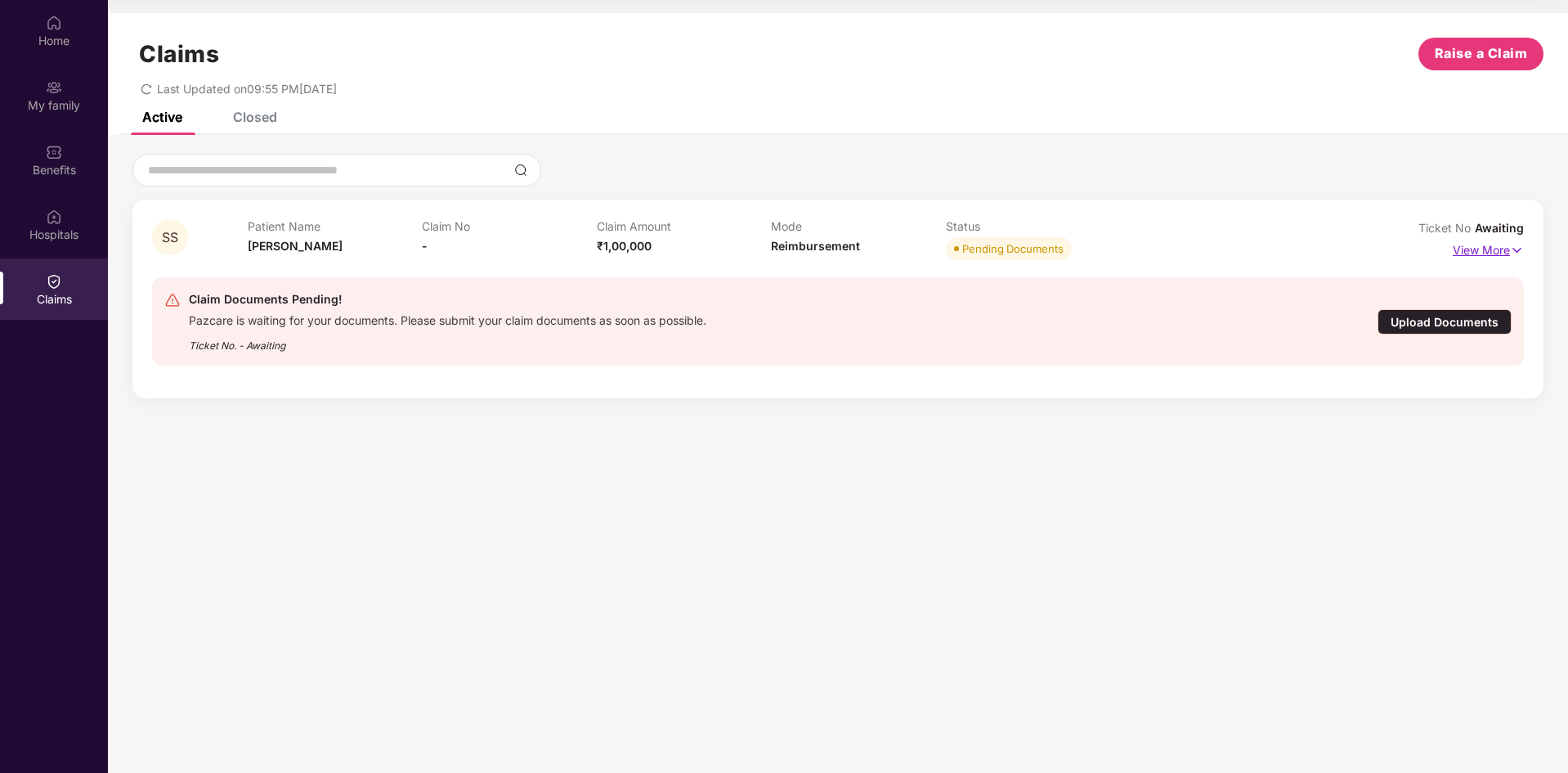
click at [1509, 245] on img at bounding box center [1516, 250] width 14 height 18
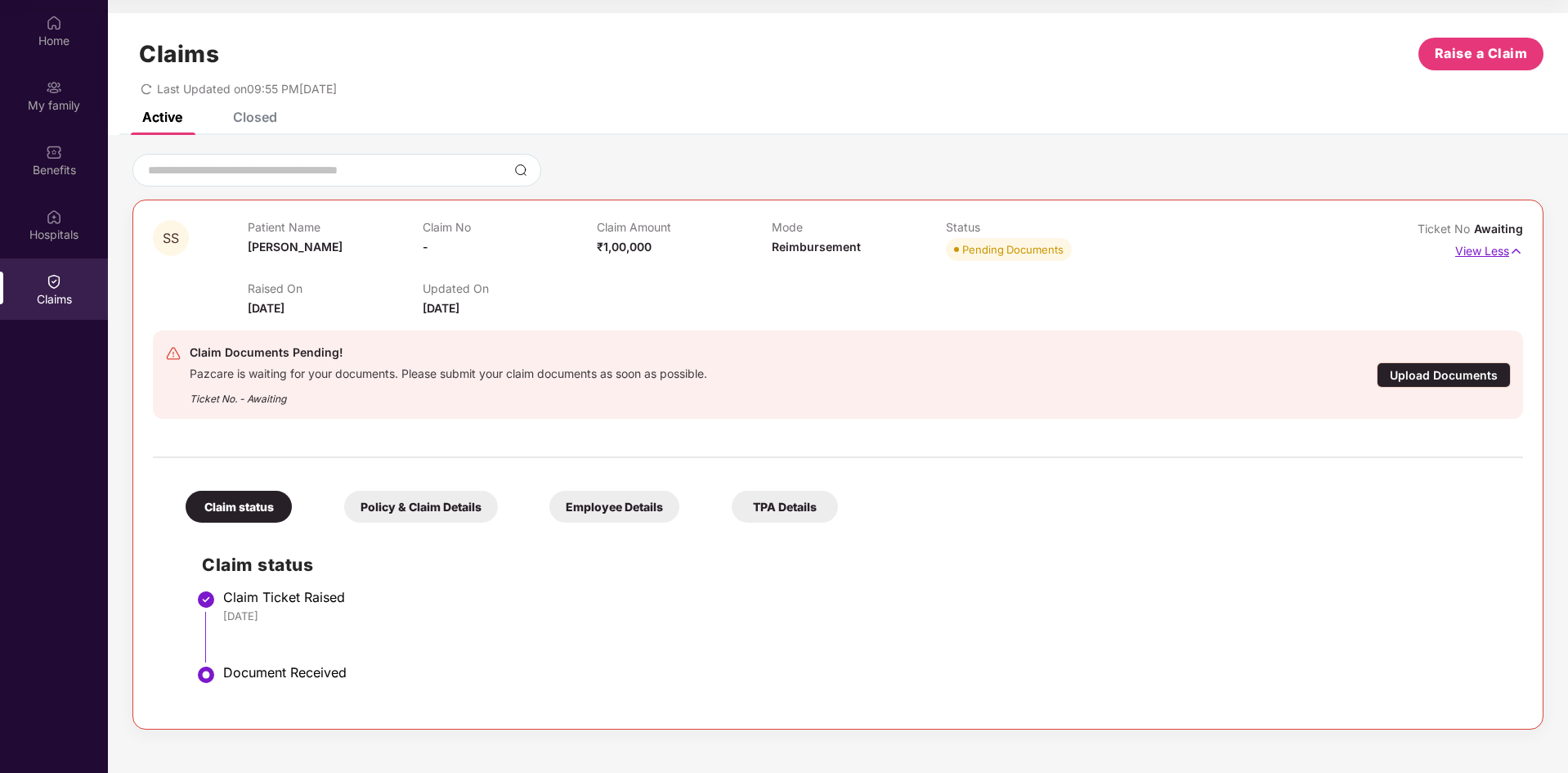
click at [1503, 254] on p "View Less" at bounding box center [1488, 249] width 68 height 22
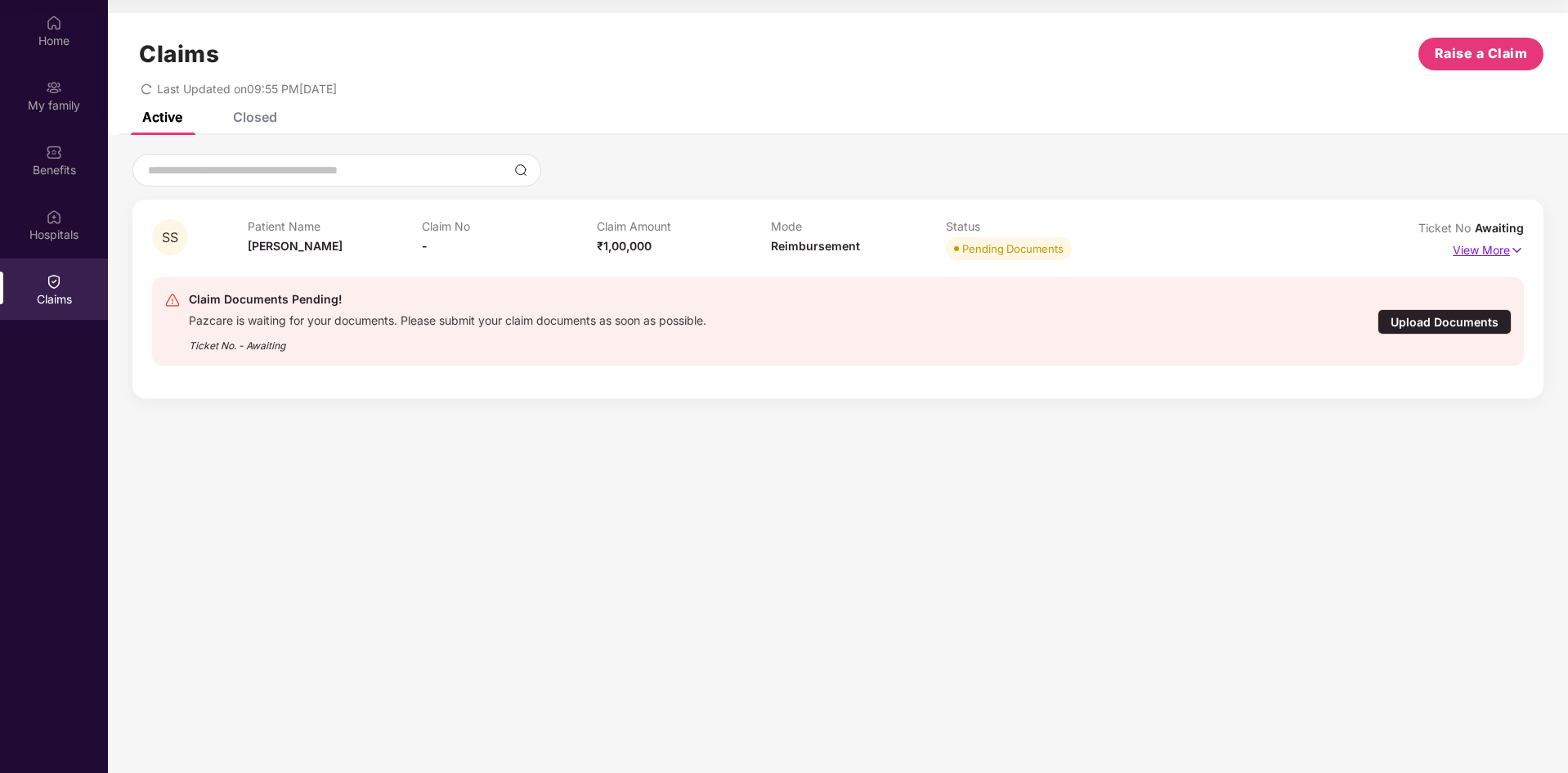
click at [1503, 254] on p "View More" at bounding box center [1487, 248] width 71 height 22
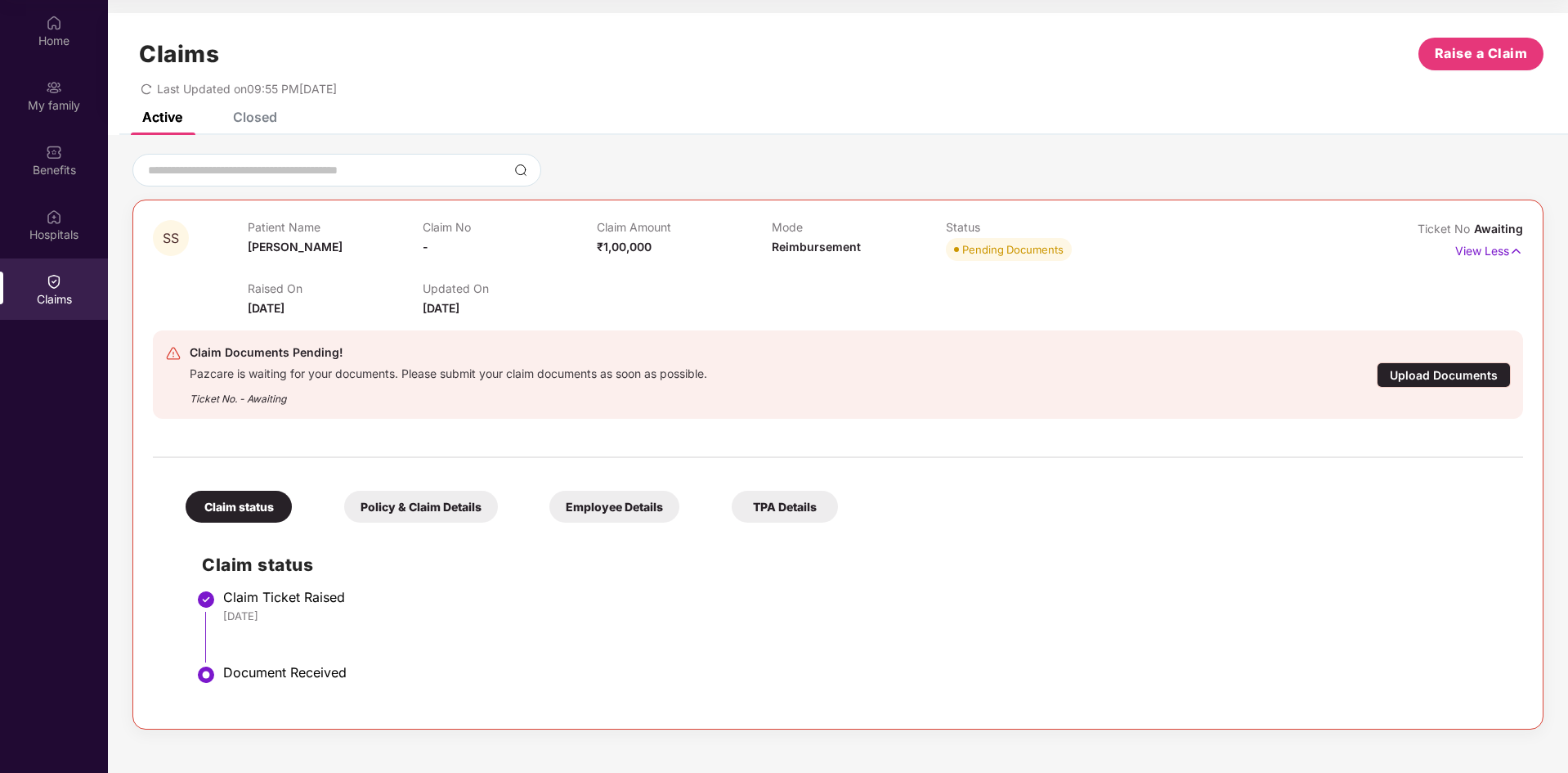
click at [408, 516] on div "Policy & Claim Details" at bounding box center [421, 506] width 153 height 31
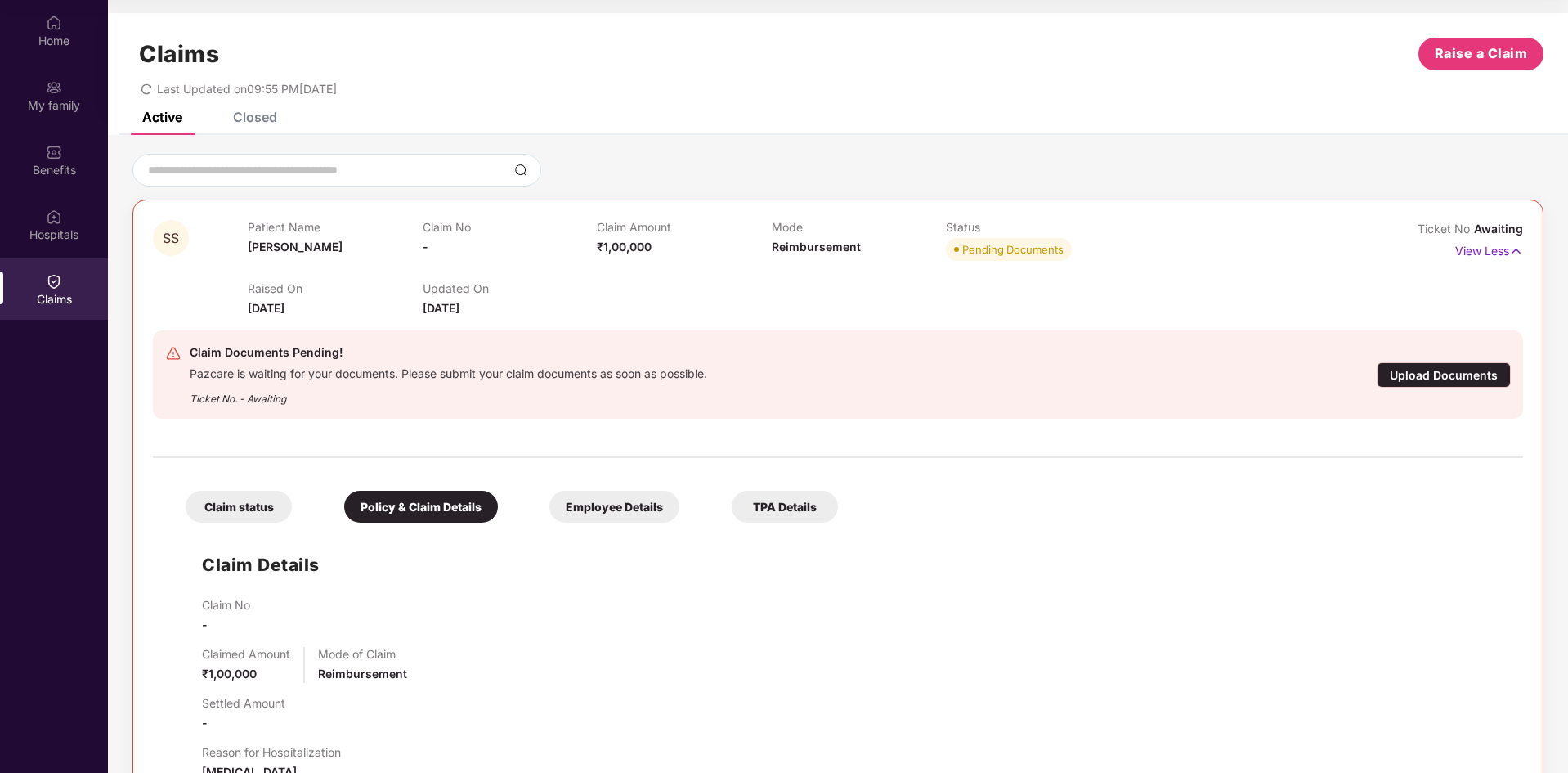
click at [632, 502] on div "Employee Details" at bounding box center [614, 506] width 130 height 31
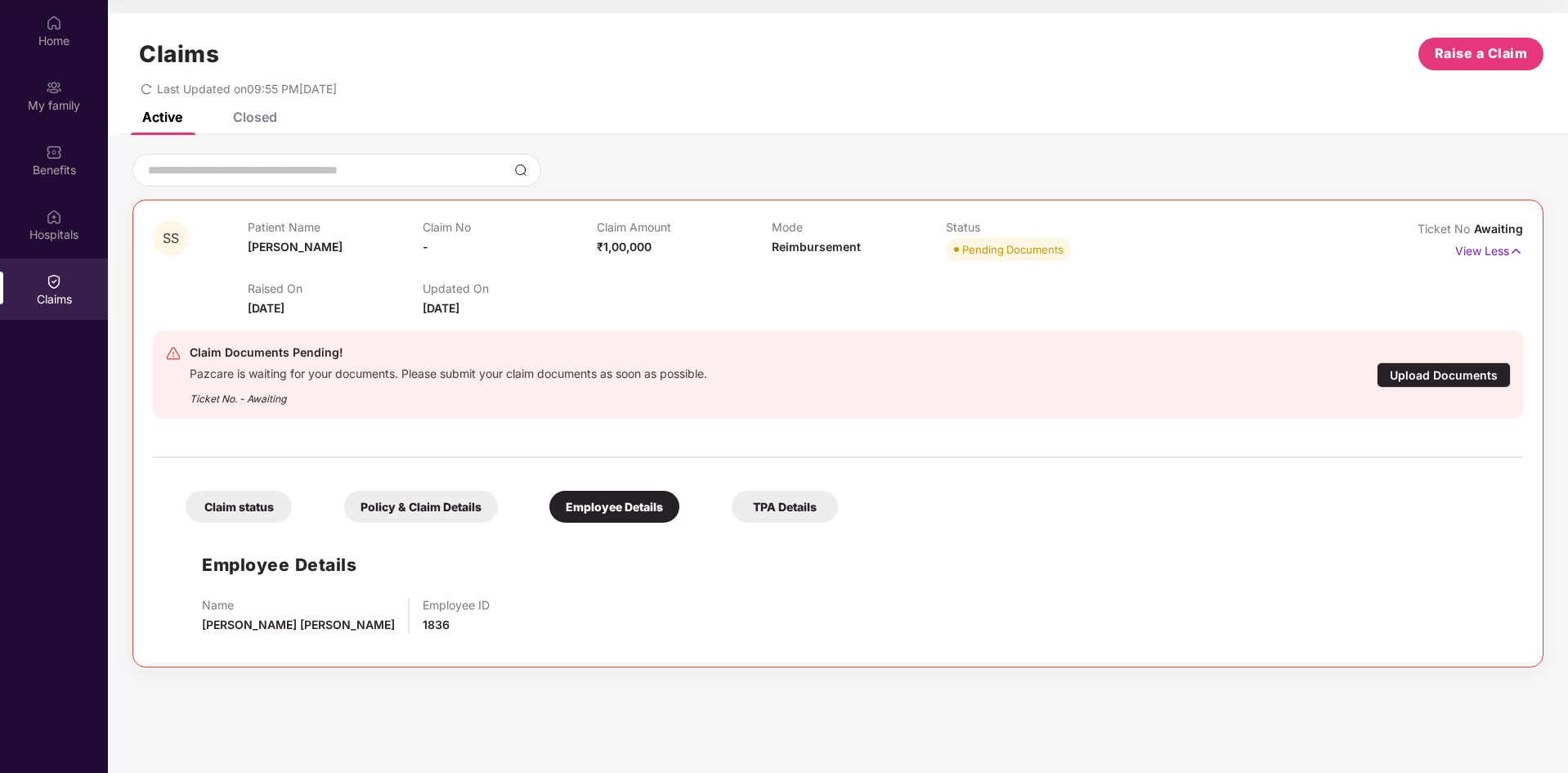
click at [761, 499] on div "TPA Details" at bounding box center [784, 506] width 106 height 31
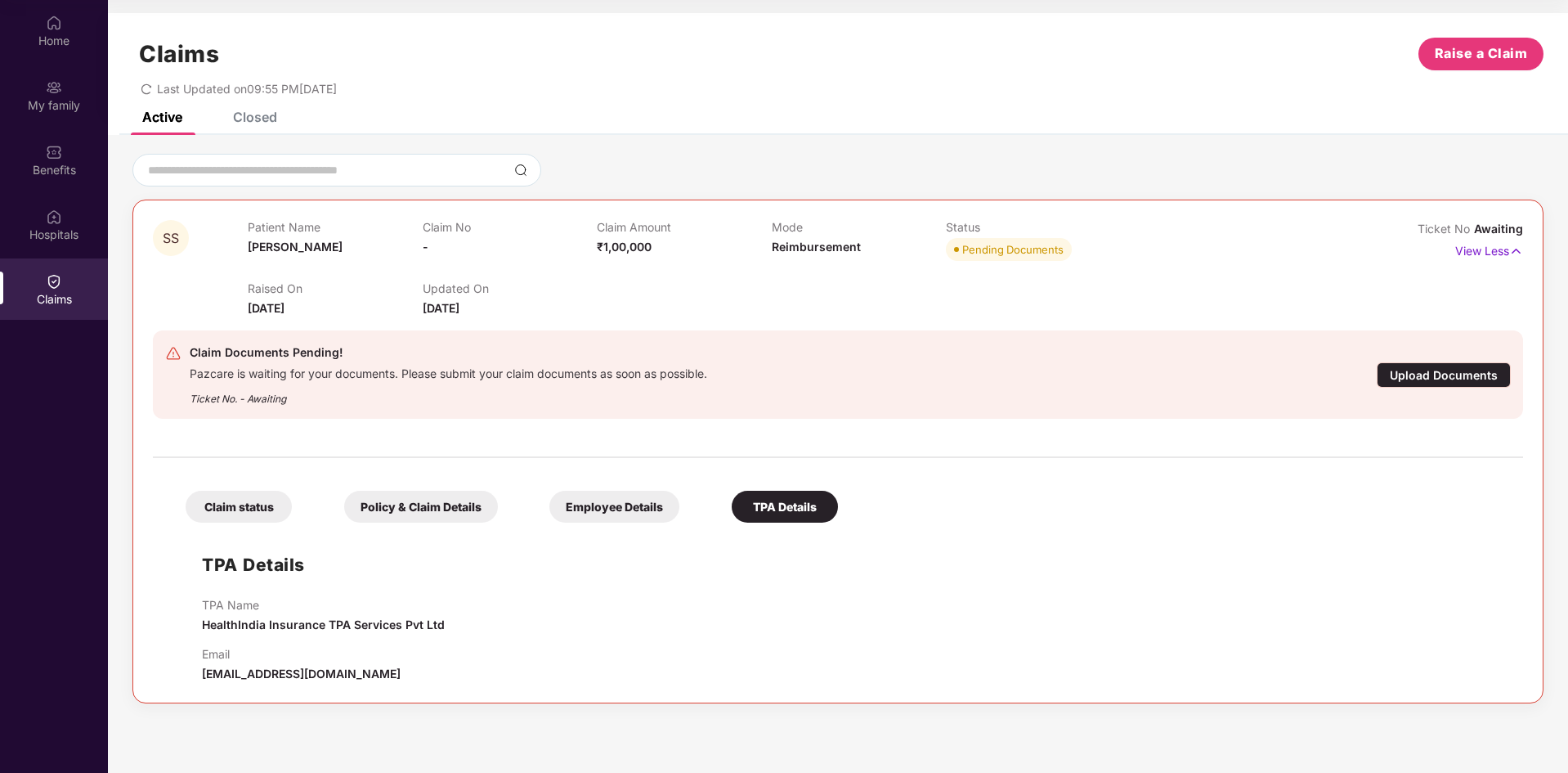
click at [629, 502] on div "Employee Details" at bounding box center [614, 506] width 130 height 31
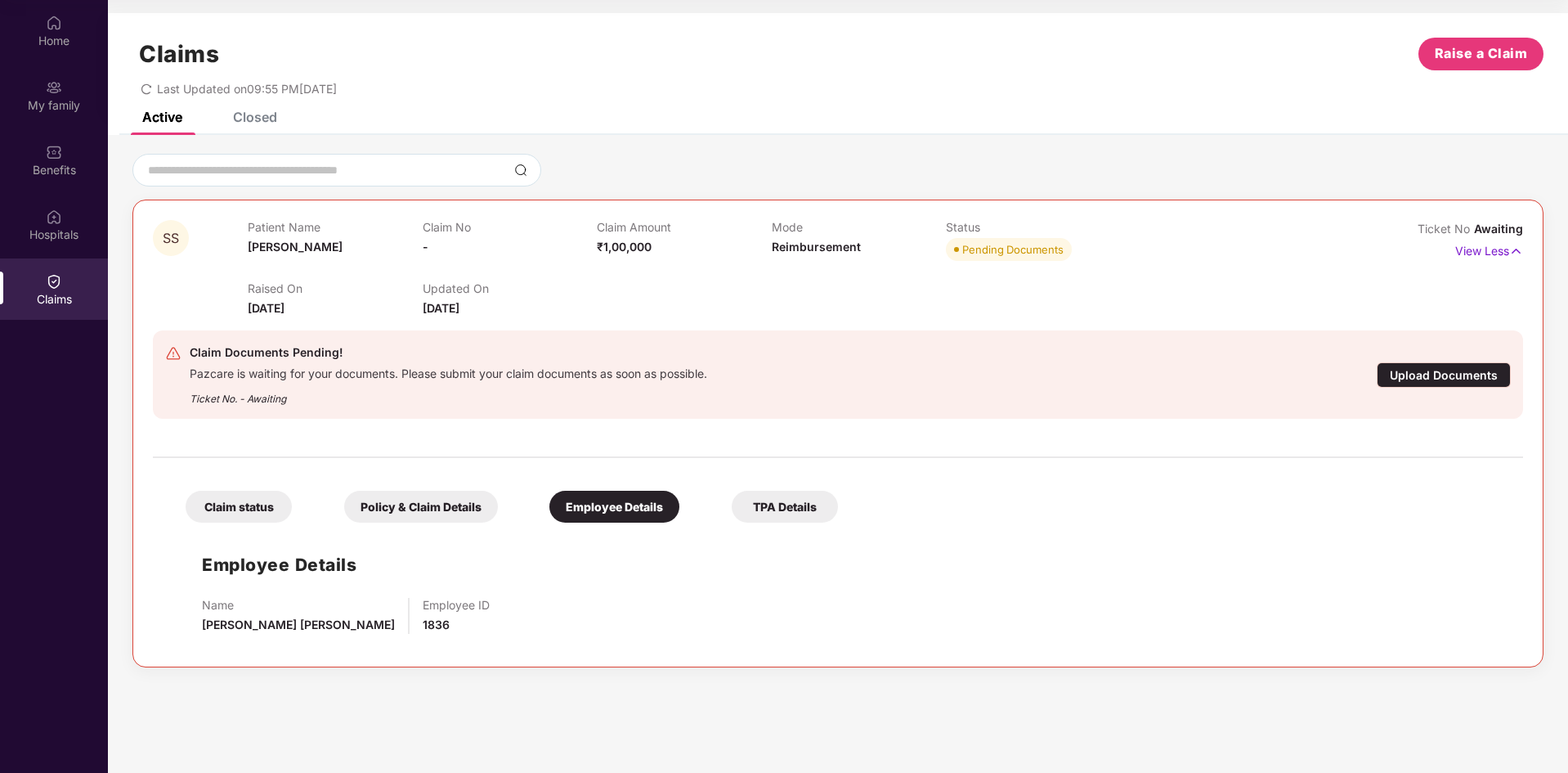
click at [448, 506] on div "Policy & Claim Details" at bounding box center [421, 506] width 153 height 31
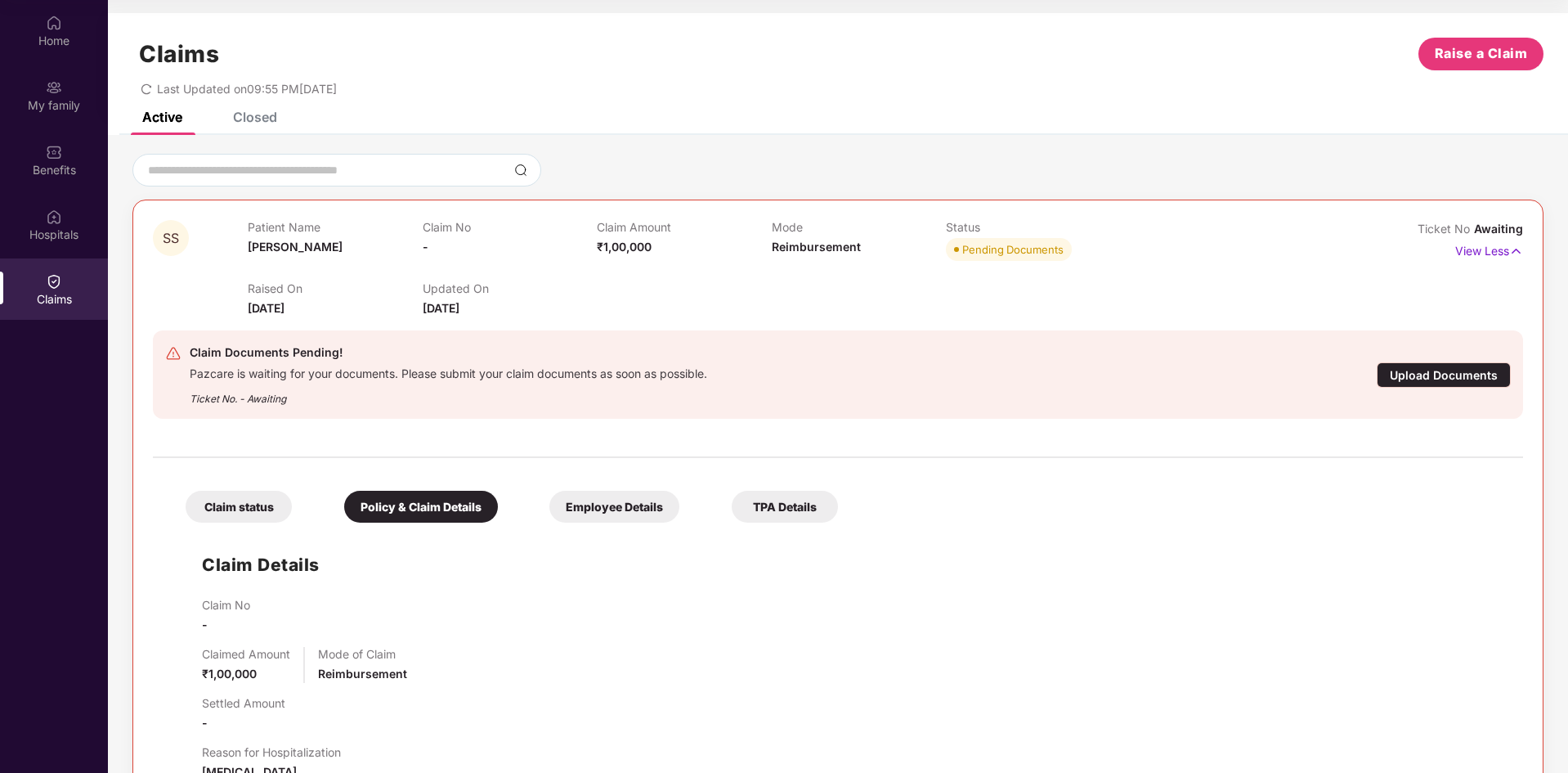
click at [282, 516] on div "Claim status" at bounding box center [239, 506] width 106 height 31
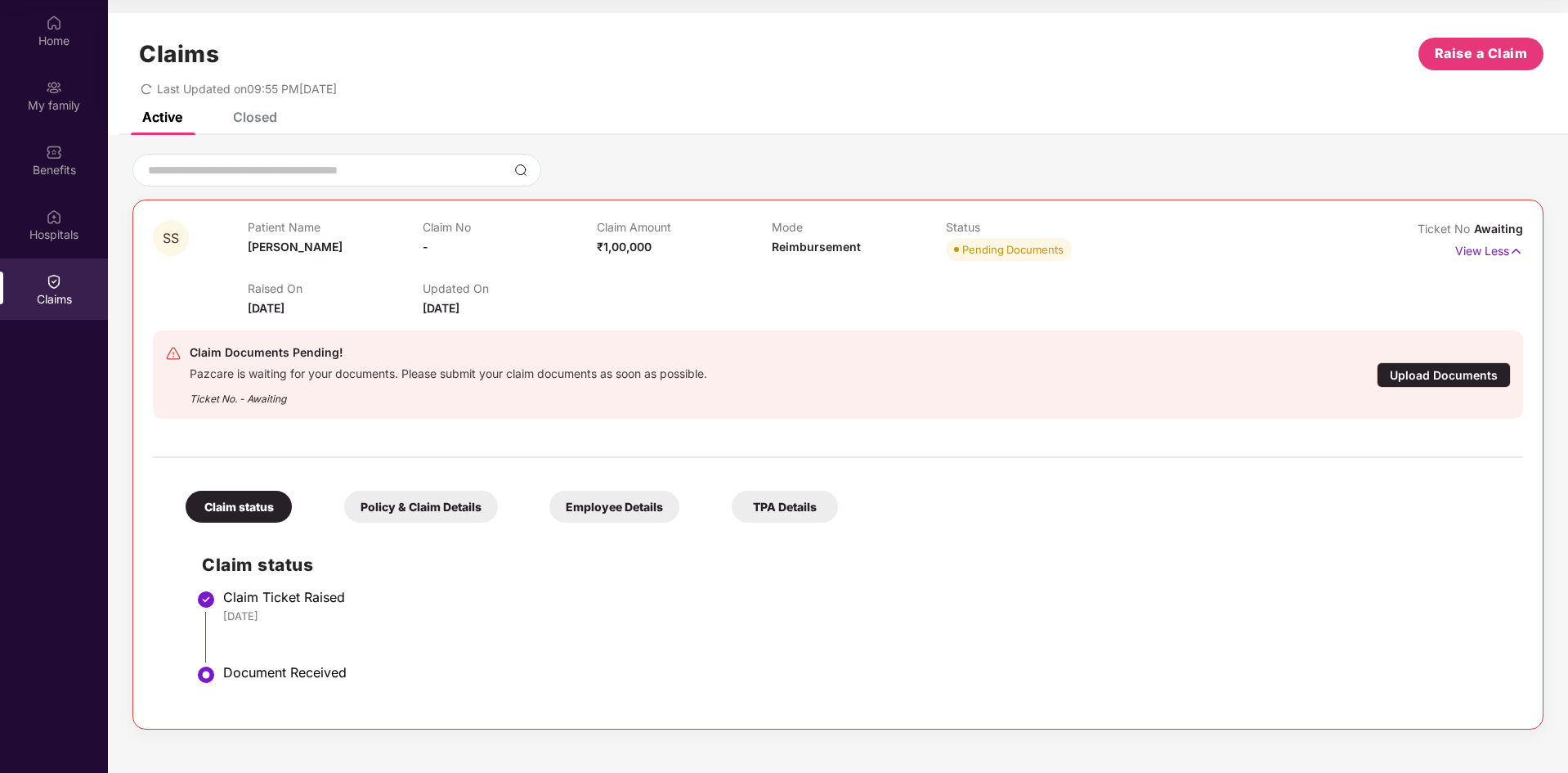
click at [298, 676] on div "Document Received" at bounding box center [864, 672] width 1283 height 17
click at [260, 358] on div "Claim Documents Pending!" at bounding box center [448, 352] width 517 height 20
click at [1476, 386] on div "Upload Documents" at bounding box center [1443, 375] width 134 height 26
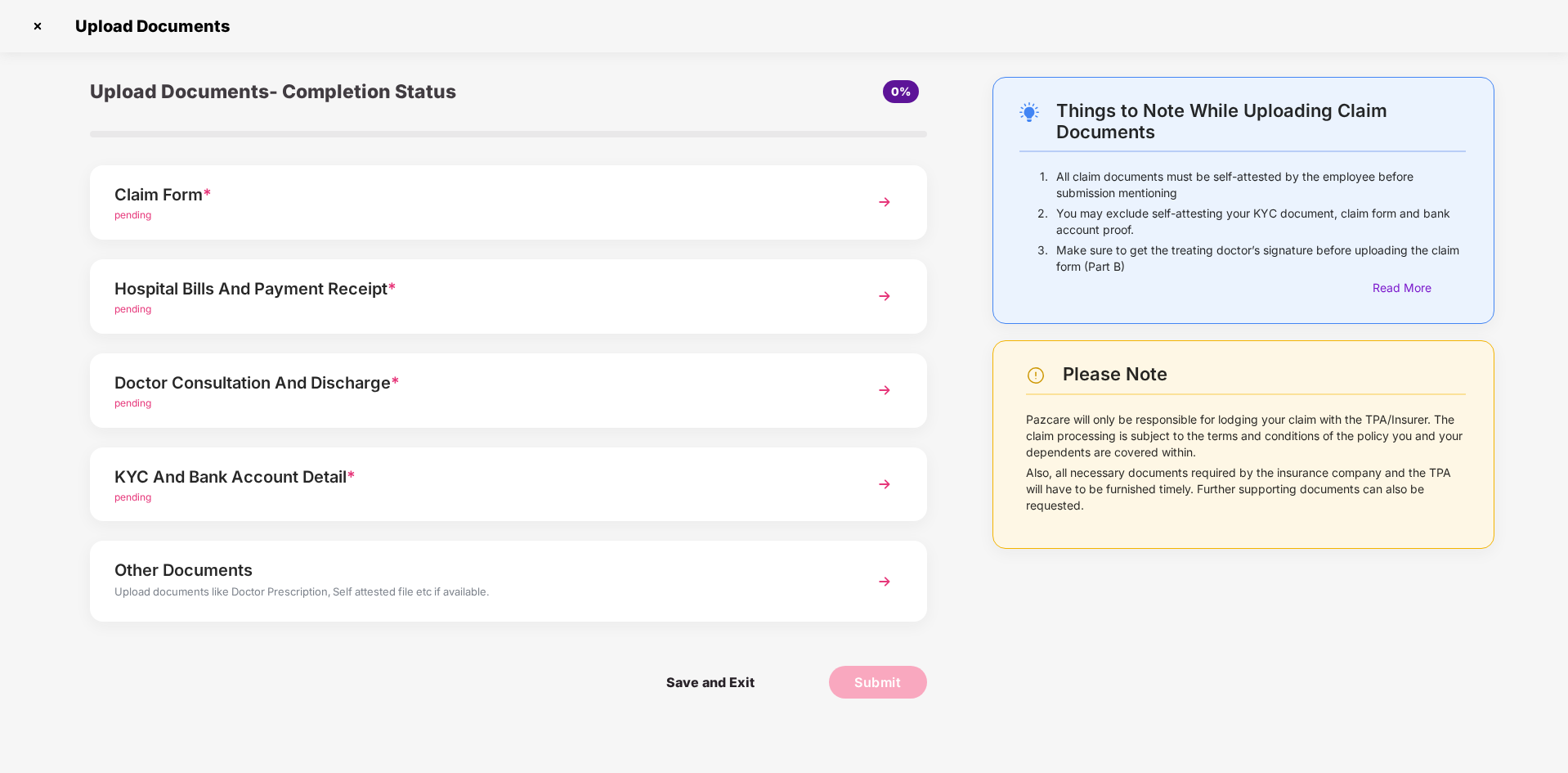
click at [1342, 146] on div "Things to Note While Uploading Claim Documents 1. All claim documents must be s…" at bounding box center [1243, 198] width 446 height 197
click at [900, 94] on span "0%" at bounding box center [900, 91] width 20 height 14
click at [902, 208] on div "Claim Form * pending" at bounding box center [507, 203] width 837 height 75
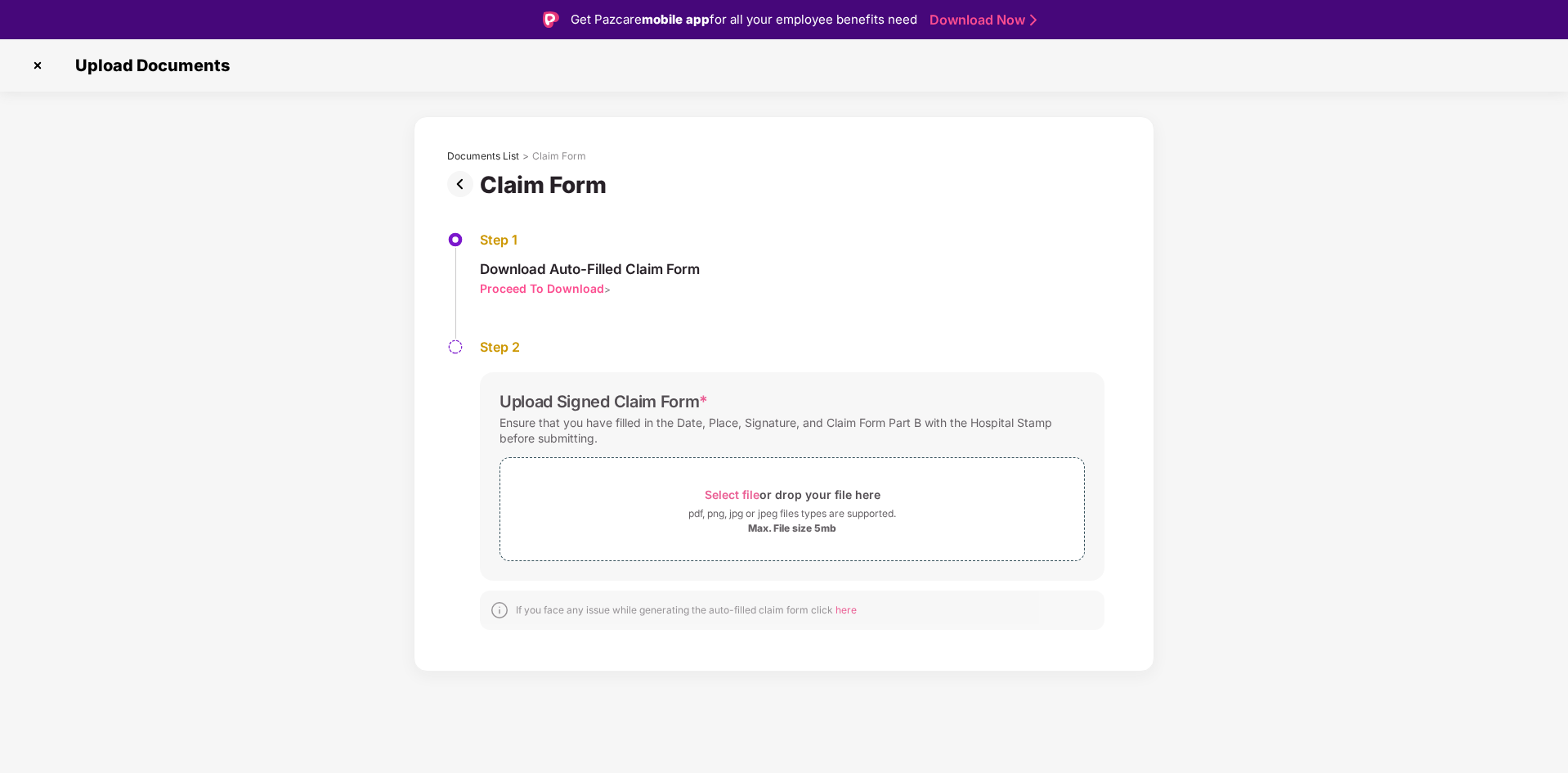
click at [578, 290] on div "Proceed To Download" at bounding box center [542, 288] width 124 height 16
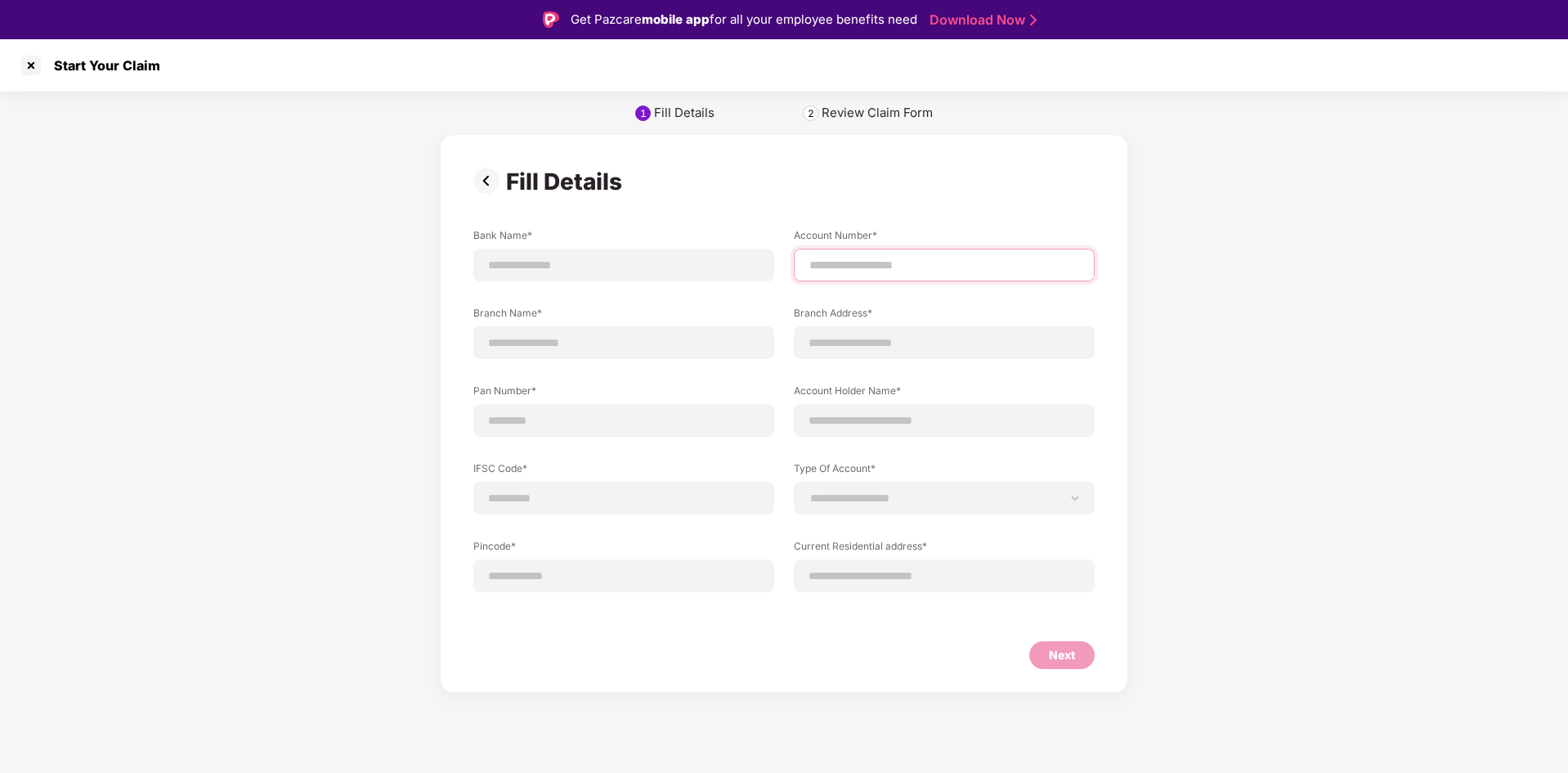
click at [875, 261] on input at bounding box center [944, 265] width 273 height 17
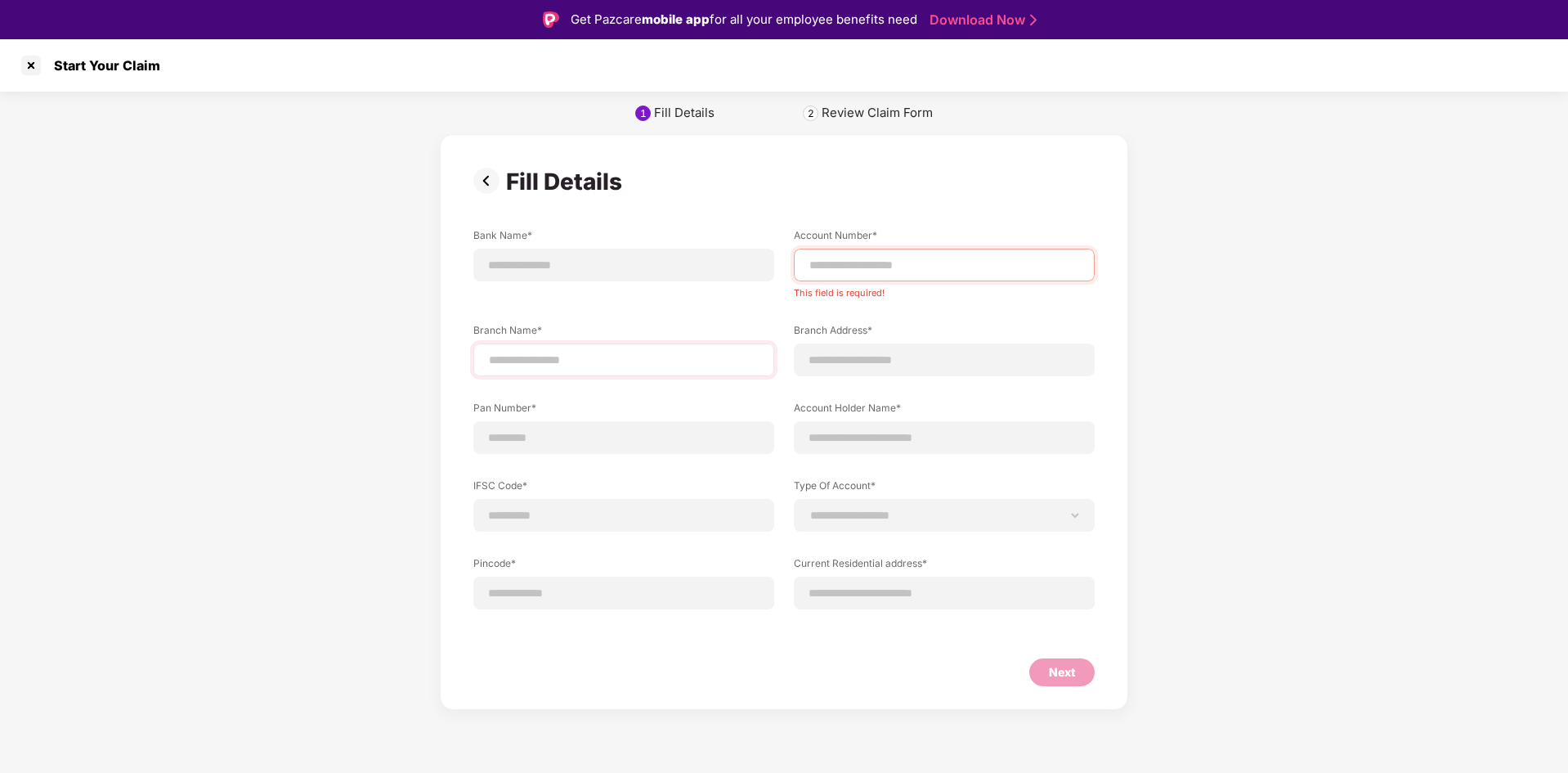
click at [703, 332] on div "Branch Name*" at bounding box center [623, 349] width 301 height 53
click at [847, 349] on div at bounding box center [944, 359] width 301 height 32
click at [675, 446] on input at bounding box center [623, 437] width 273 height 17
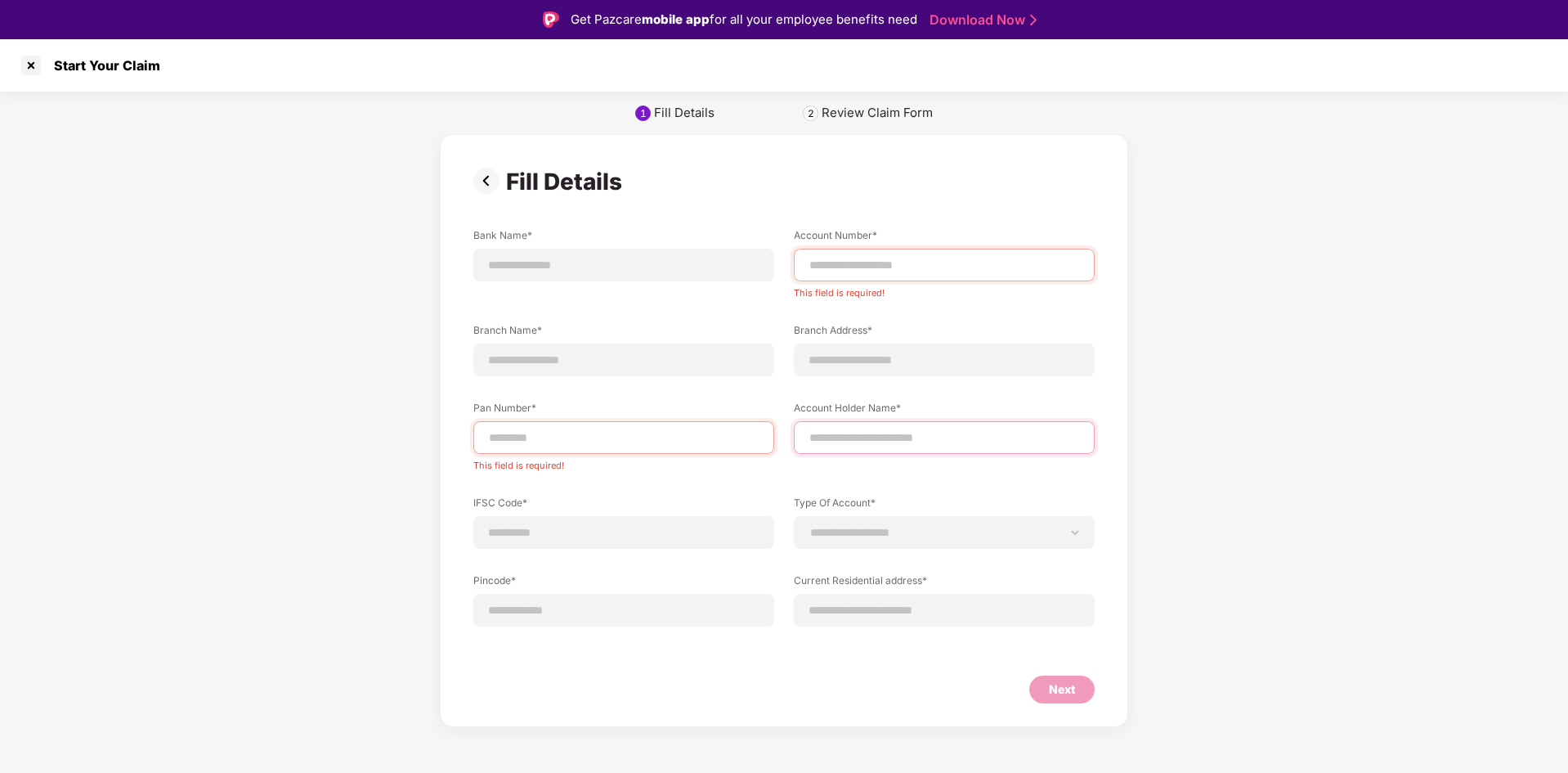
click at [847, 446] on input at bounding box center [944, 437] width 273 height 17
click at [647, 524] on input at bounding box center [623, 532] width 273 height 17
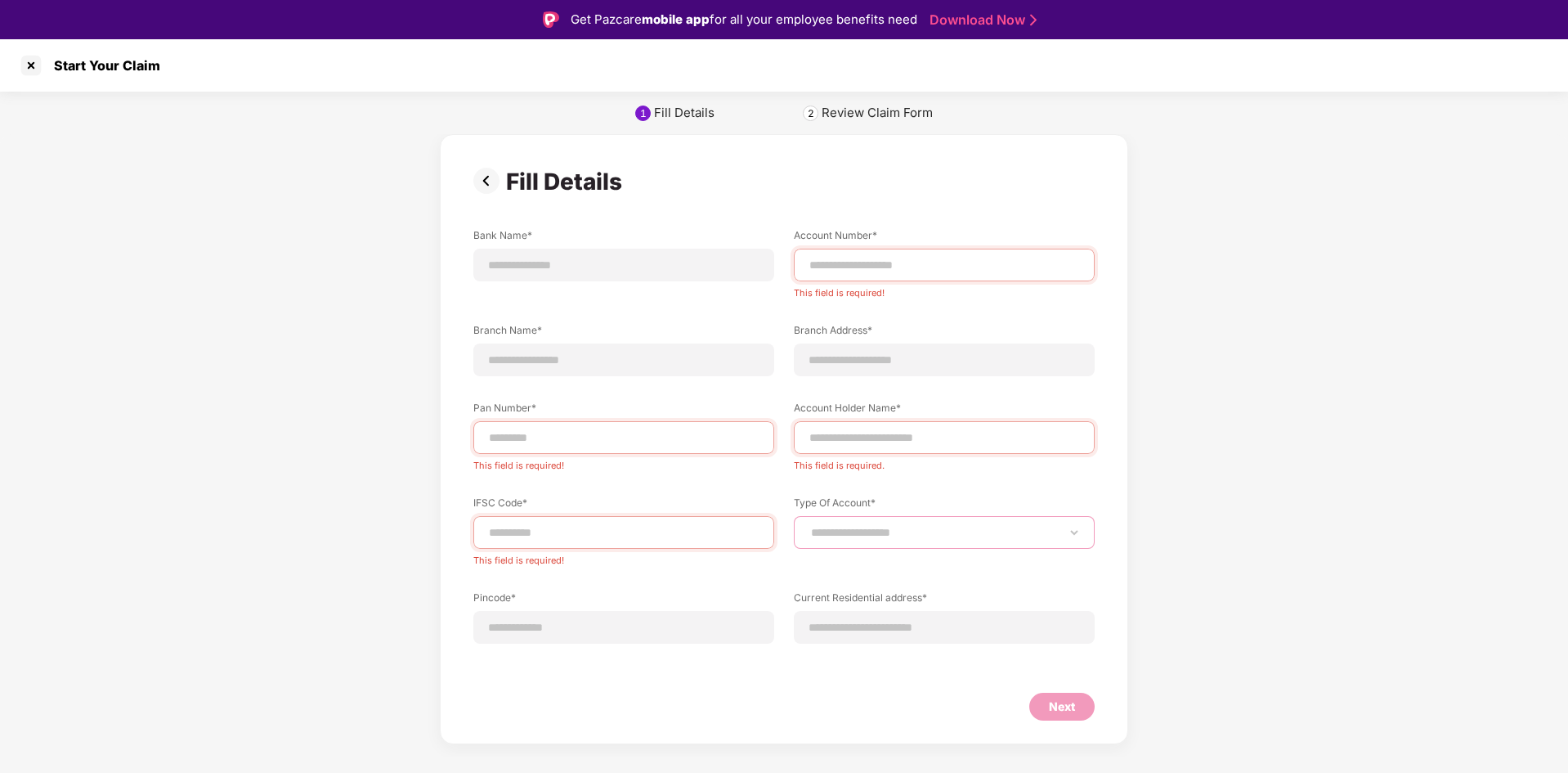
click at [850, 529] on select "**********" at bounding box center [944, 532] width 273 height 13
click at [641, 611] on div at bounding box center [623, 626] width 301 height 32
click at [828, 622] on input at bounding box center [944, 626] width 273 height 17
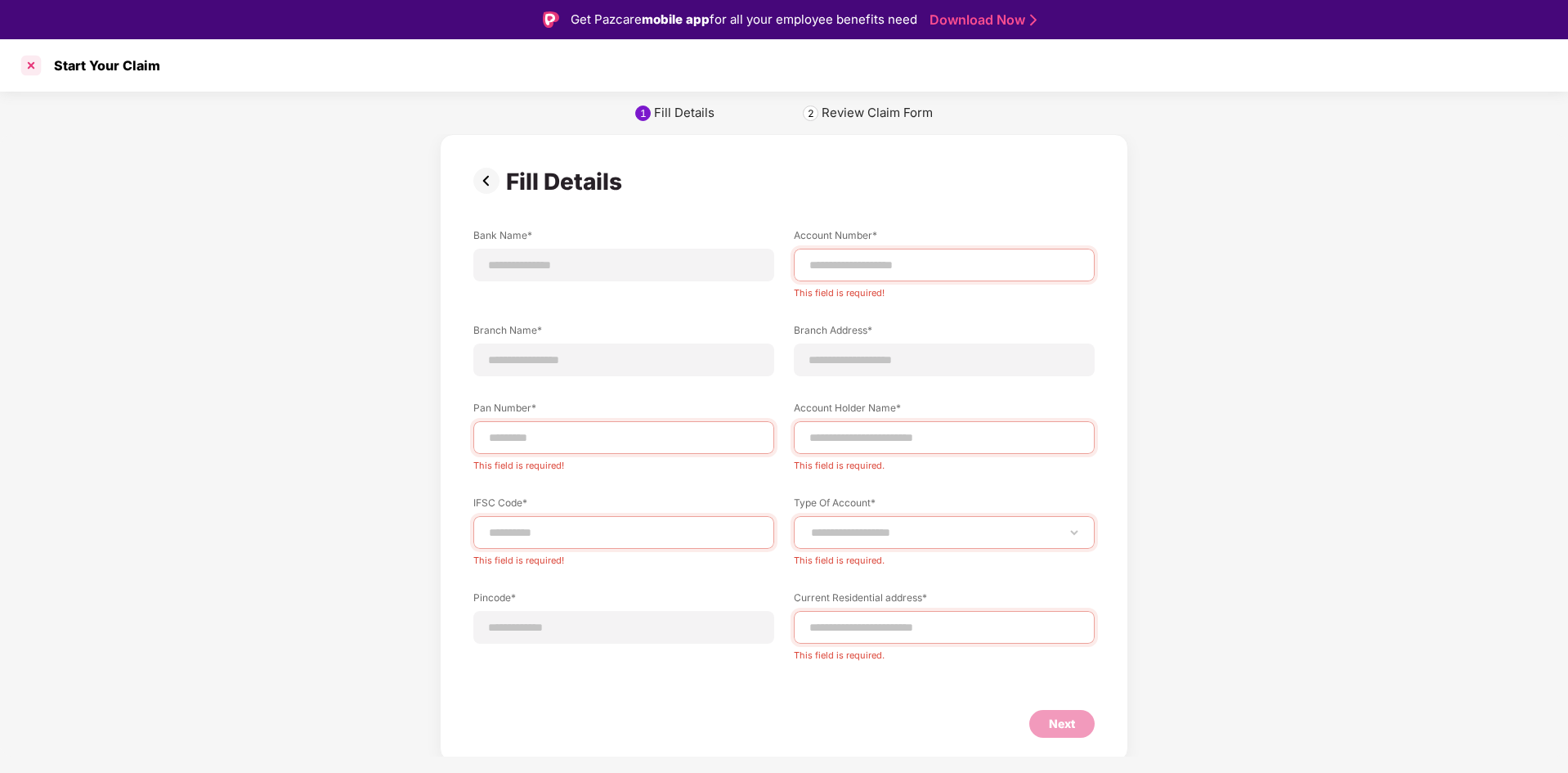
click at [30, 66] on div at bounding box center [30, 65] width 27 height 27
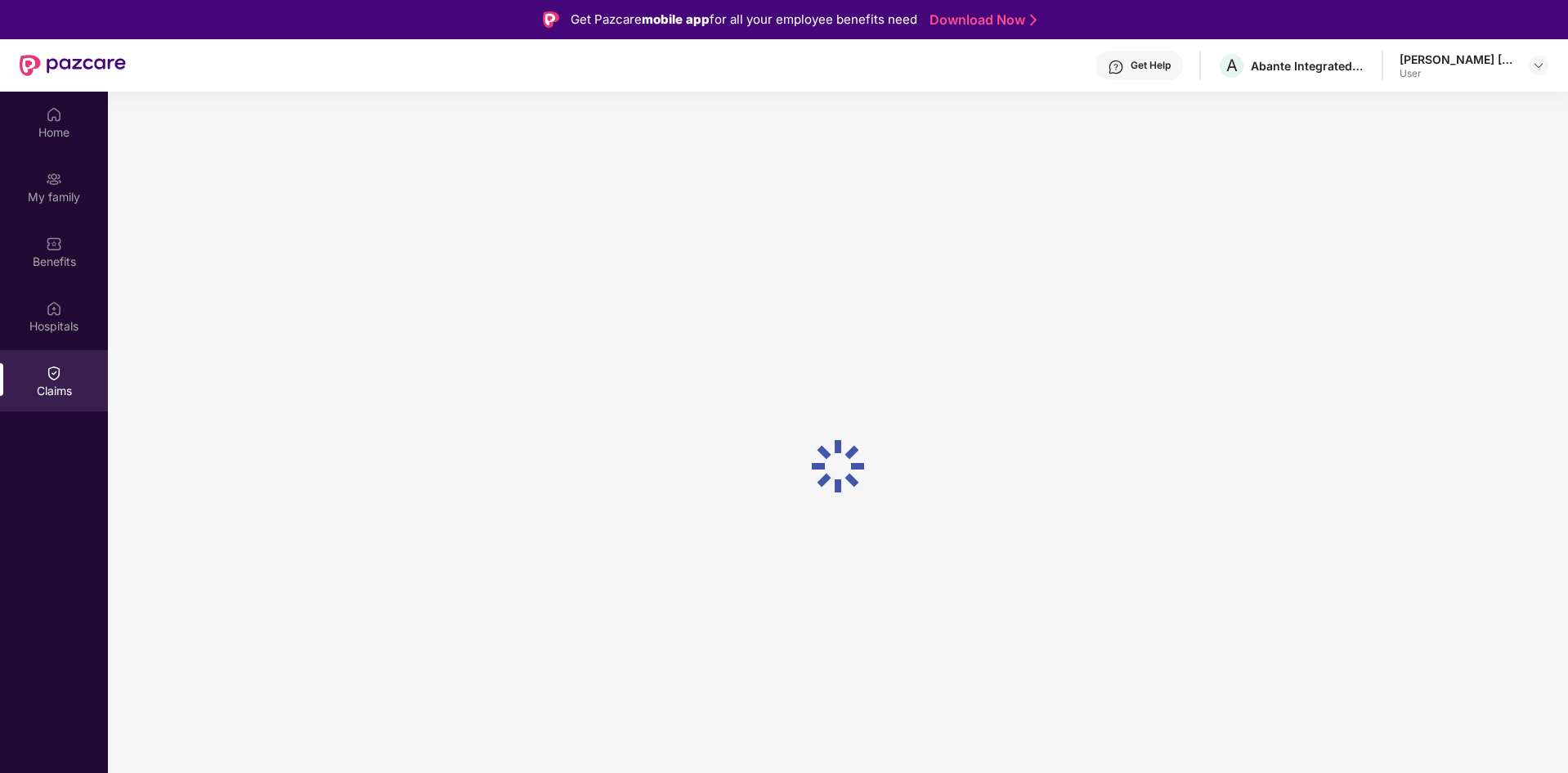
scroll to position [91, 0]
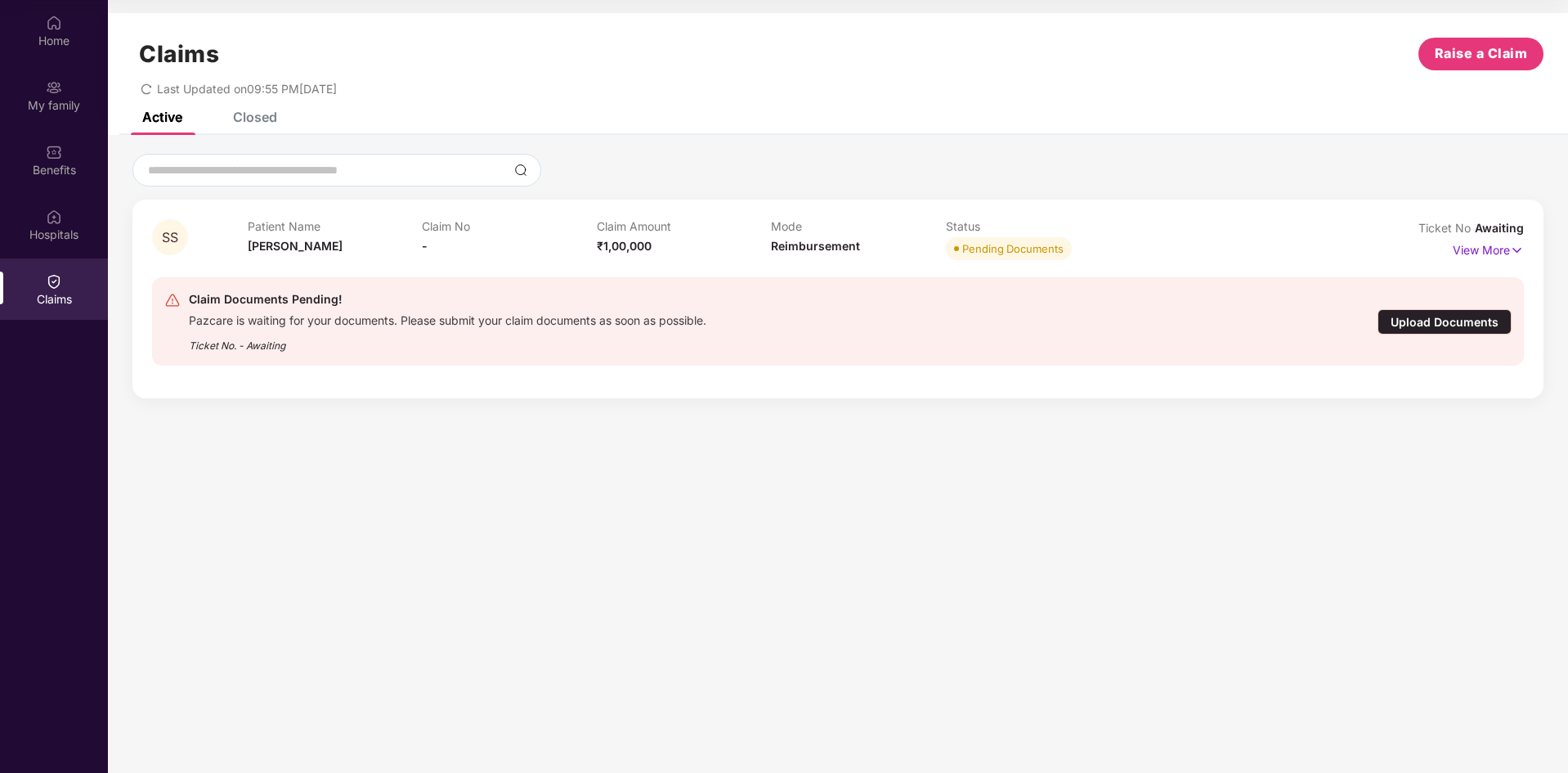
click at [1423, 313] on div "Upload Documents" at bounding box center [1444, 322] width 134 height 26
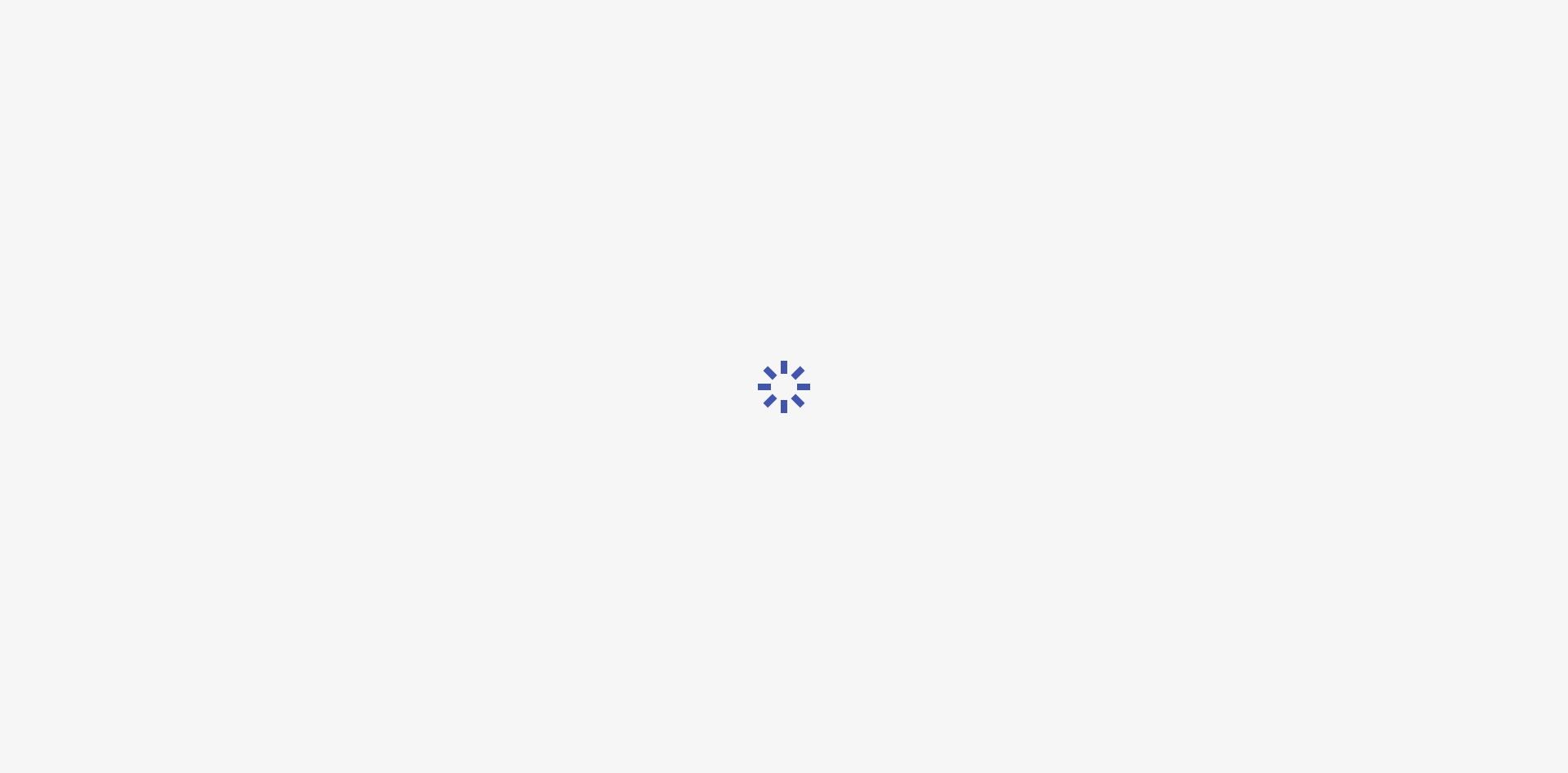
scroll to position [39, 0]
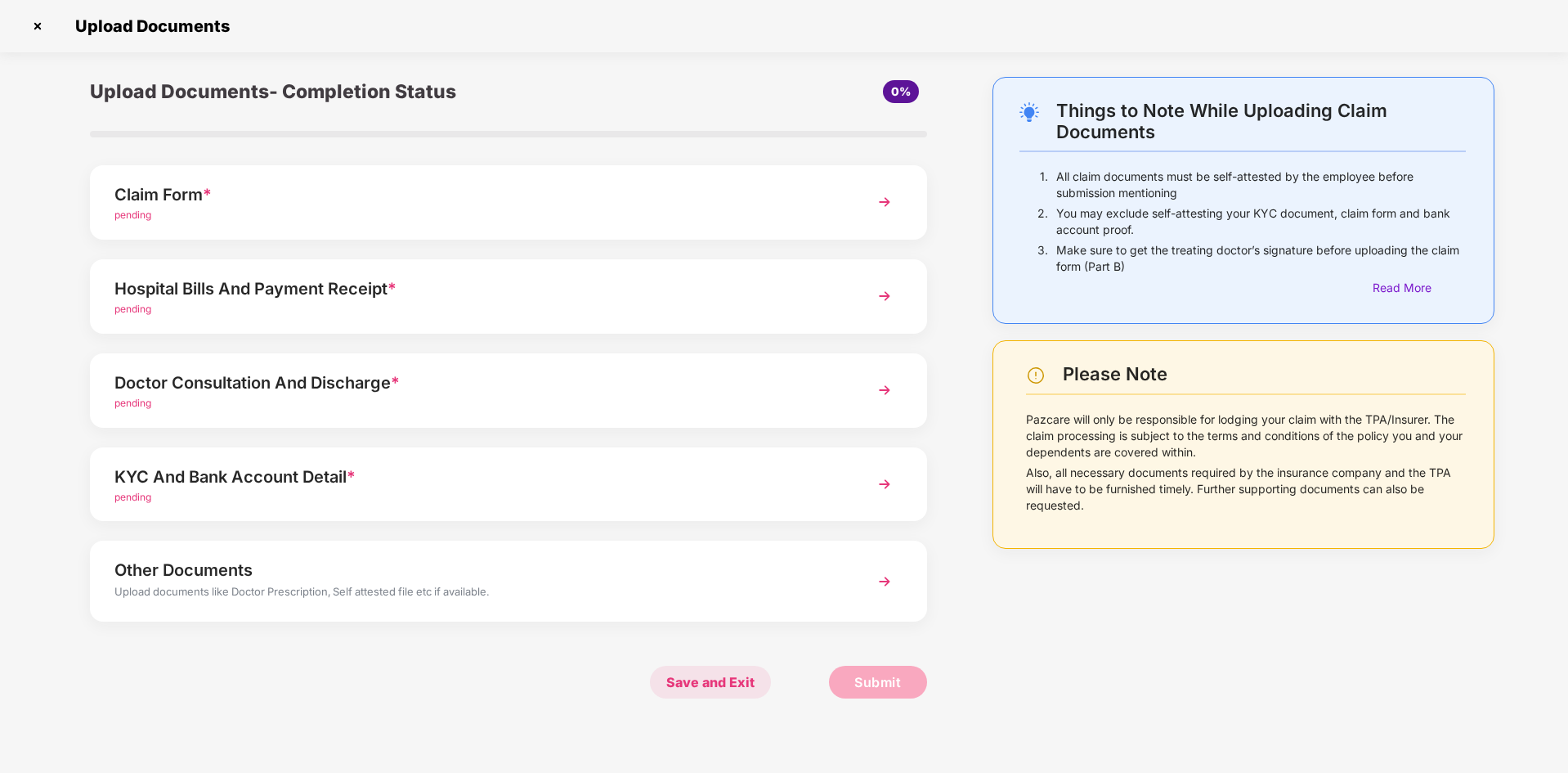
click at [751, 672] on span "Save and Exit" at bounding box center [710, 682] width 121 height 32
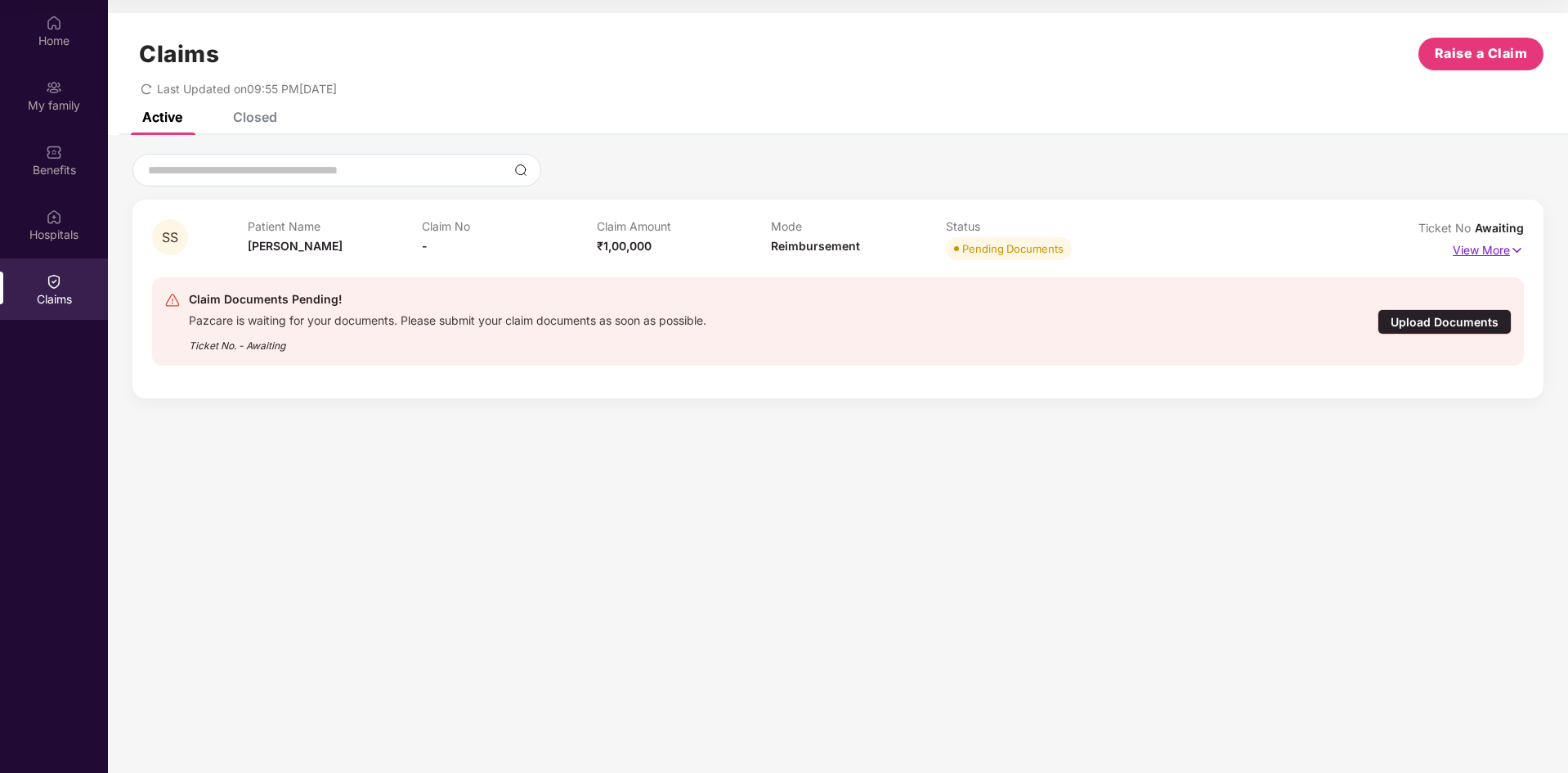
click at [1476, 251] on p "View More" at bounding box center [1487, 248] width 71 height 22
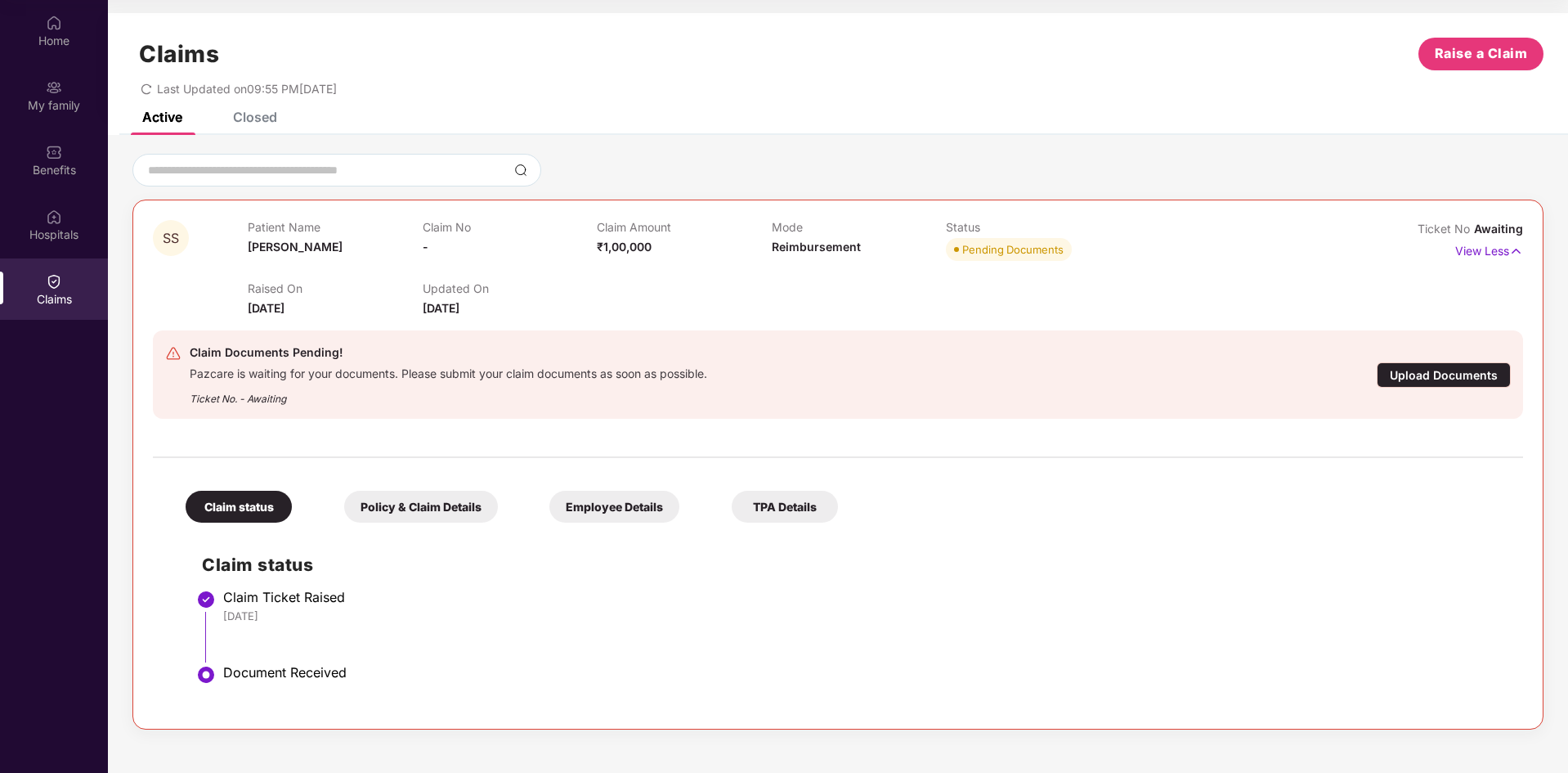
click at [459, 513] on div "Policy & Claim Details" at bounding box center [421, 506] width 153 height 31
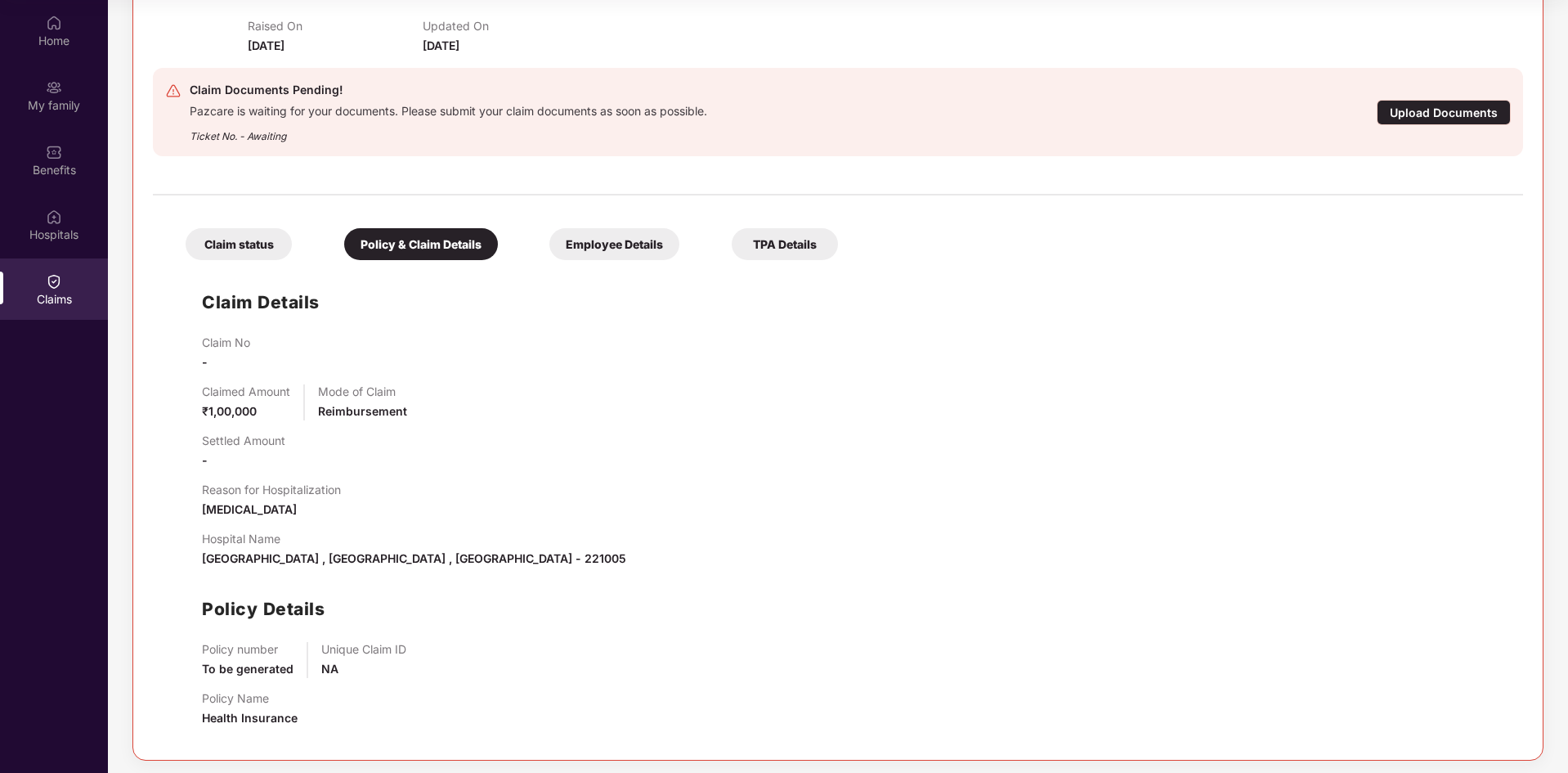
scroll to position [267, 0]
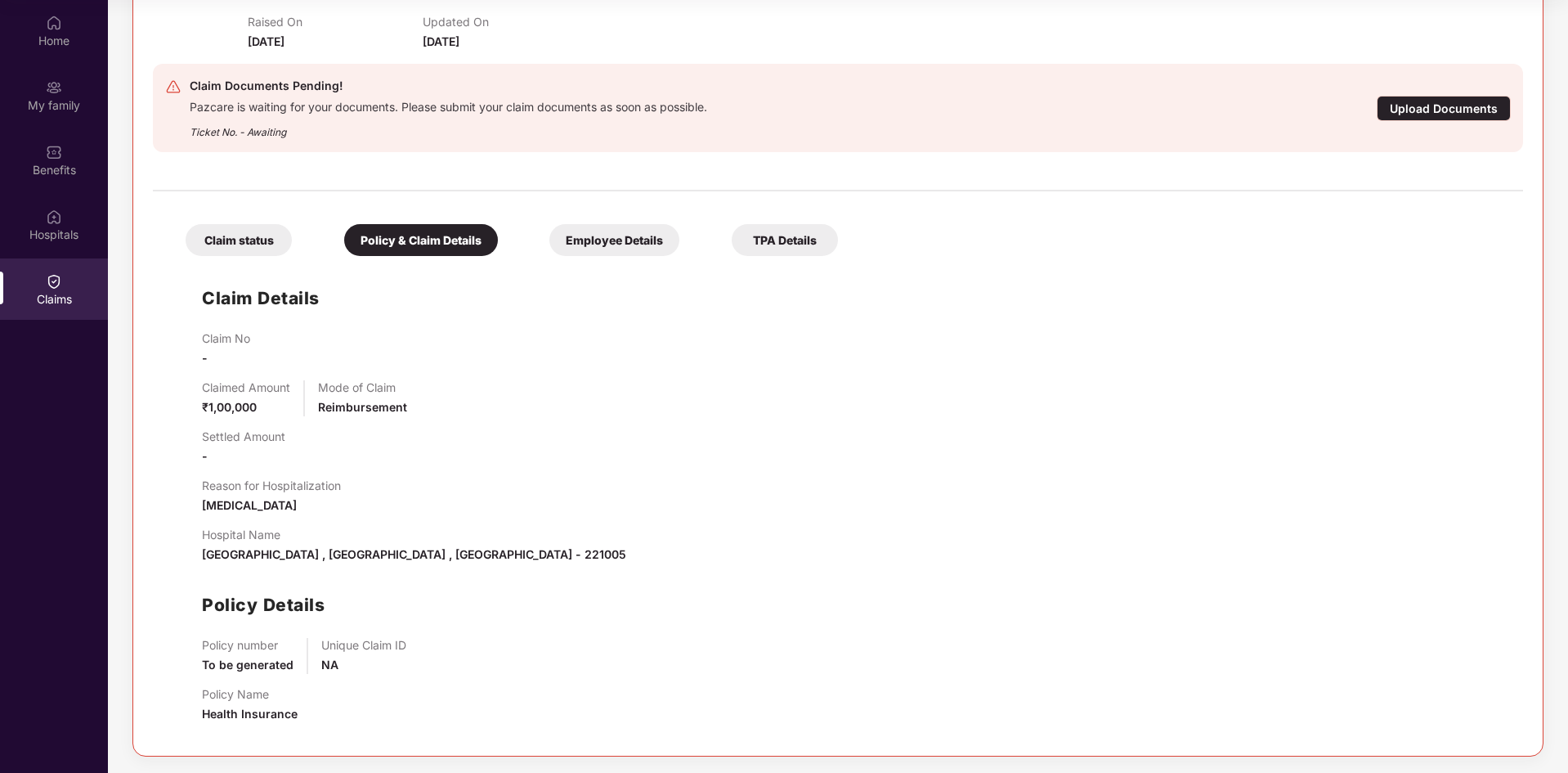
click at [261, 251] on div "Claim status" at bounding box center [239, 240] width 106 height 31
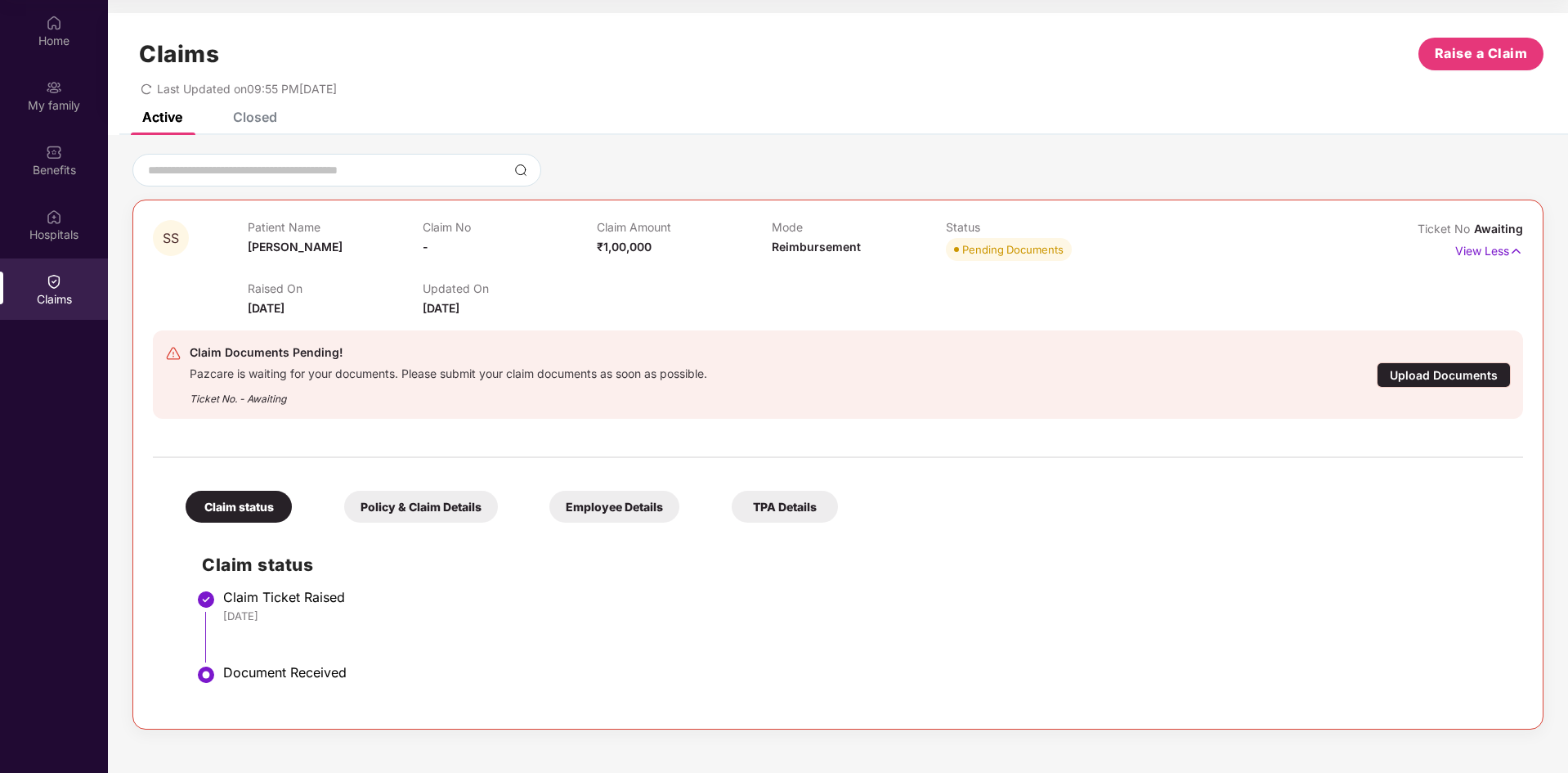
click at [375, 504] on div "Policy & Claim Details" at bounding box center [421, 506] width 153 height 31
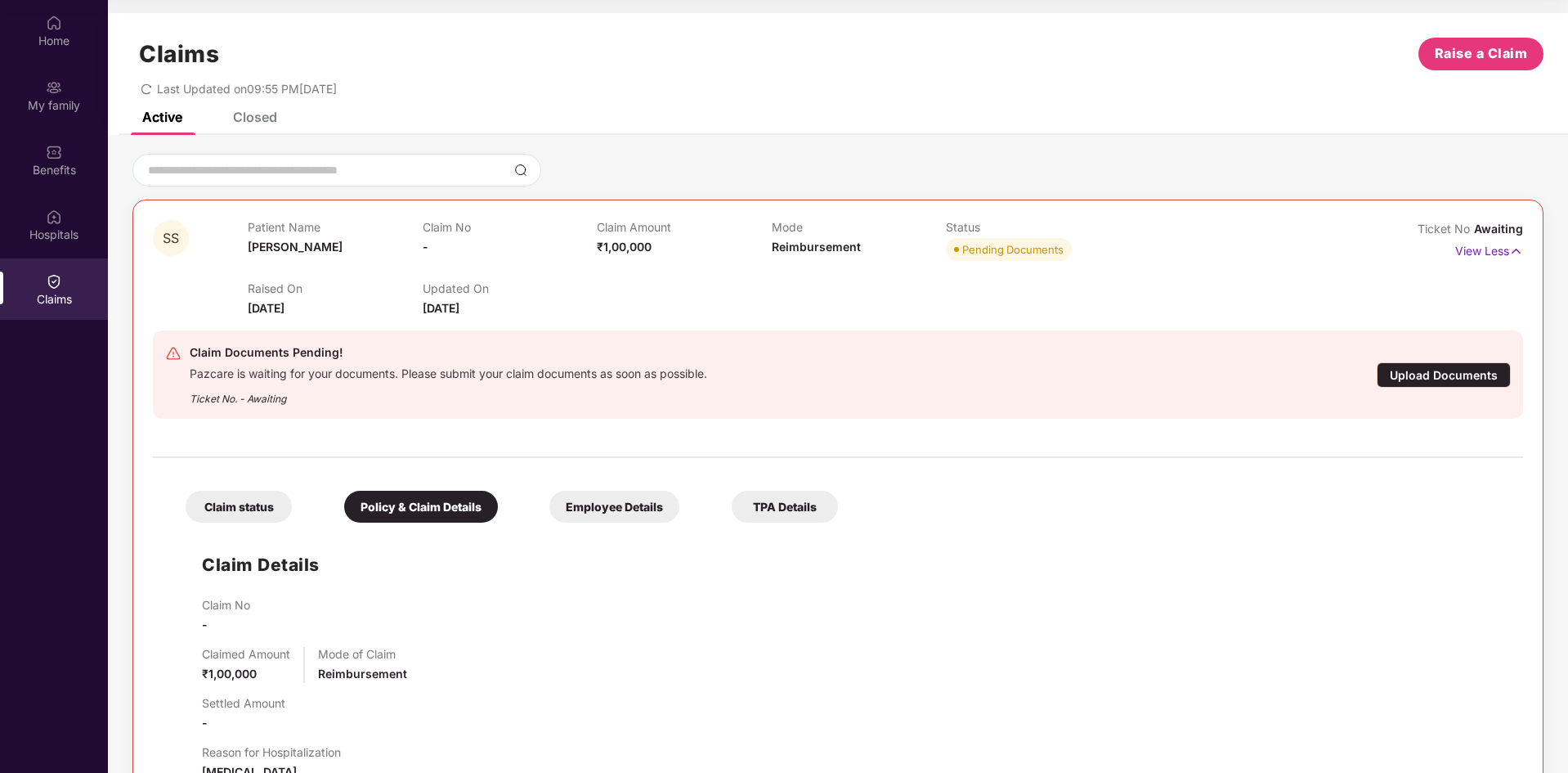
click at [625, 490] on div "Claim status Policy & Claim Details Employee Details TPA Details" at bounding box center [503, 498] width 668 height 48
click at [618, 502] on div "Employee Details" at bounding box center [614, 506] width 130 height 31
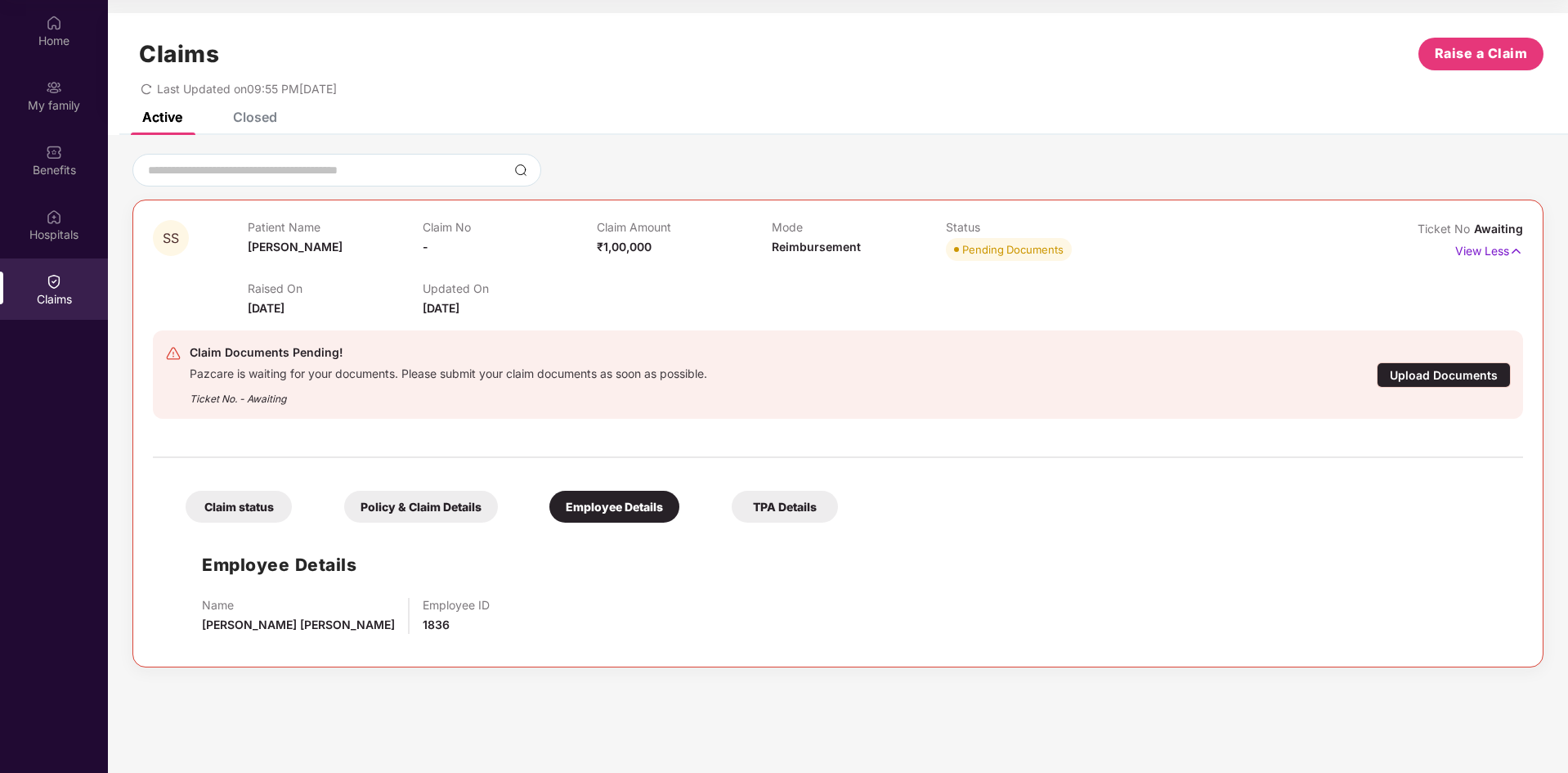
click at [783, 510] on div "TPA Details" at bounding box center [784, 506] width 106 height 31
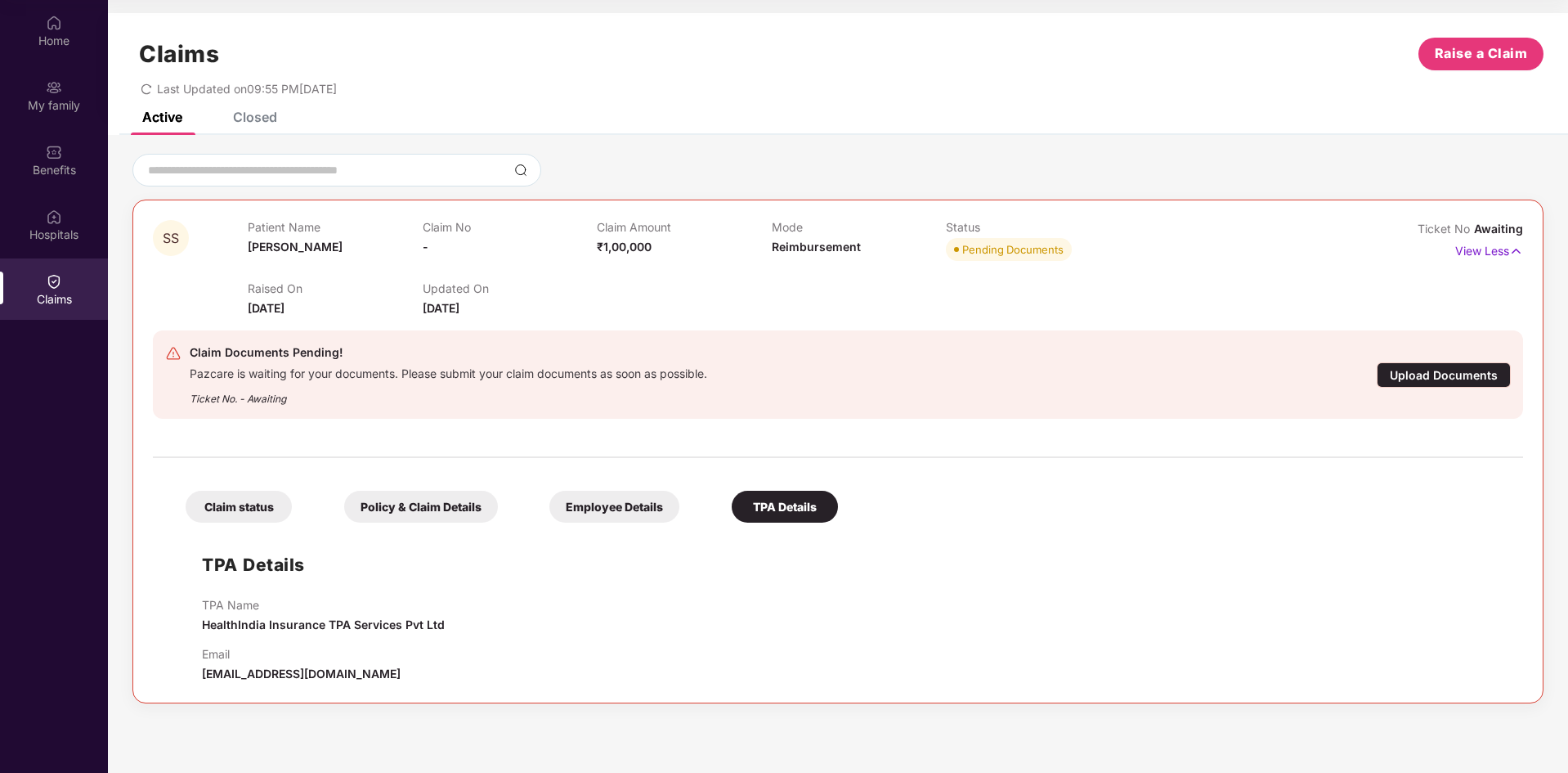
click at [274, 114] on div "Closed" at bounding box center [255, 117] width 44 height 17
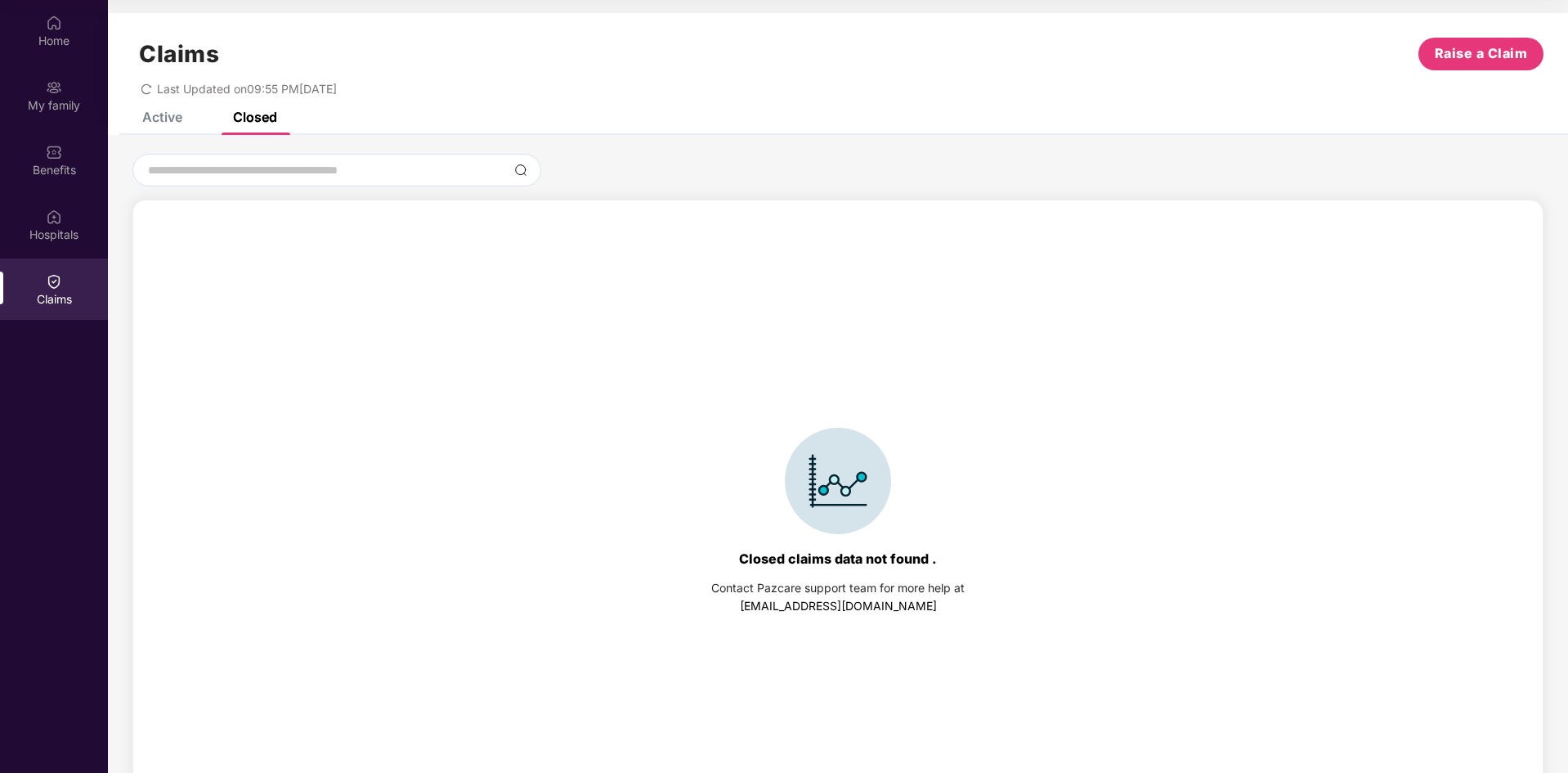
click at [274, 114] on div "Closed" at bounding box center [255, 117] width 44 height 17
click at [162, 120] on div "Active" at bounding box center [162, 117] width 40 height 17
